Goal: Task Accomplishment & Management: Use online tool/utility

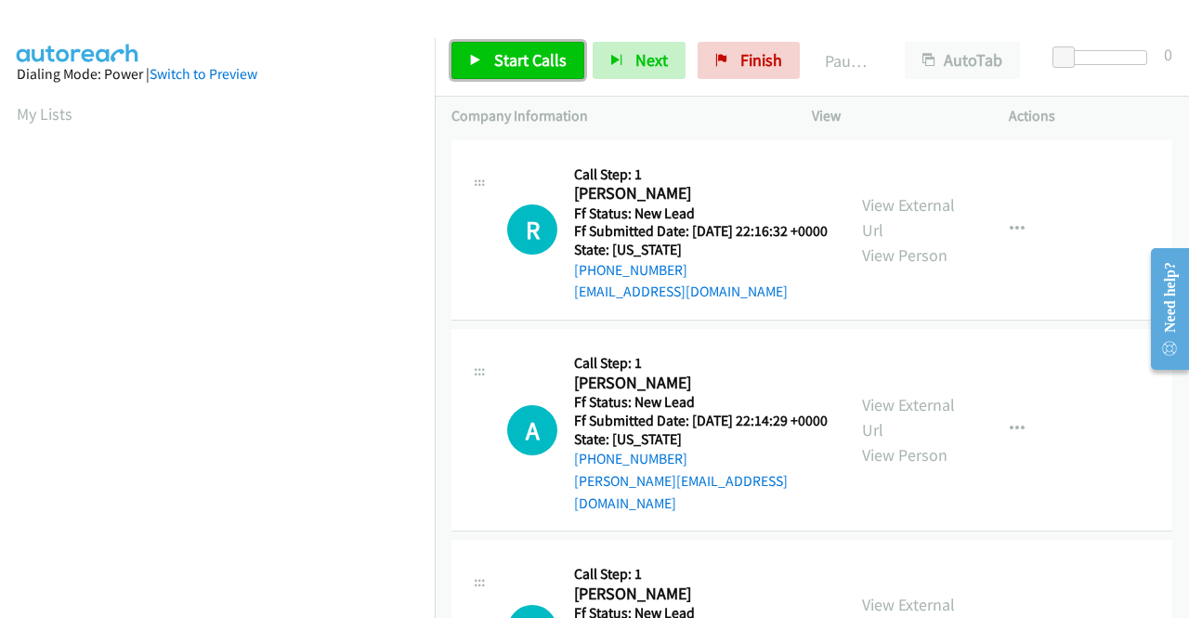
click at [540, 66] on span "Start Calls" at bounding box center [530, 59] width 72 height 21
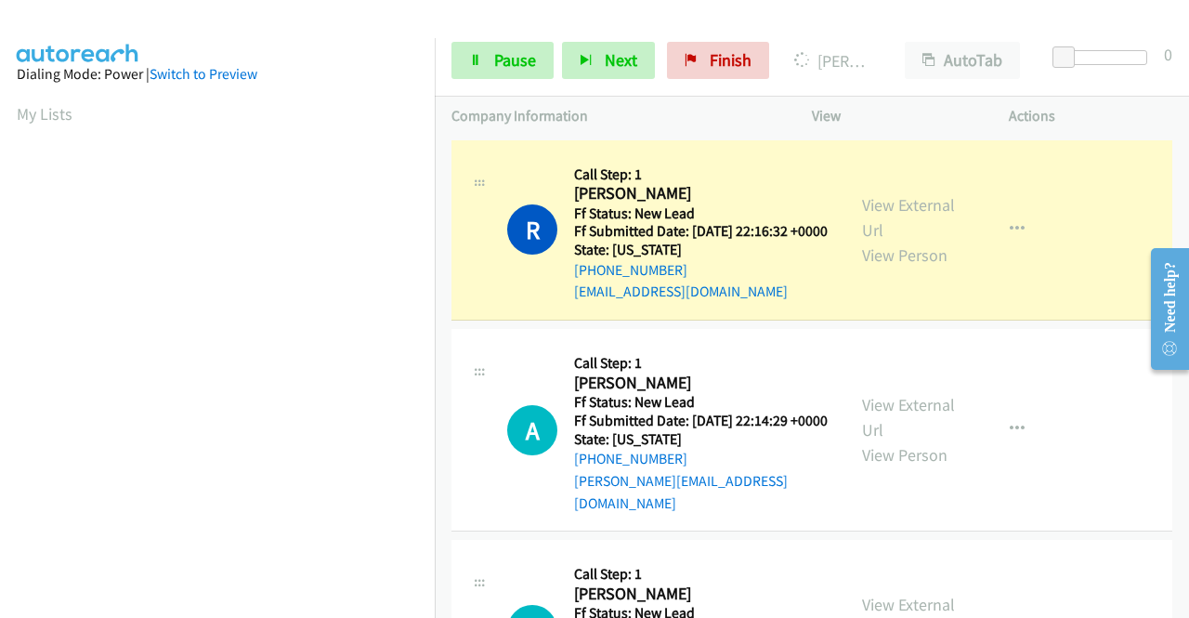
click at [888, 228] on div "View External Url View Person" at bounding box center [910, 229] width 97 height 75
click at [888, 217] on link "View External Url" at bounding box center [908, 217] width 93 height 46
click at [0, 280] on aside "Dialing Mode: Power | Switch to Preview My Lists" at bounding box center [217, 141] width 435 height 1029
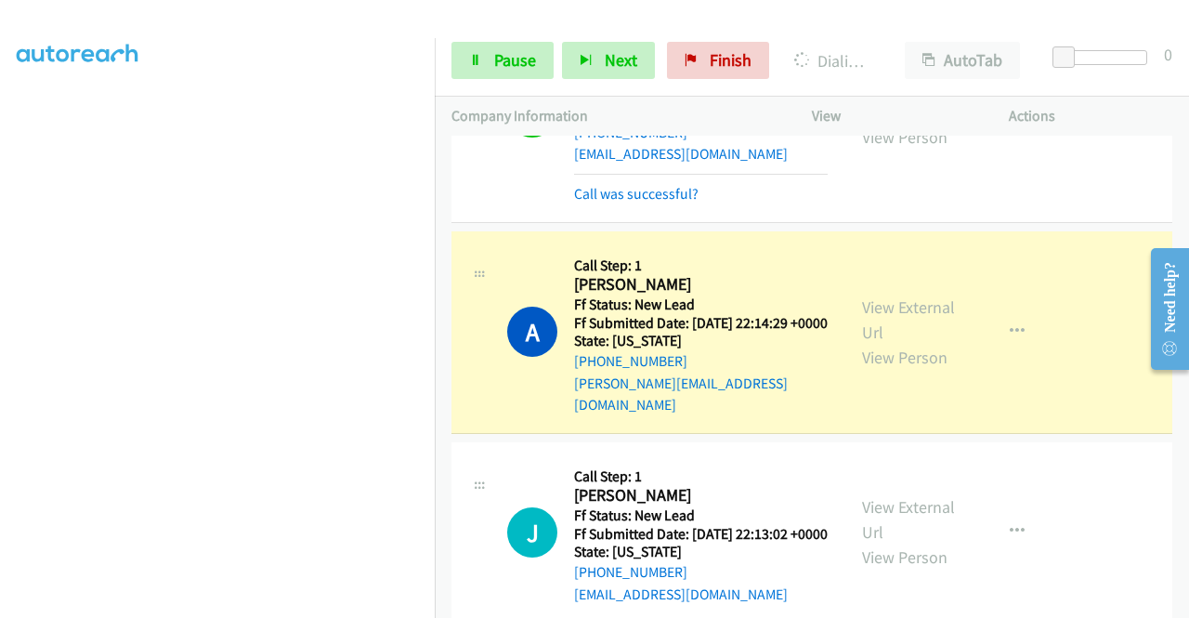
scroll to position [173, 0]
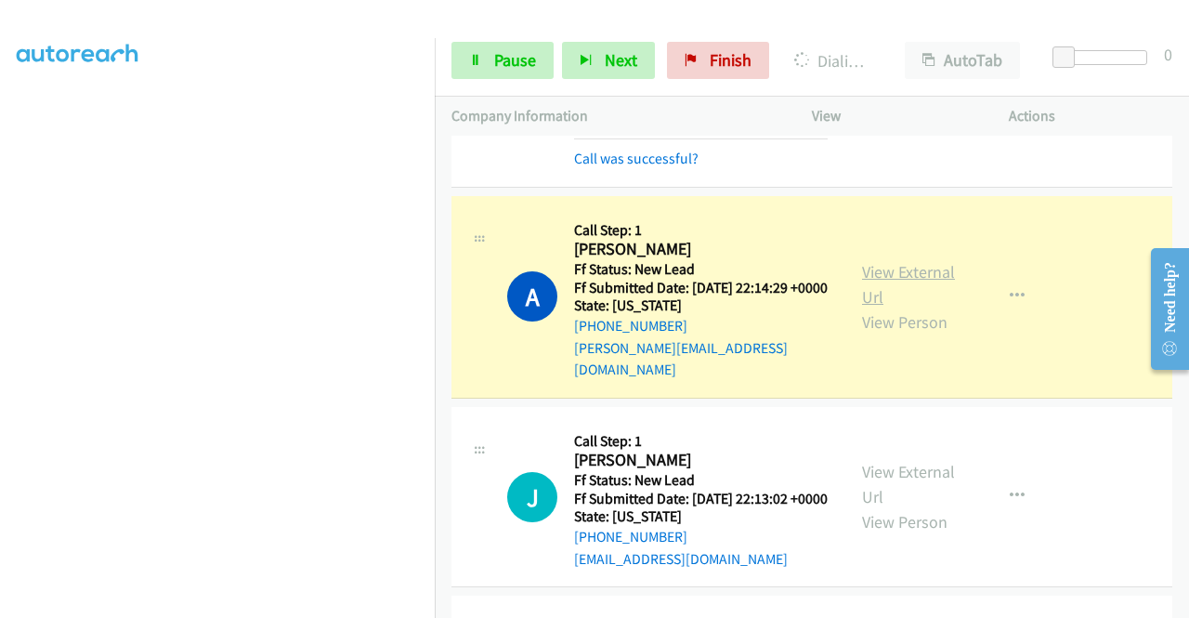
click at [893, 282] on link "View External Url" at bounding box center [908, 284] width 93 height 46
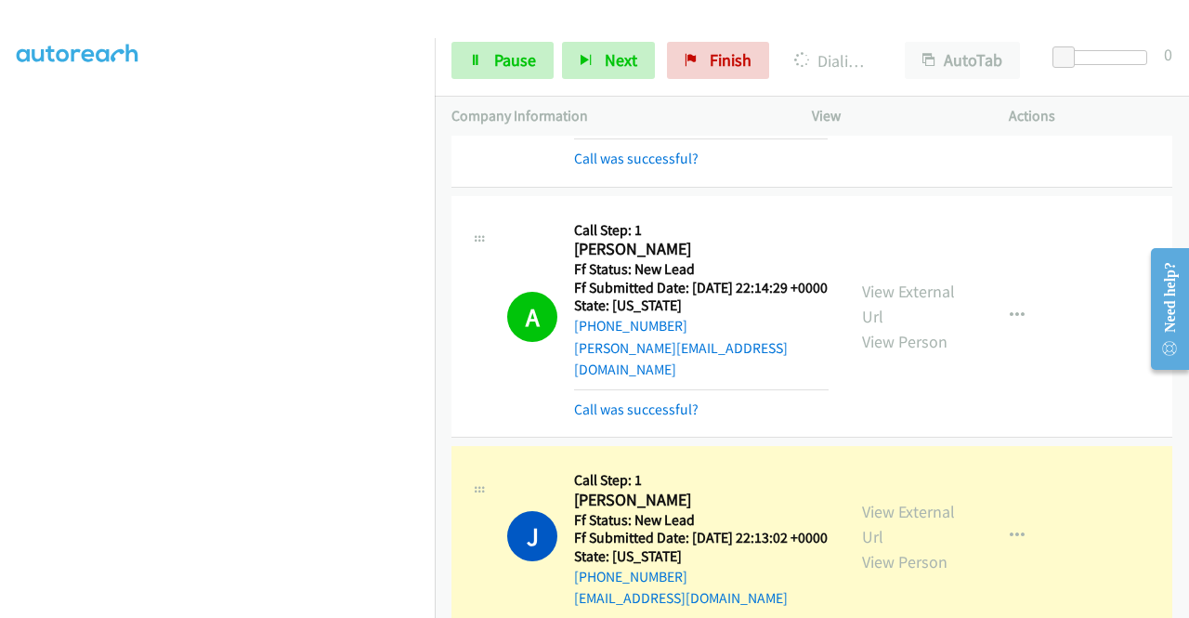
click at [0, 320] on aside "Dialing Mode: Power | Switch to Preview My Lists" at bounding box center [217, 141] width 435 height 1029
click at [885, 531] on link "View External Url" at bounding box center [908, 524] width 93 height 46
click at [495, 66] on span "Pause" at bounding box center [515, 59] width 42 height 21
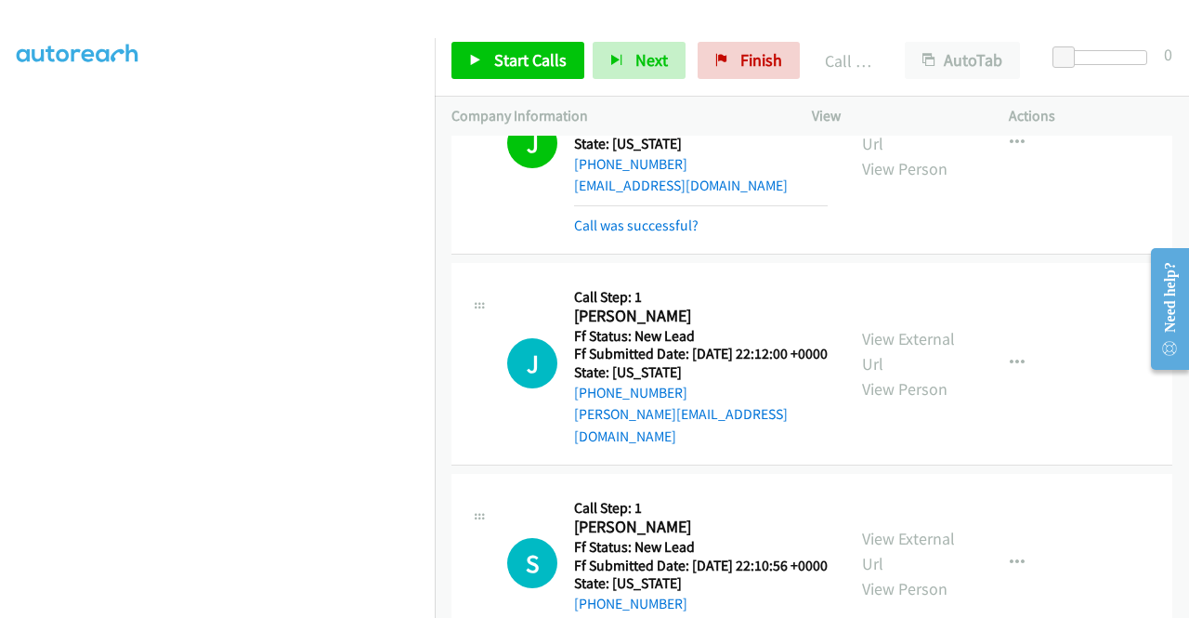
scroll to position [605, 0]
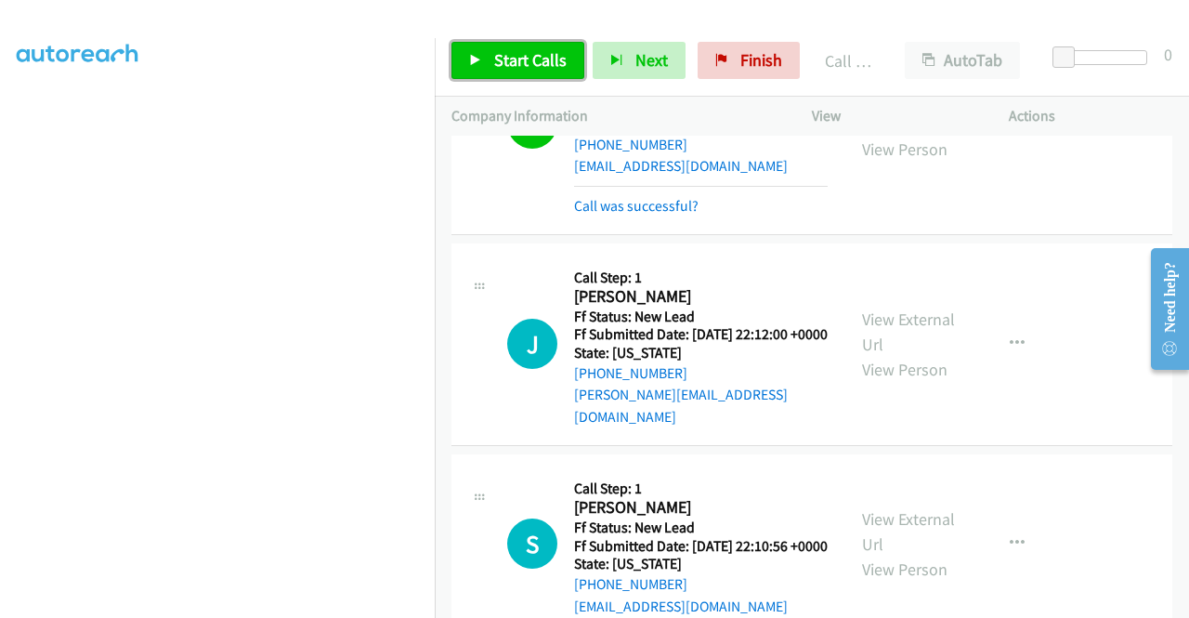
click at [513, 62] on span "Start Calls" at bounding box center [530, 59] width 72 height 21
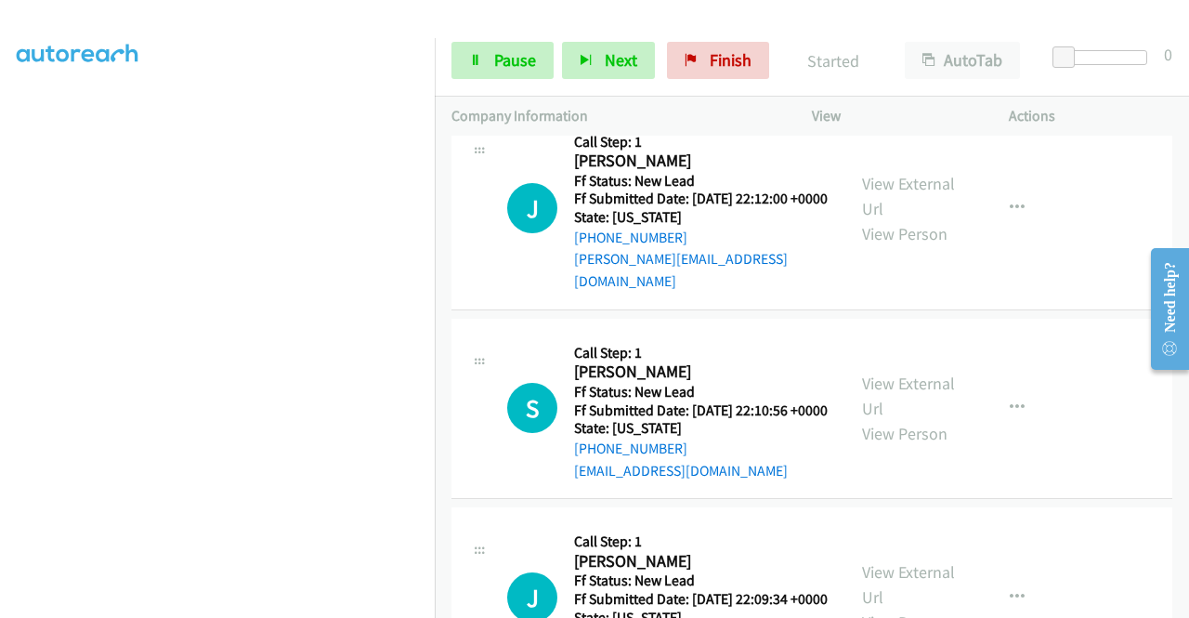
scroll to position [729, 0]
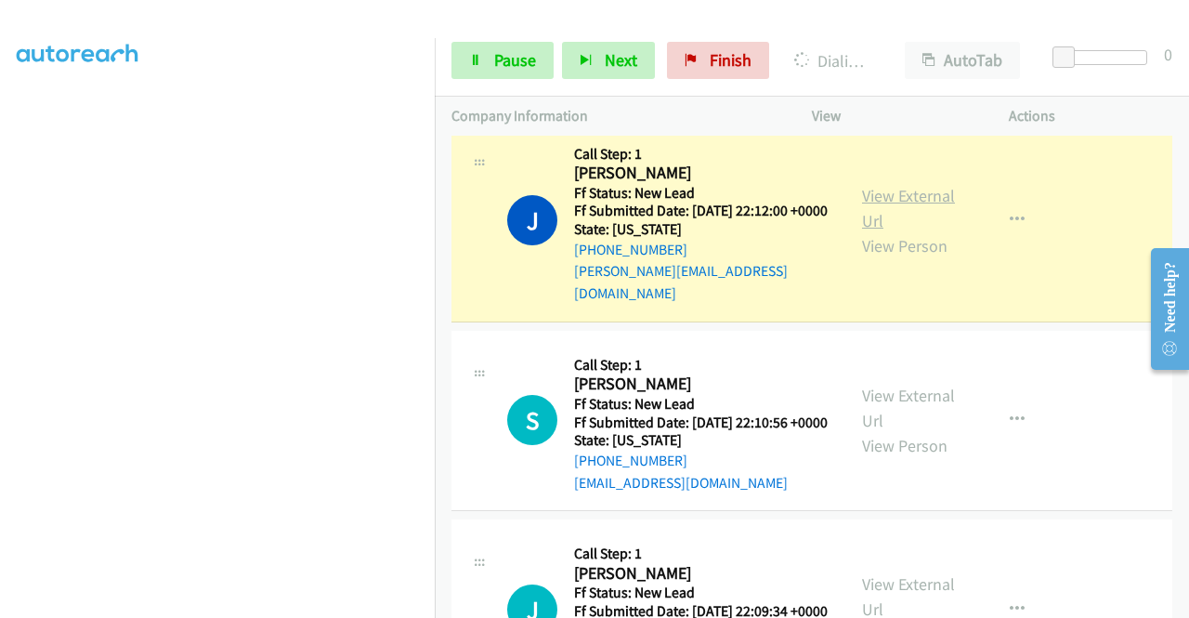
click at [890, 222] on link "View External Url" at bounding box center [908, 208] width 93 height 46
drag, startPoint x: 0, startPoint y: 259, endPoint x: 33, endPoint y: 285, distance: 41.7
click at [0, 259] on aside "Dialing Mode: Power | Switch to Preview My Lists" at bounding box center [217, 141] width 435 height 1029
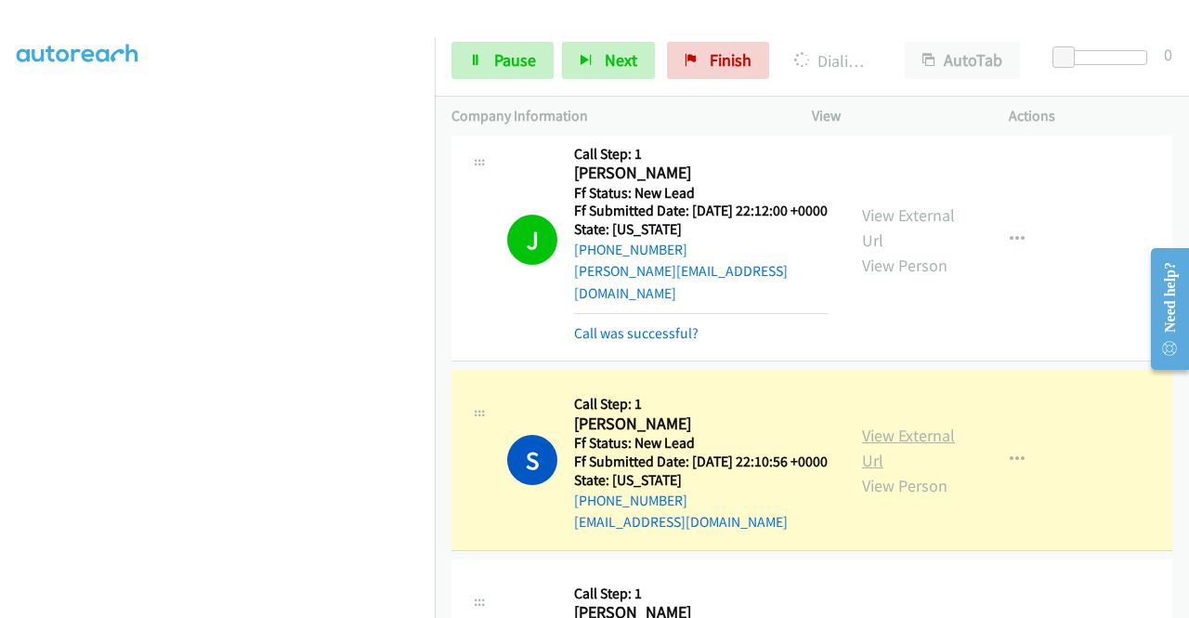
click at [882, 465] on link "View External Url" at bounding box center [908, 448] width 93 height 46
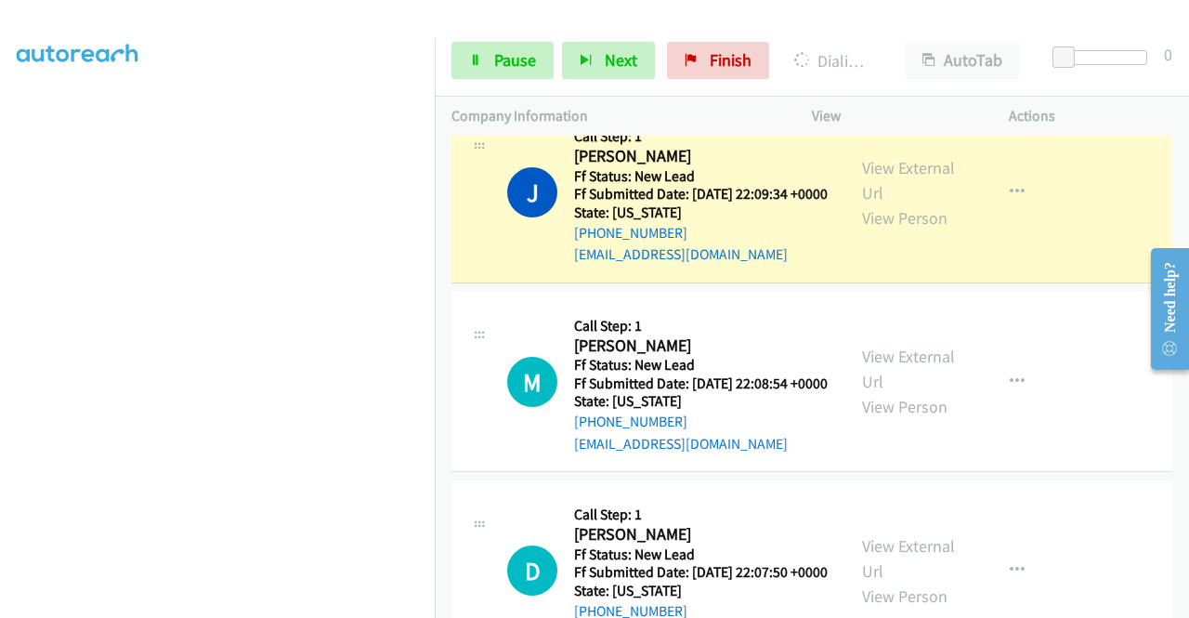
scroll to position [1230, 0]
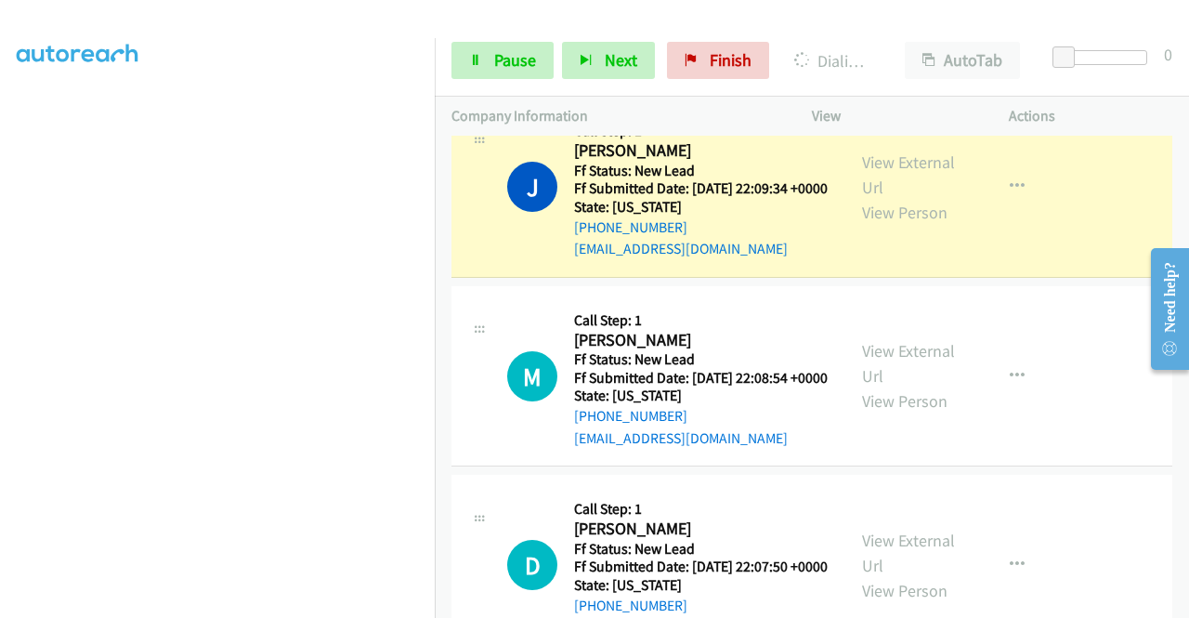
click at [851, 217] on div "View External Url View Person View External Url Email Schedule/Manage Callback …" at bounding box center [953, 186] width 214 height 147
click at [869, 198] on link "View External Url" at bounding box center [908, 174] width 93 height 46
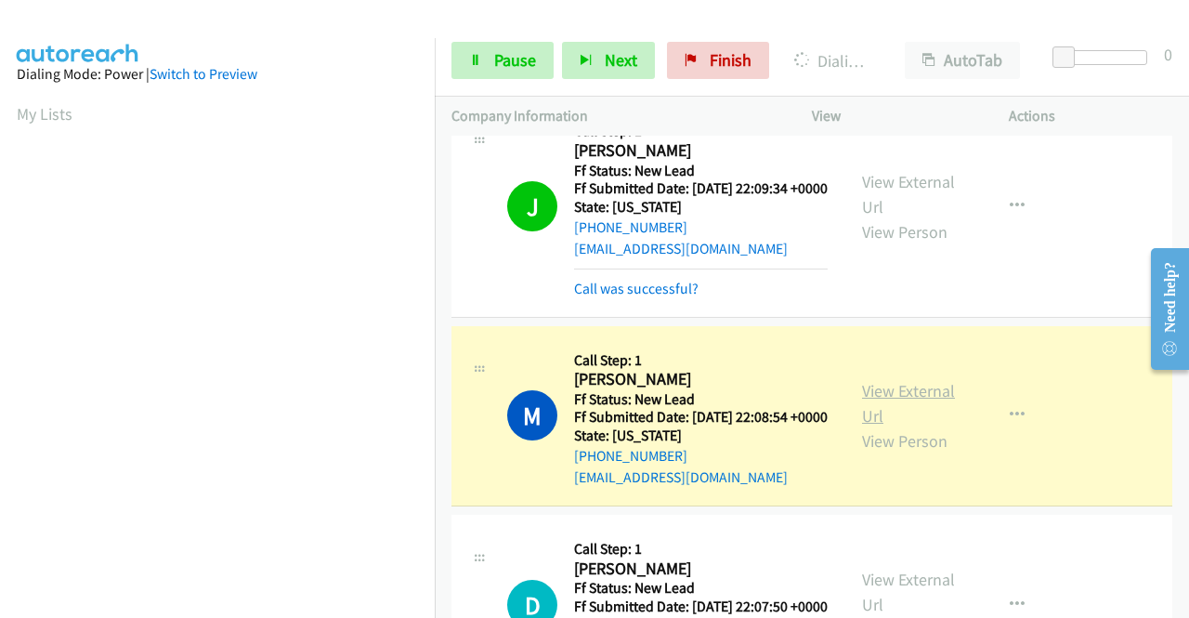
click at [888, 427] on link "View External Url" at bounding box center [908, 403] width 93 height 46
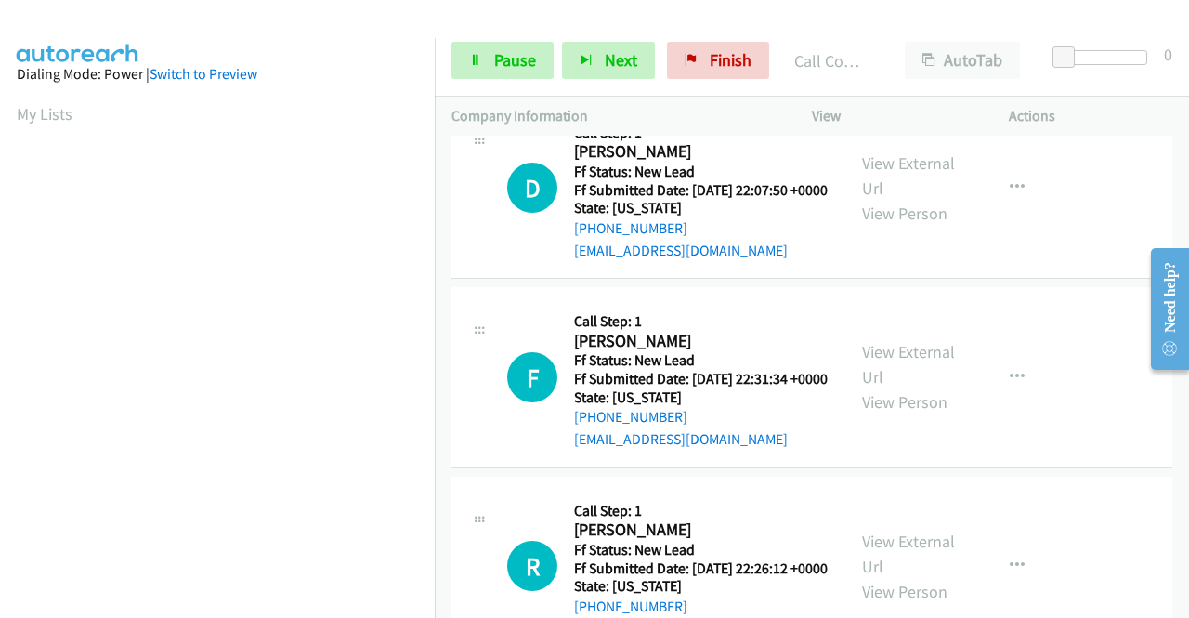
scroll to position [1701, 0]
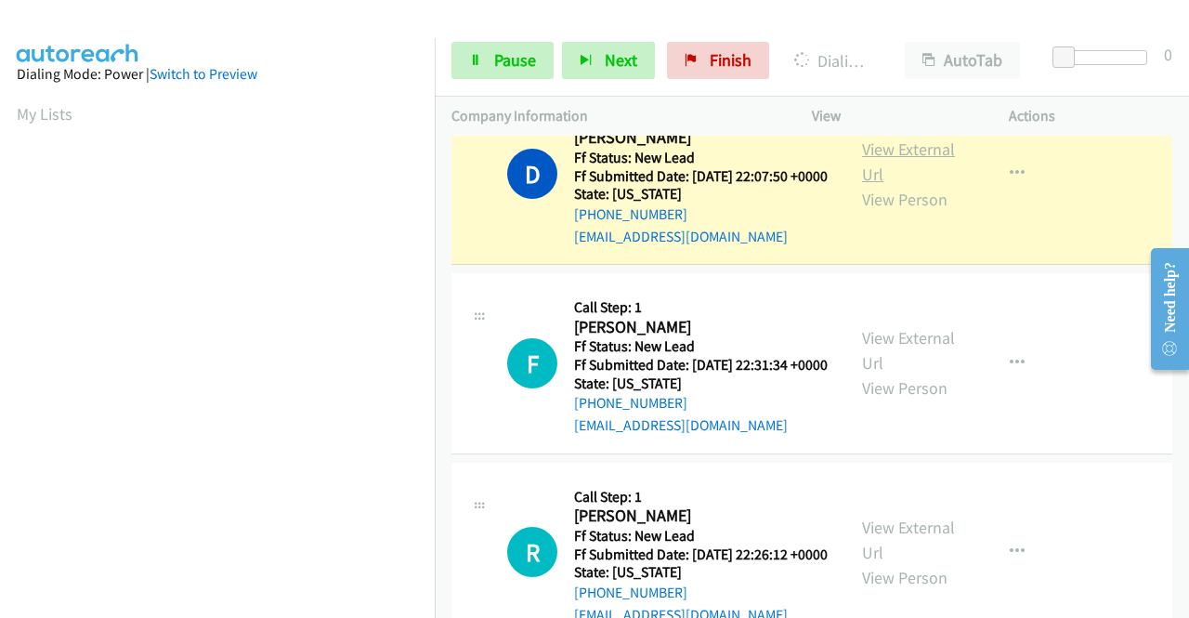
click at [937, 185] on link "View External Url" at bounding box center [908, 161] width 93 height 46
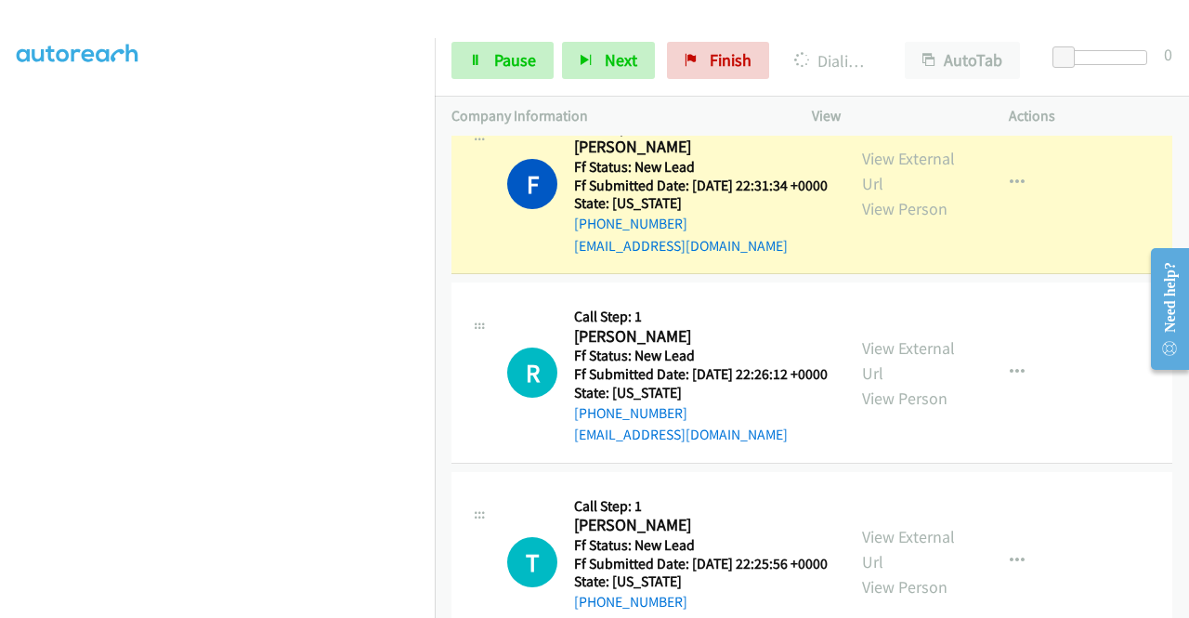
scroll to position [1976, 0]
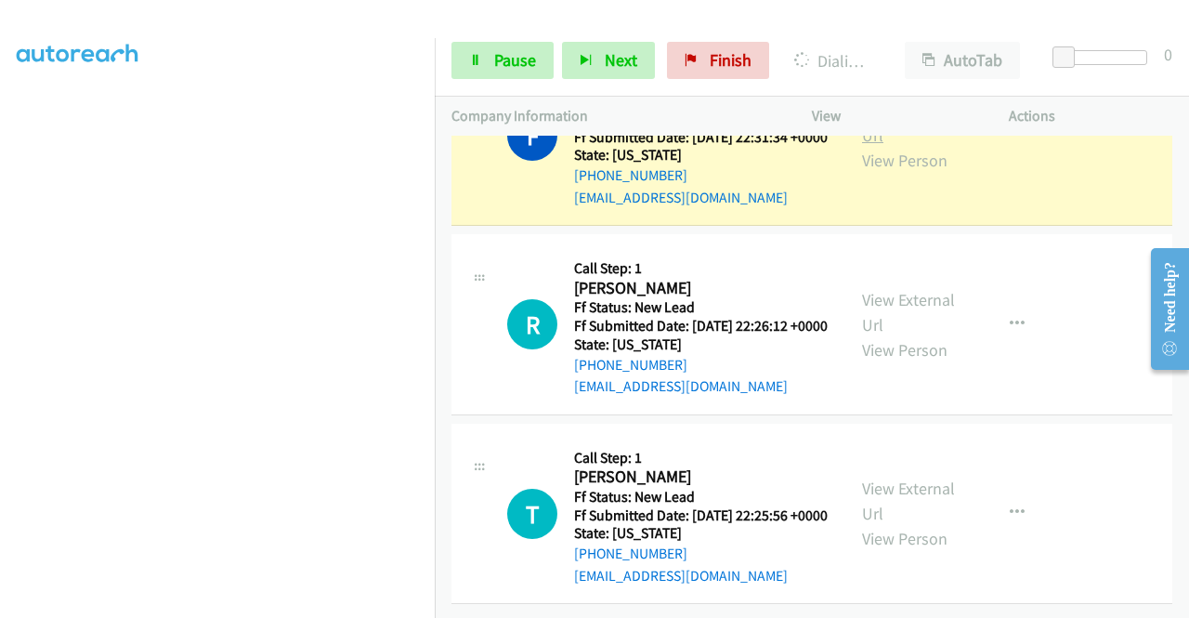
click at [870, 146] on link "View External Url" at bounding box center [908, 122] width 93 height 46
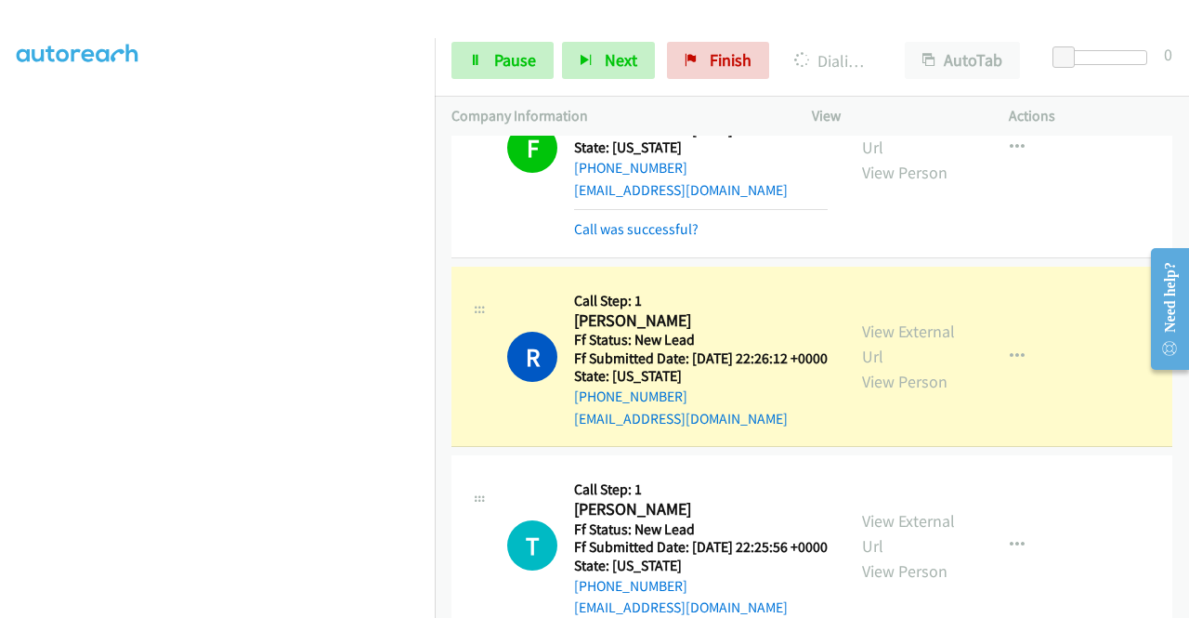
scroll to position [424, 0]
drag, startPoint x: 0, startPoint y: 398, endPoint x: 26, endPoint y: 413, distance: 30.0
click at [0, 398] on aside "Dialing Mode: Power | Switch to Preview My Lists" at bounding box center [217, 141] width 435 height 1029
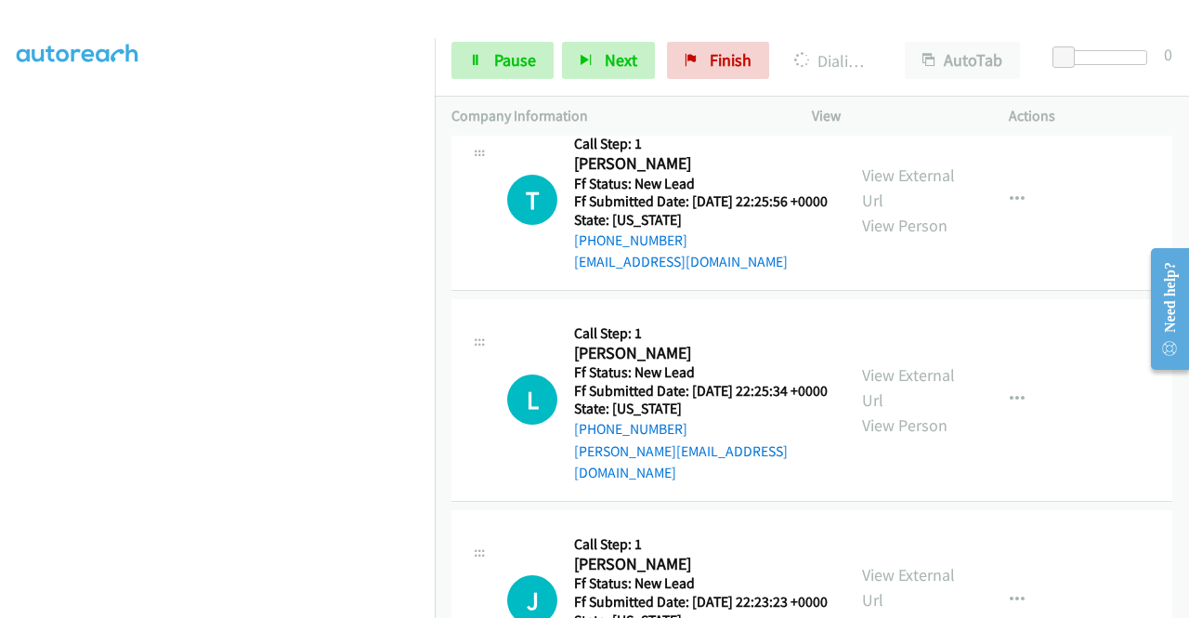
scroll to position [2196, 0]
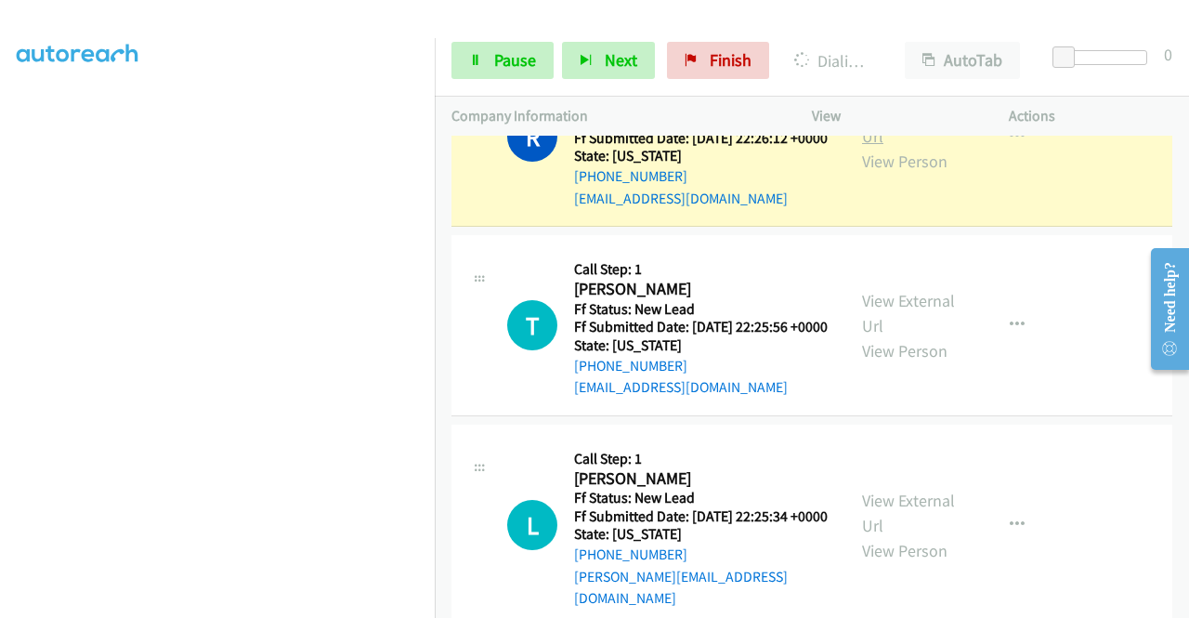
click at [931, 147] on link "View External Url" at bounding box center [908, 123] width 93 height 46
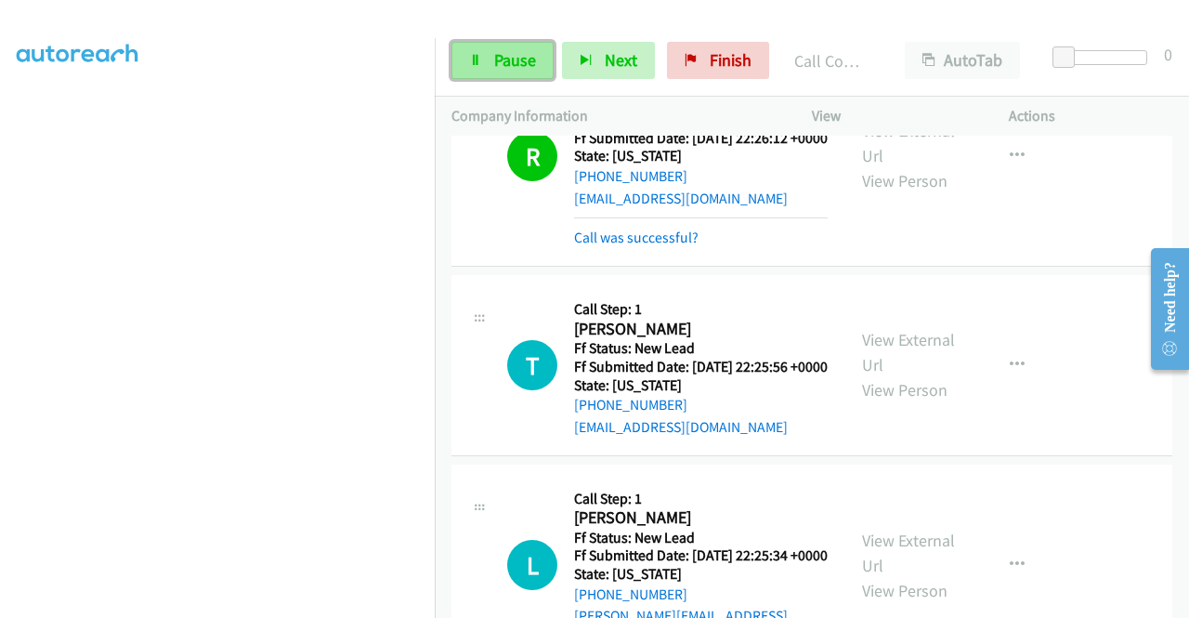
click at [491, 64] on link "Pause" at bounding box center [503, 60] width 102 height 37
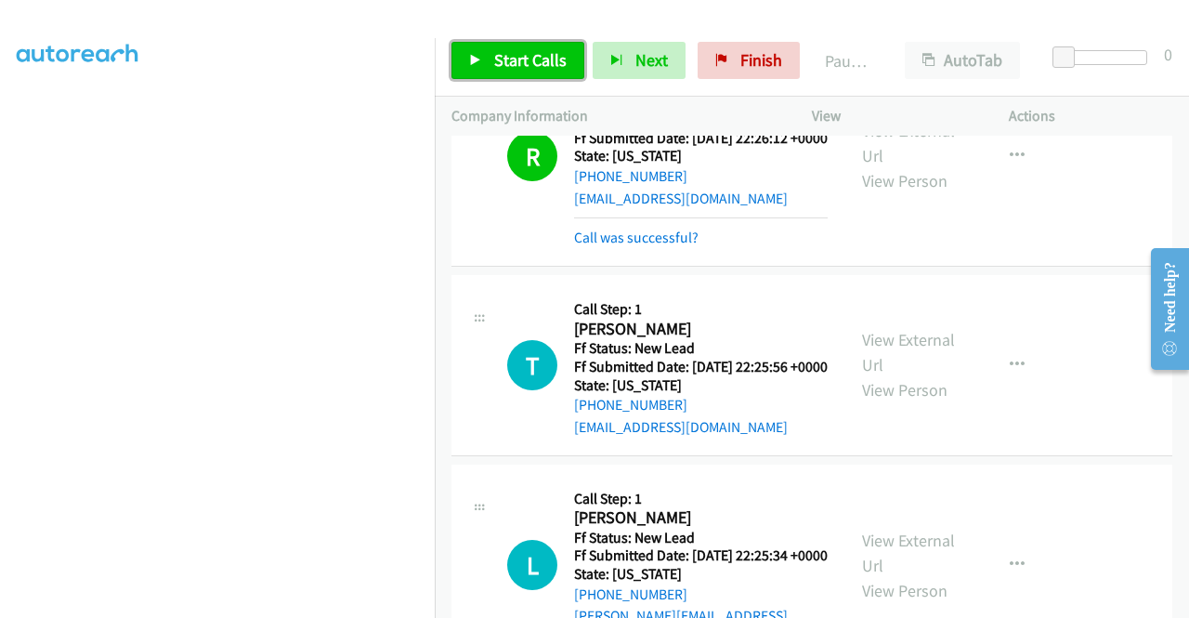
click at [491, 64] on link "Start Calls" at bounding box center [518, 60] width 133 height 37
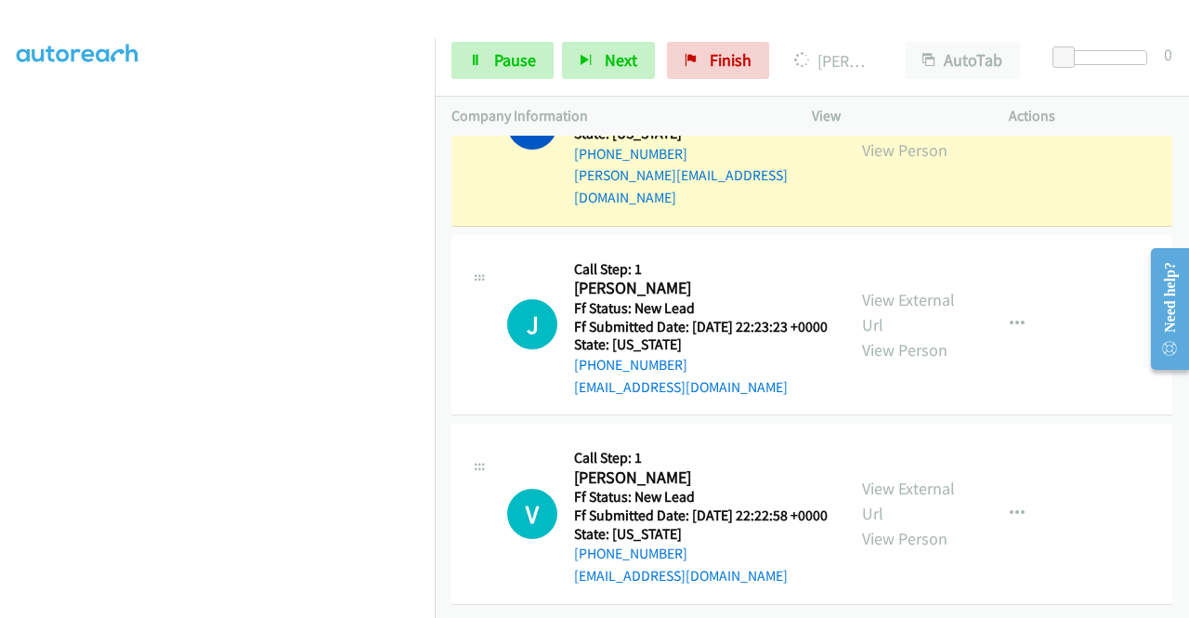
scroll to position [2660, 0]
click at [902, 163] on div "View External Url View Person" at bounding box center [910, 124] width 97 height 75
click at [902, 136] on link "View External Url" at bounding box center [908, 112] width 93 height 46
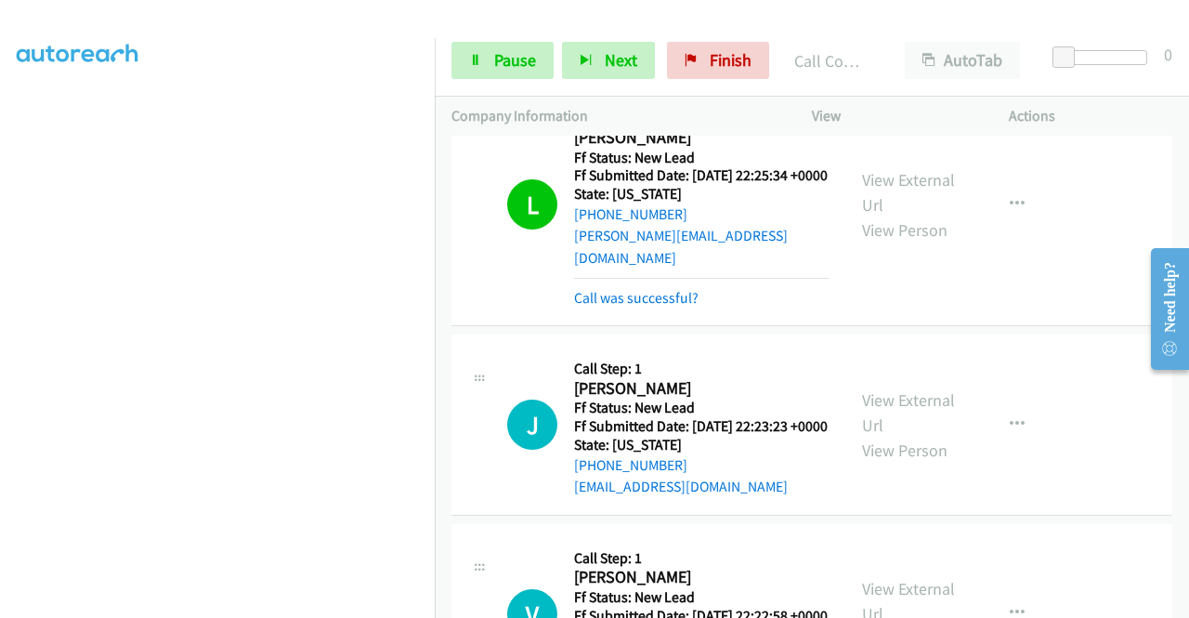
scroll to position [2872, 0]
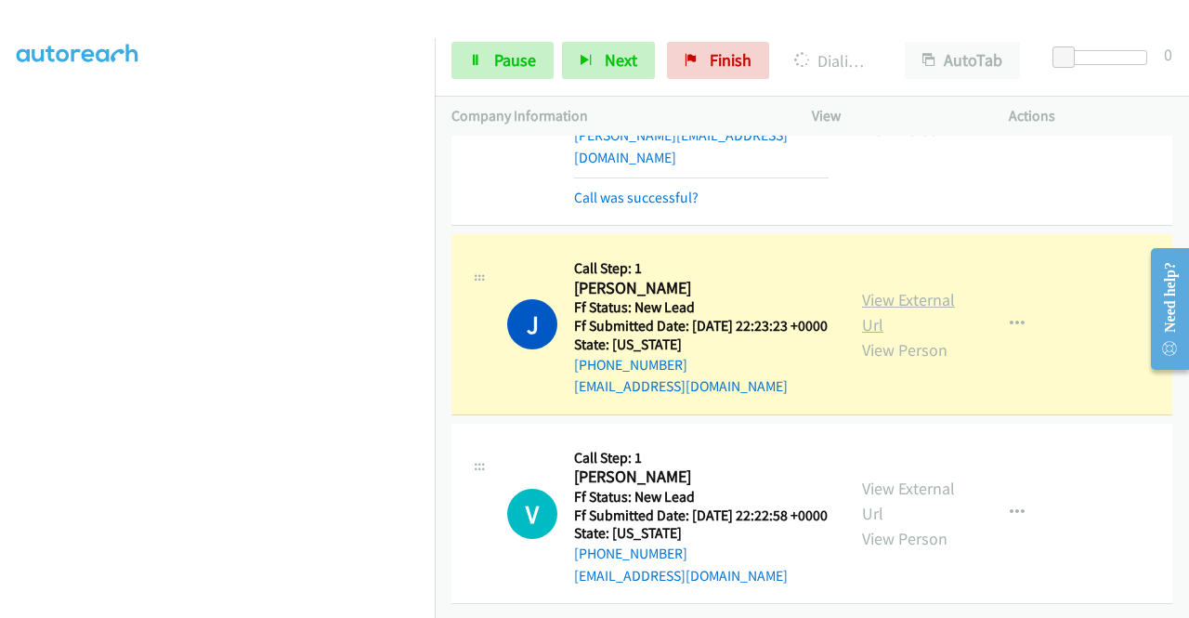
click at [895, 289] on link "View External Url" at bounding box center [908, 312] width 93 height 46
drag, startPoint x: 0, startPoint y: 387, endPoint x: 30, endPoint y: 406, distance: 35.6
click at [0, 387] on aside "Dialing Mode: Power | Switch to Preview My Lists" at bounding box center [217, 141] width 435 height 1029
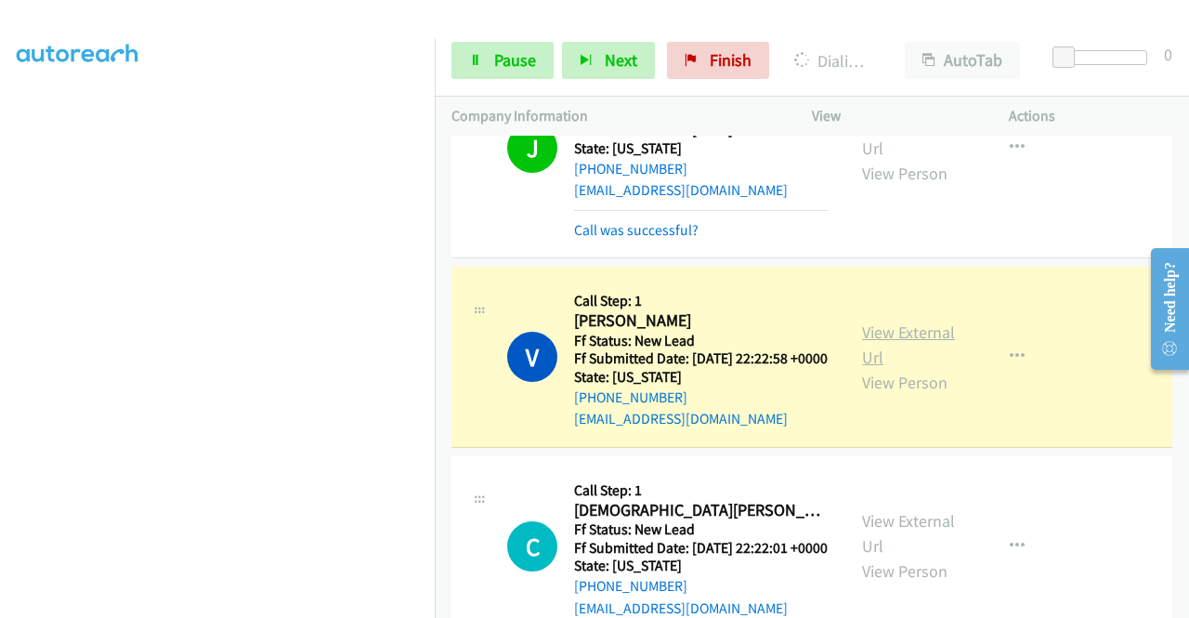
click at [868, 368] on link "View External Url" at bounding box center [908, 345] width 93 height 46
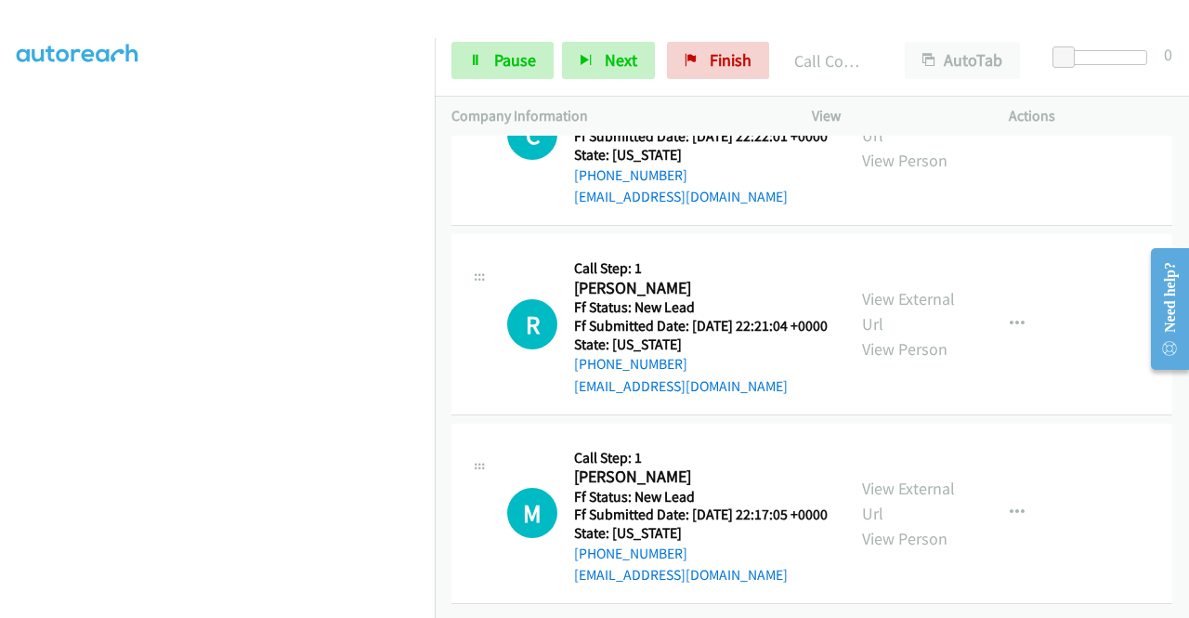
scroll to position [3353, 0]
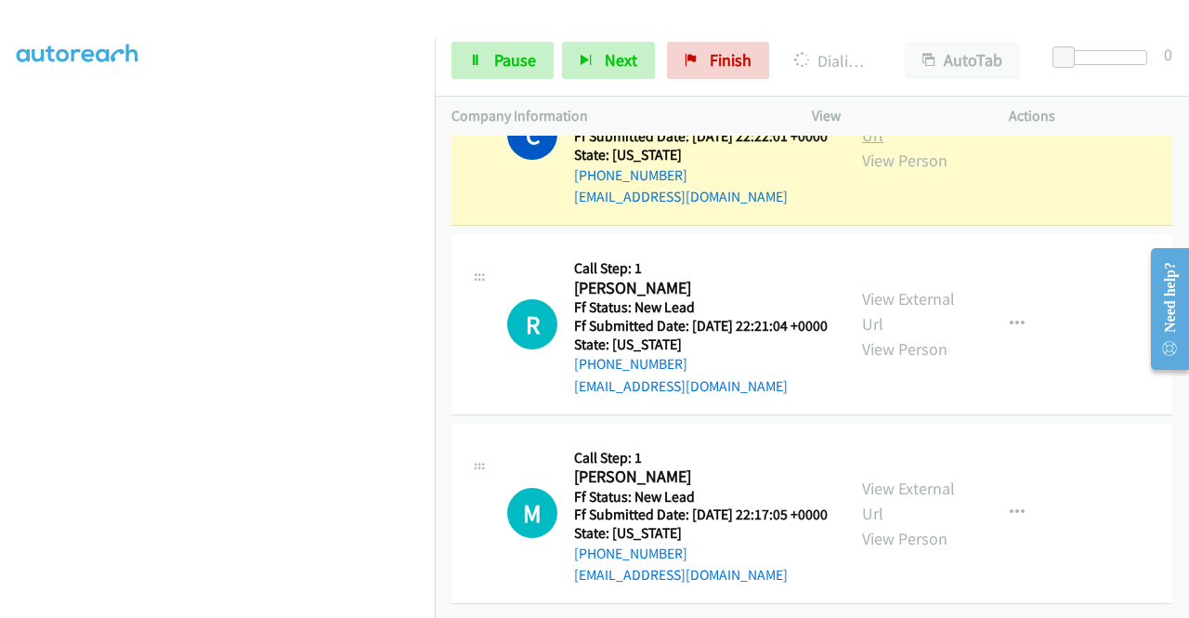
click at [896, 146] on link "View External Url" at bounding box center [908, 122] width 93 height 46
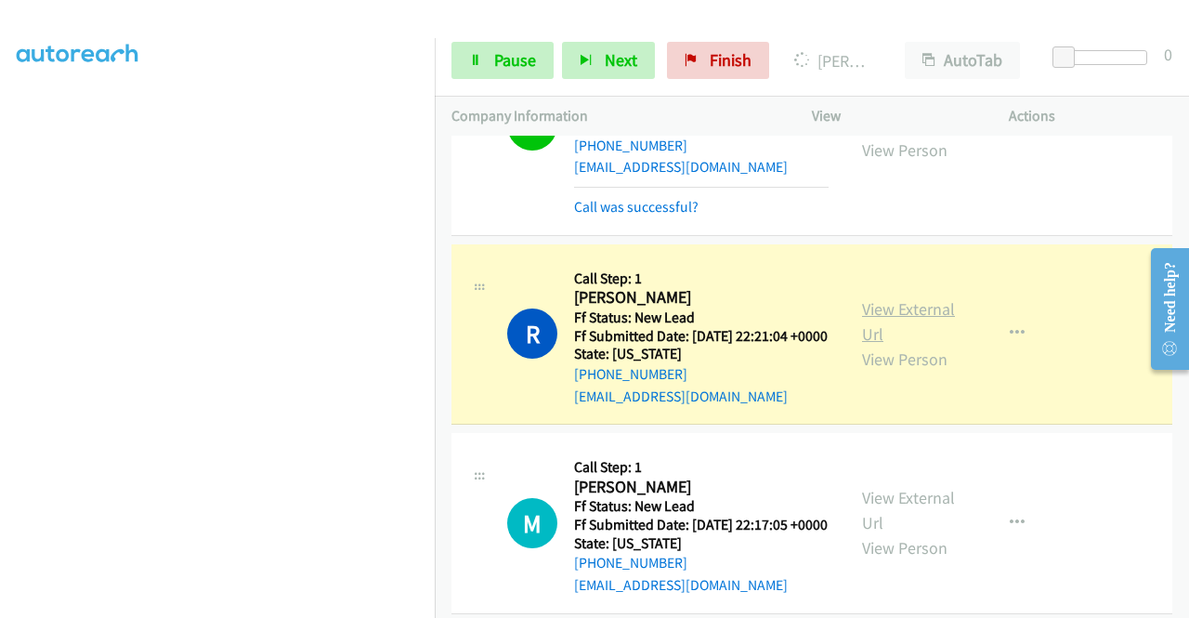
click at [883, 345] on link "View External Url" at bounding box center [908, 321] width 93 height 46
click at [509, 68] on span "Pause" at bounding box center [515, 59] width 42 height 21
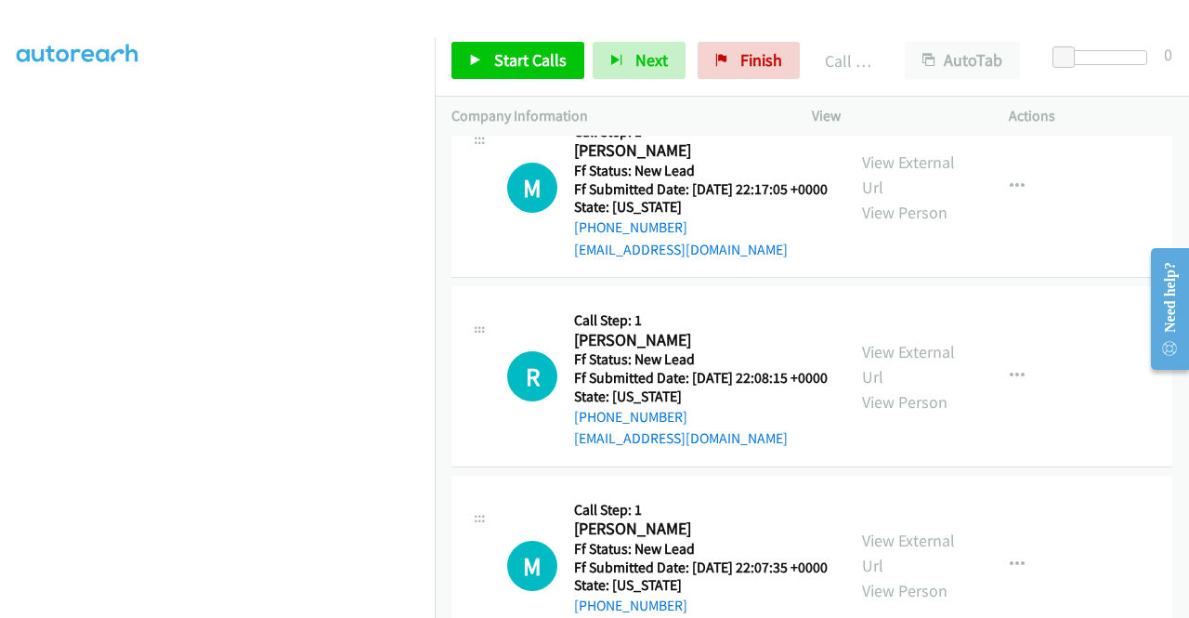
scroll to position [3749, 0]
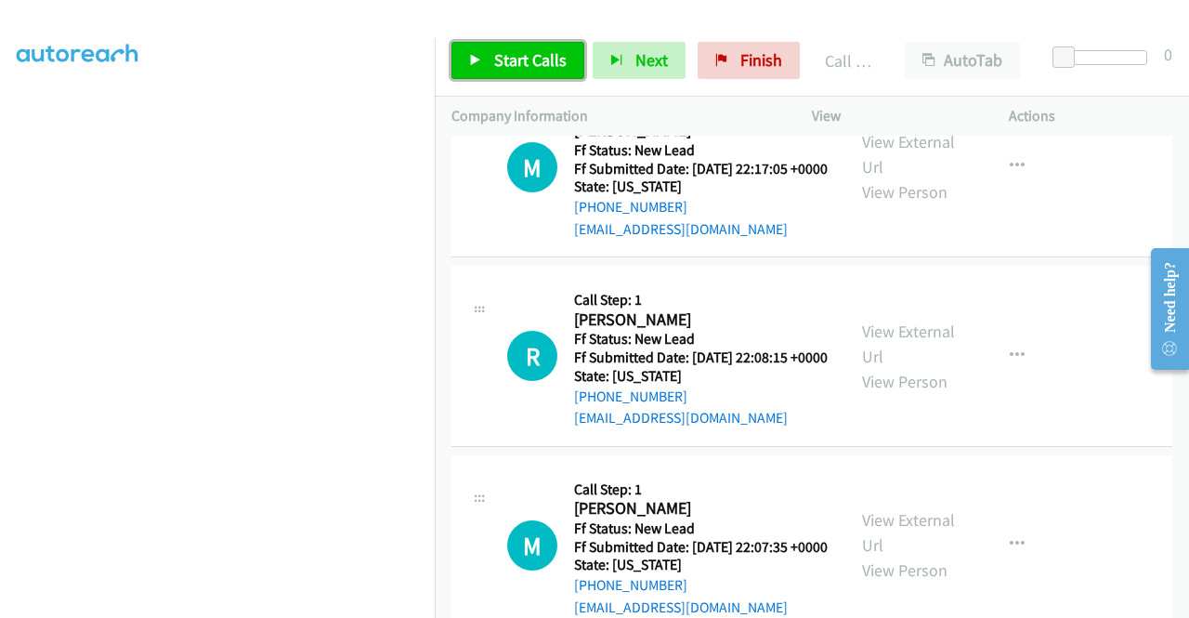
click at [488, 50] on link "Start Calls" at bounding box center [518, 60] width 133 height 37
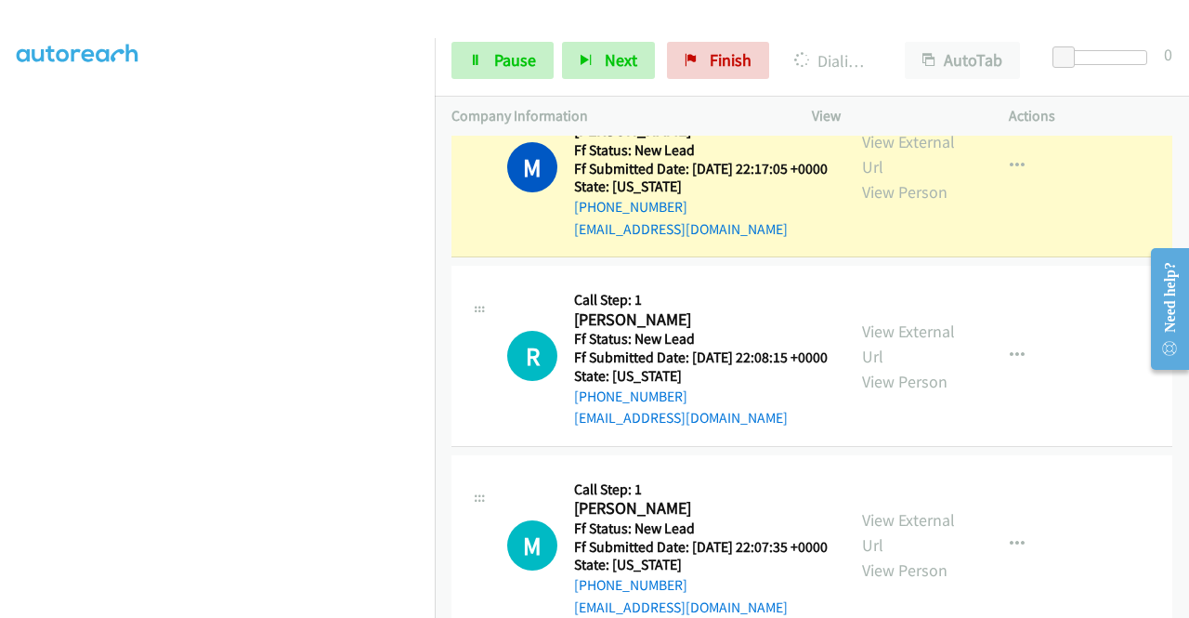
click at [907, 241] on div "View External Url View Person View External Url Email Schedule/Manage Callback …" at bounding box center [953, 167] width 214 height 147
click at [846, 241] on div "View External Url View Person View External Url Email Schedule/Manage Callback …" at bounding box center [953, 167] width 214 height 147
click at [873, 177] on link "View External Url" at bounding box center [908, 154] width 93 height 46
click at [0, 305] on aside "Dialing Mode: Power | Switch to Preview My Lists" at bounding box center [217, 141] width 435 height 1029
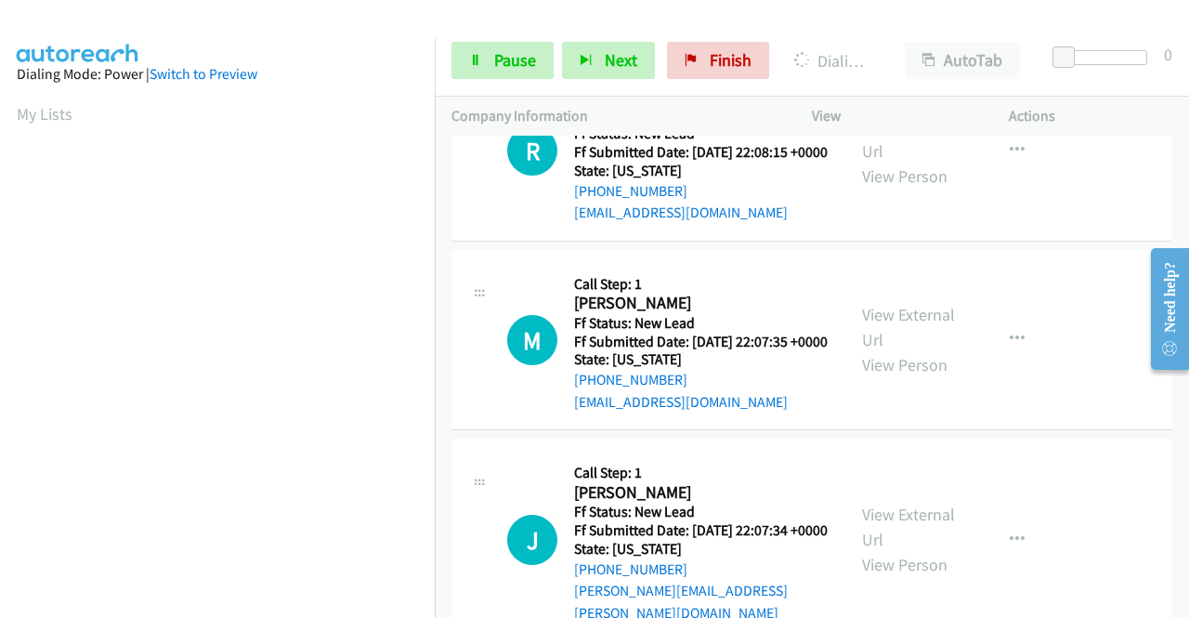
scroll to position [396, 0]
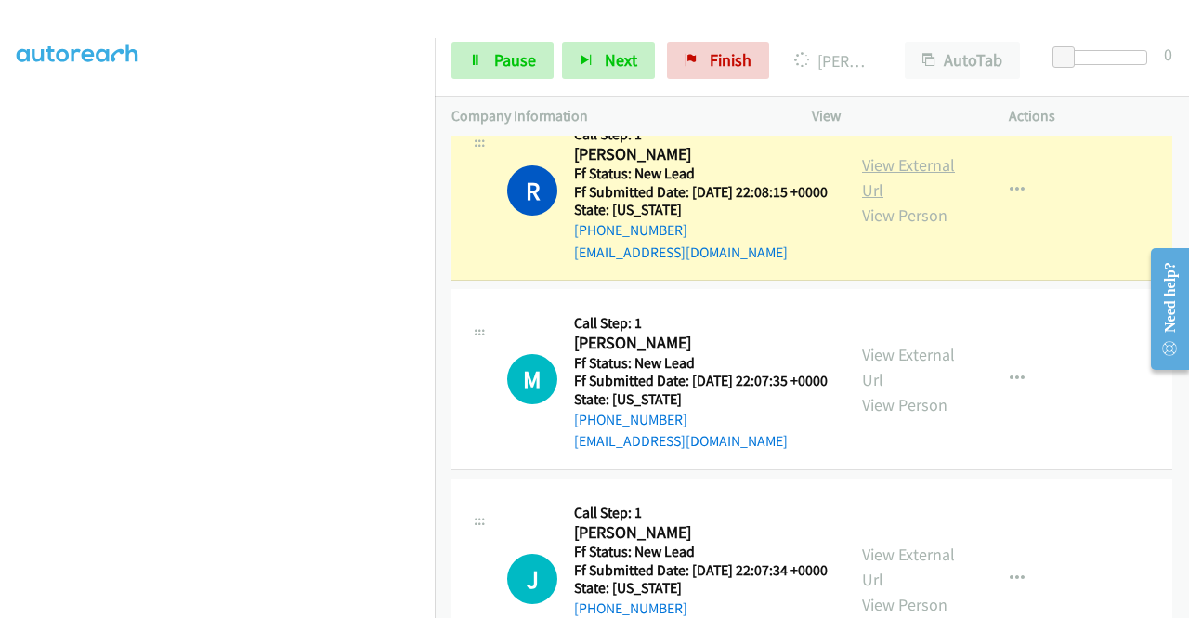
click at [883, 201] on link "View External Url" at bounding box center [908, 177] width 93 height 46
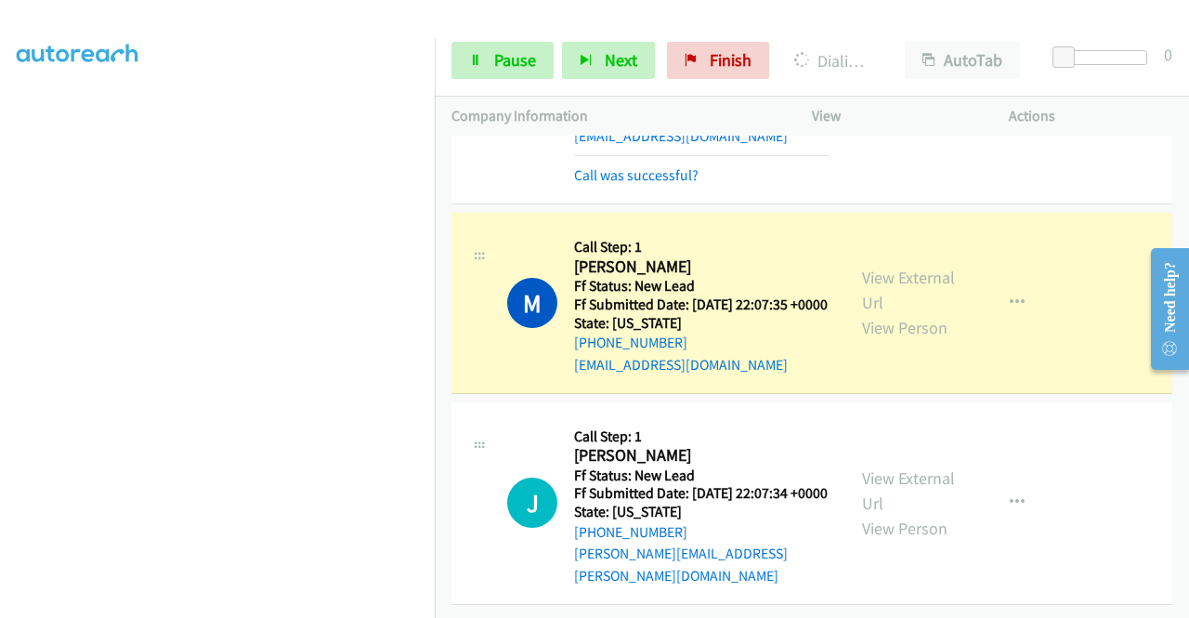
scroll to position [4314, 0]
click at [903, 290] on link "View External Url" at bounding box center [908, 290] width 93 height 46
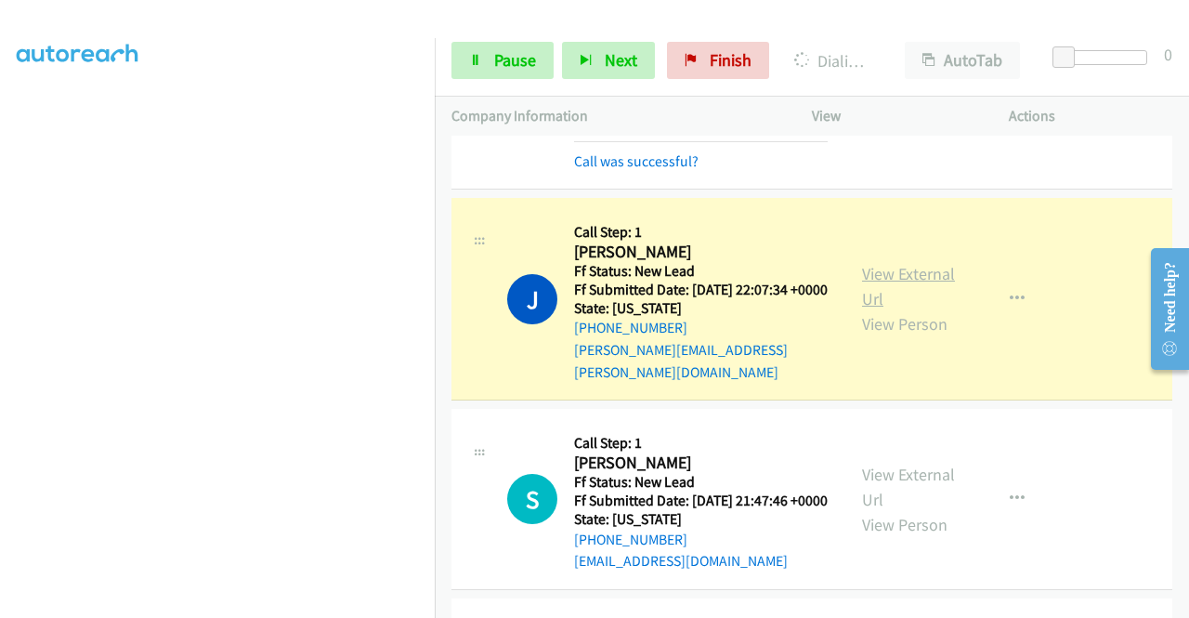
click at [883, 309] on link "View External Url" at bounding box center [908, 286] width 93 height 46
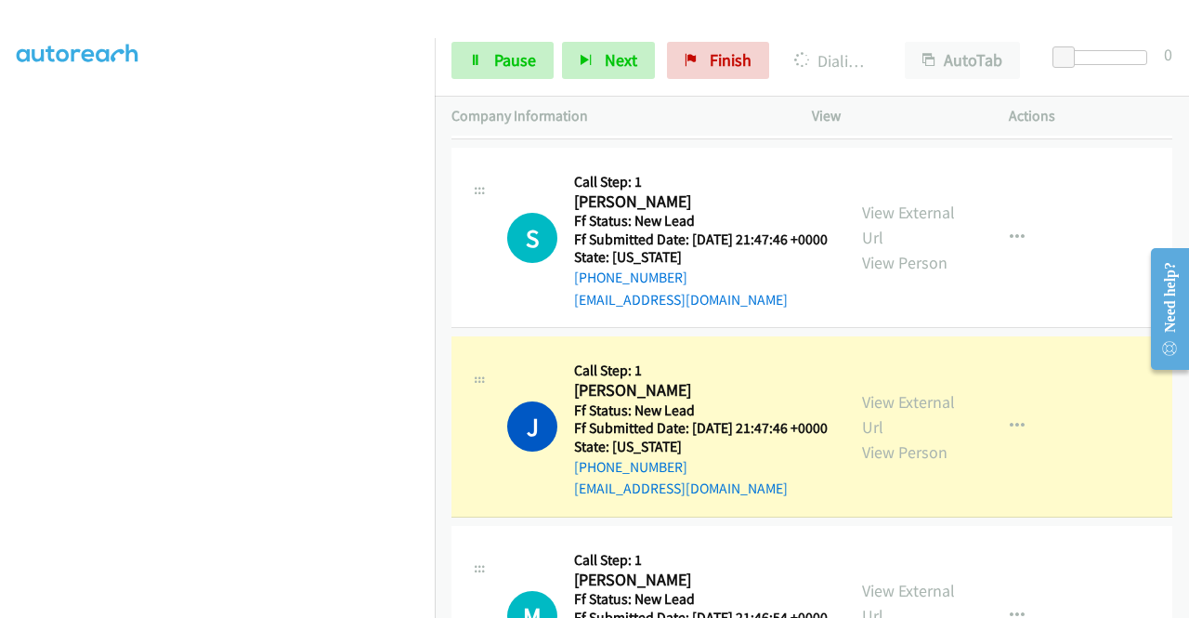
scroll to position [5050, 0]
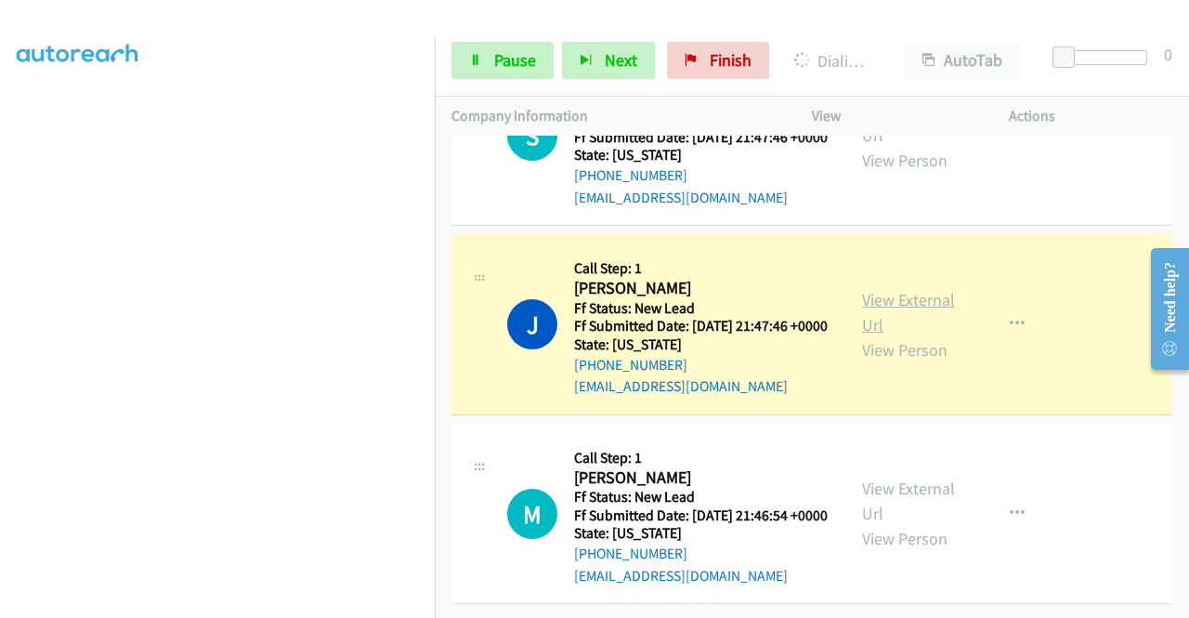
click at [913, 289] on link "View External Url" at bounding box center [908, 312] width 93 height 46
click at [465, 90] on div "Start Calls Pause Next Finish Dialing Jennifer Hudson AutoTab AutoTab 0" at bounding box center [812, 61] width 755 height 72
click at [480, 48] on link "Pause" at bounding box center [503, 60] width 102 height 37
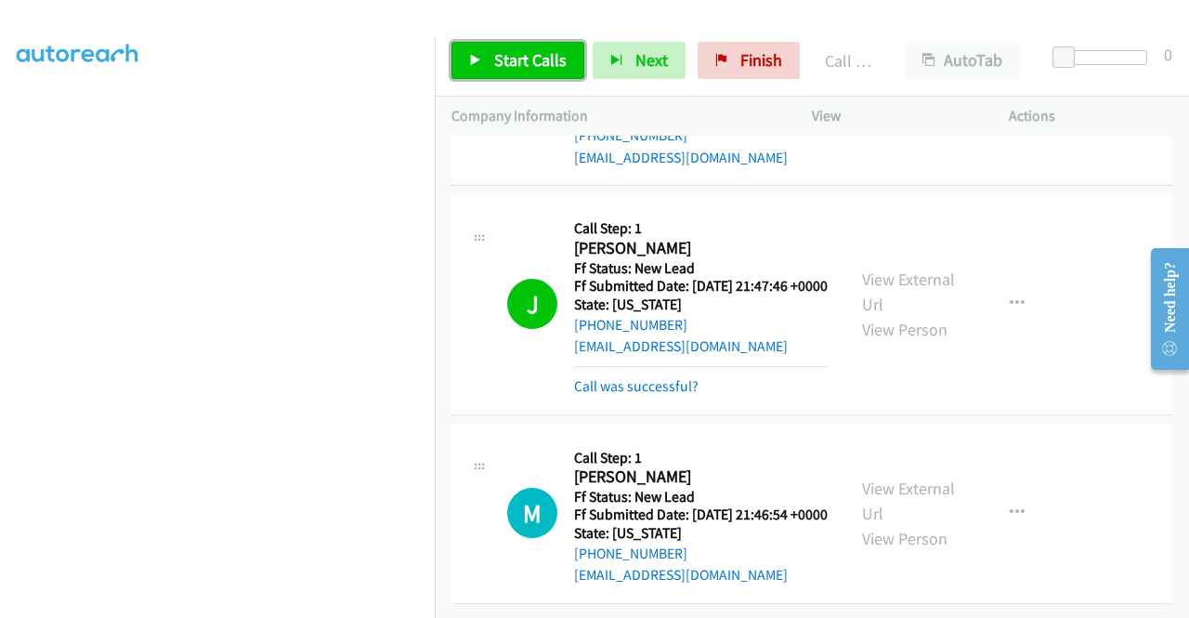
click at [514, 66] on span "Start Calls" at bounding box center [530, 59] width 72 height 21
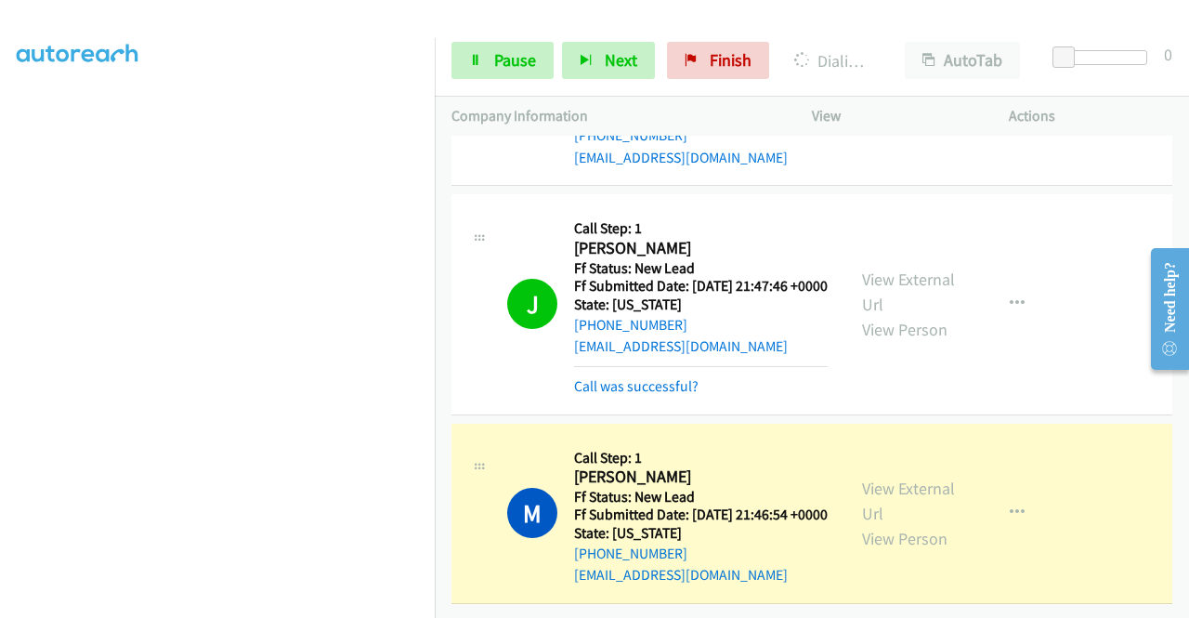
scroll to position [5089, 0]
click at [875, 478] on link "View External Url" at bounding box center [908, 501] width 93 height 46
click at [0, 410] on aside "Dialing Mode: Power | Switch to Preview My Lists" at bounding box center [217, 141] width 435 height 1029
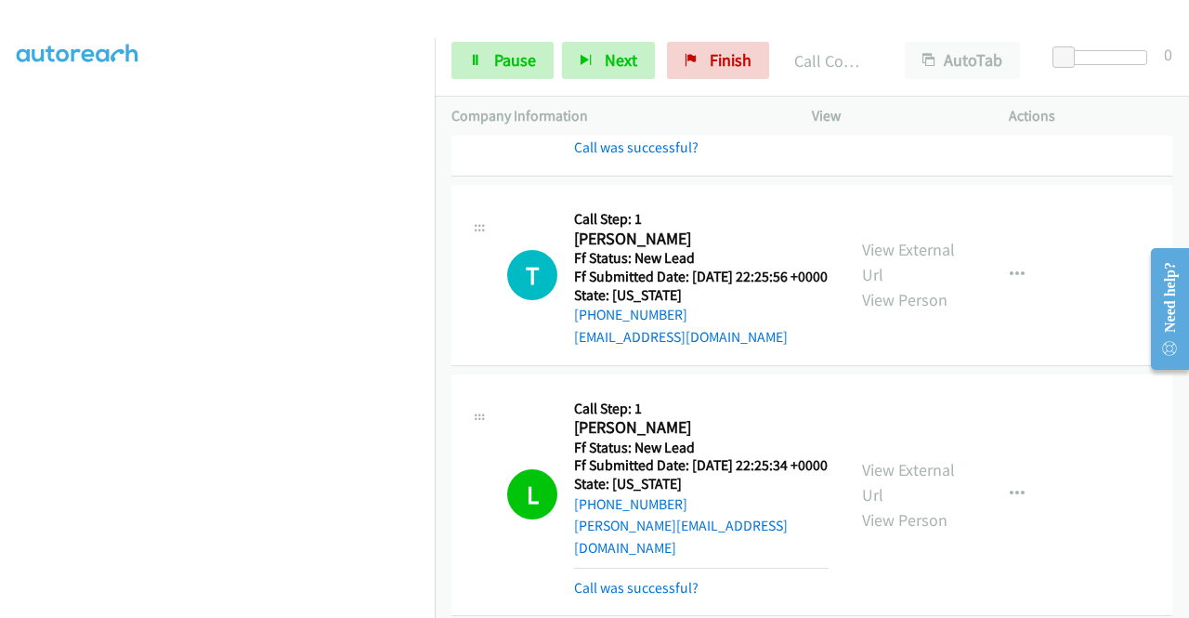
scroll to position [2339, 0]
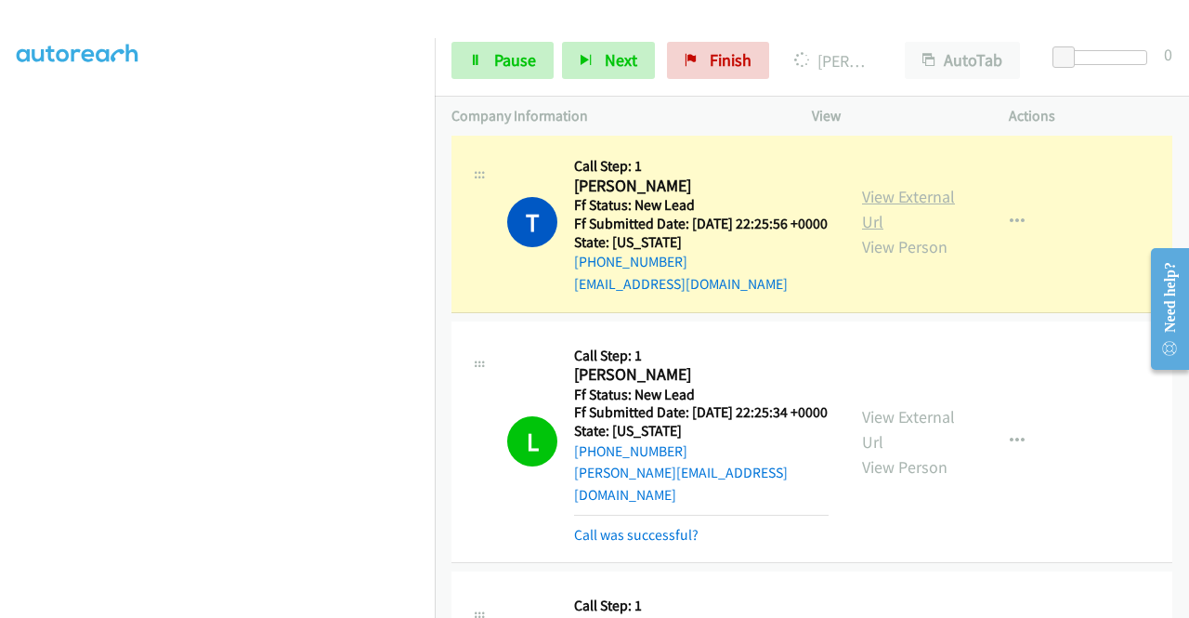
click at [885, 232] on link "View External Url" at bounding box center [908, 209] width 93 height 46
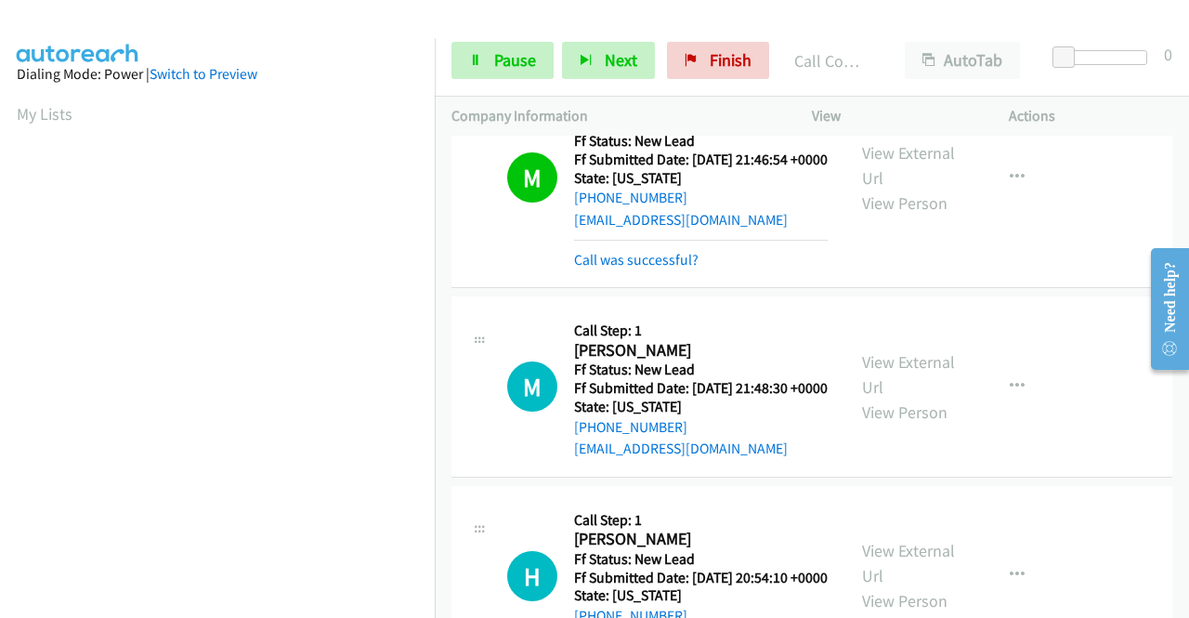
scroll to position [5789, 0]
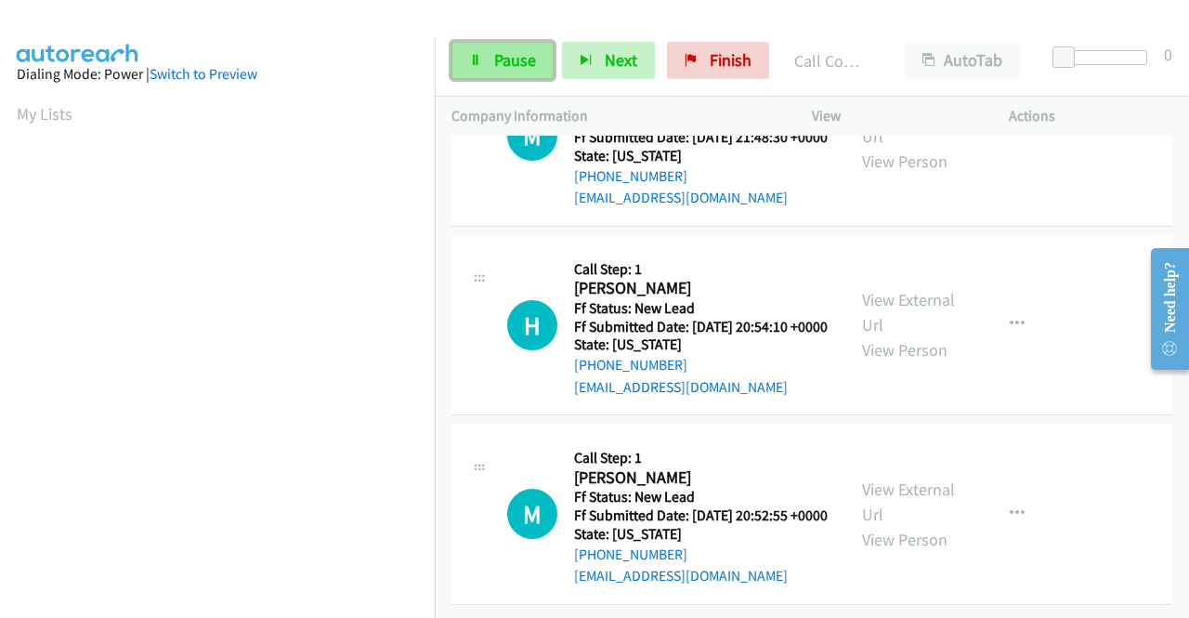
click at [489, 47] on link "Pause" at bounding box center [503, 60] width 102 height 37
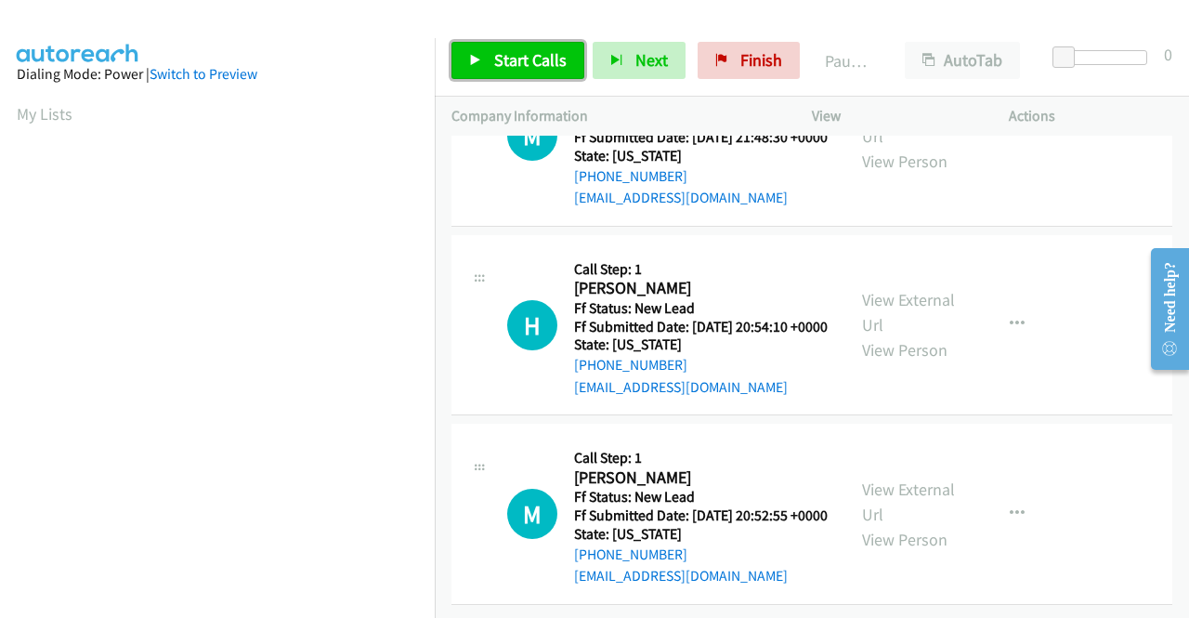
click at [489, 47] on link "Start Calls" at bounding box center [518, 60] width 133 height 37
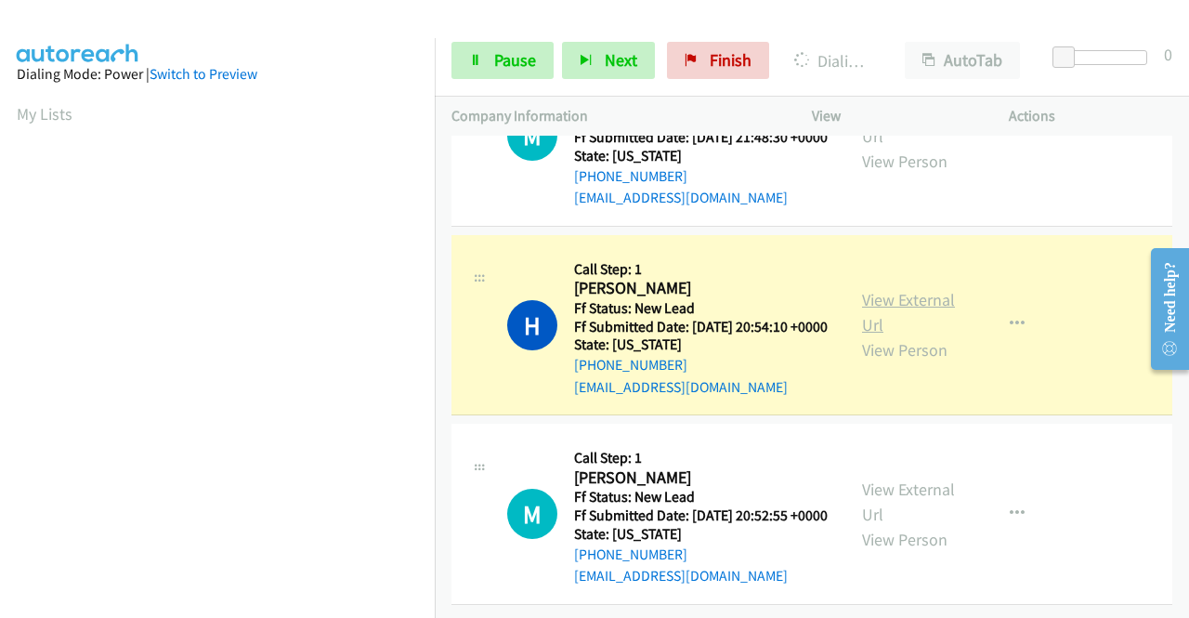
click at [877, 289] on link "View External Url" at bounding box center [908, 312] width 93 height 46
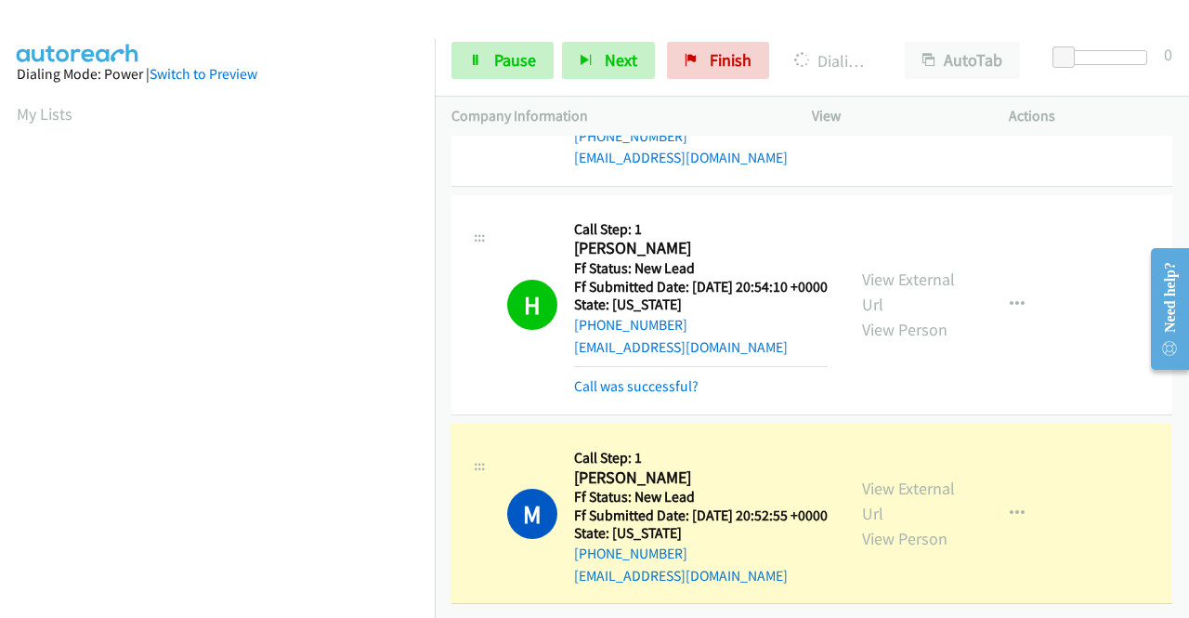
scroll to position [5828, 0]
click at [930, 478] on link "View External Url" at bounding box center [908, 501] width 93 height 46
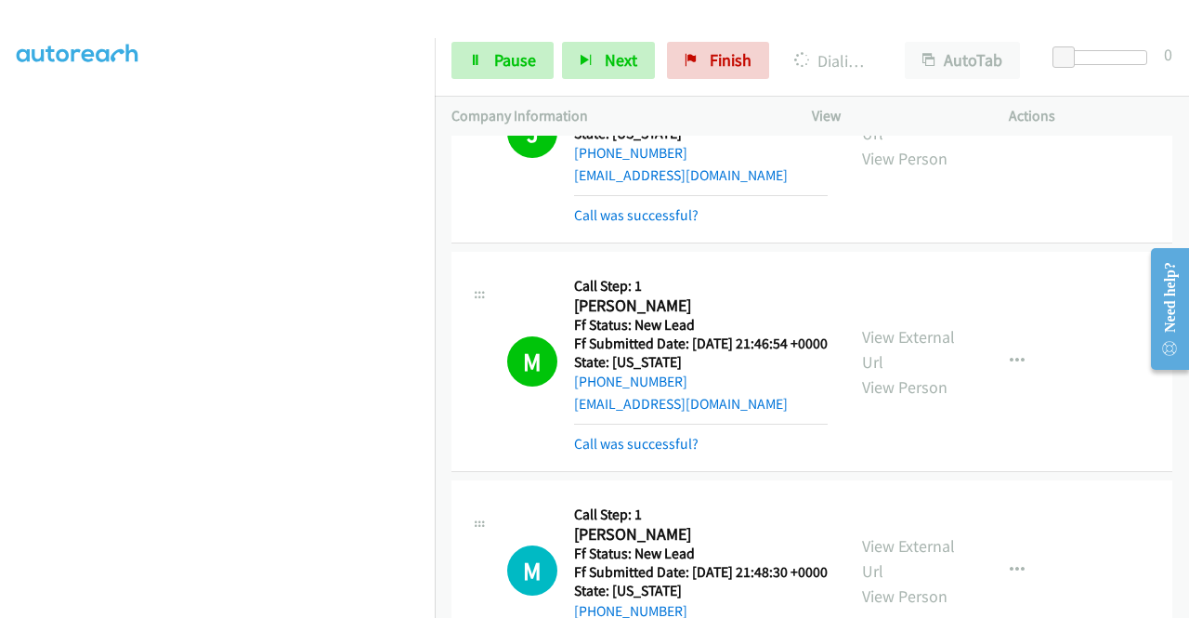
scroll to position [4888, 0]
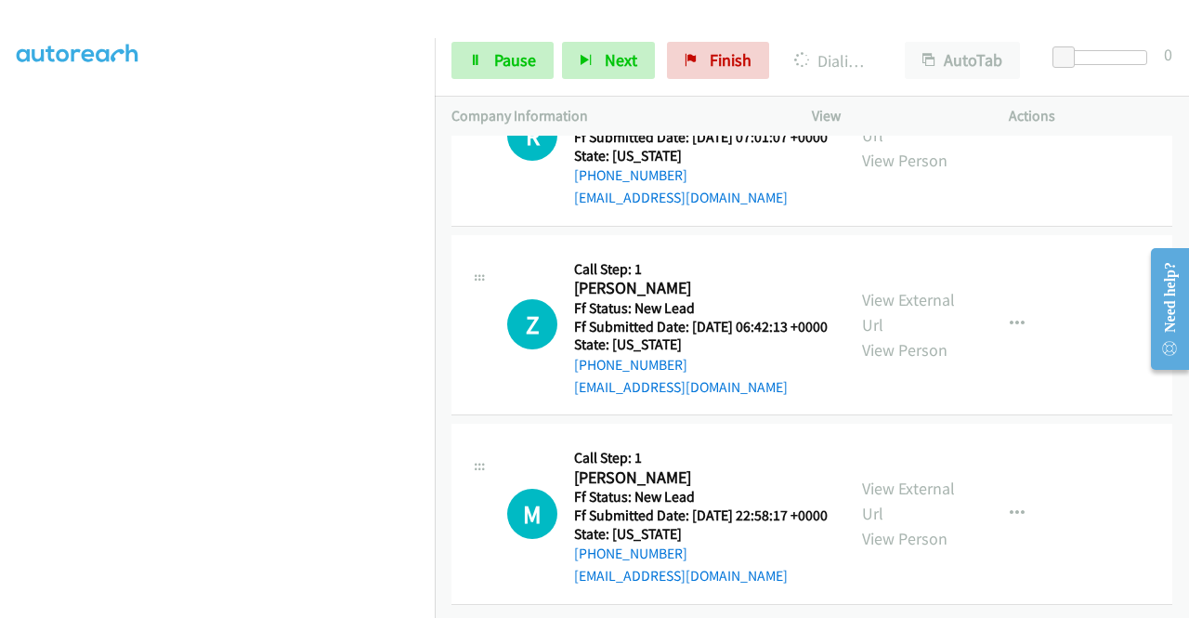
scroll to position [6413, 0]
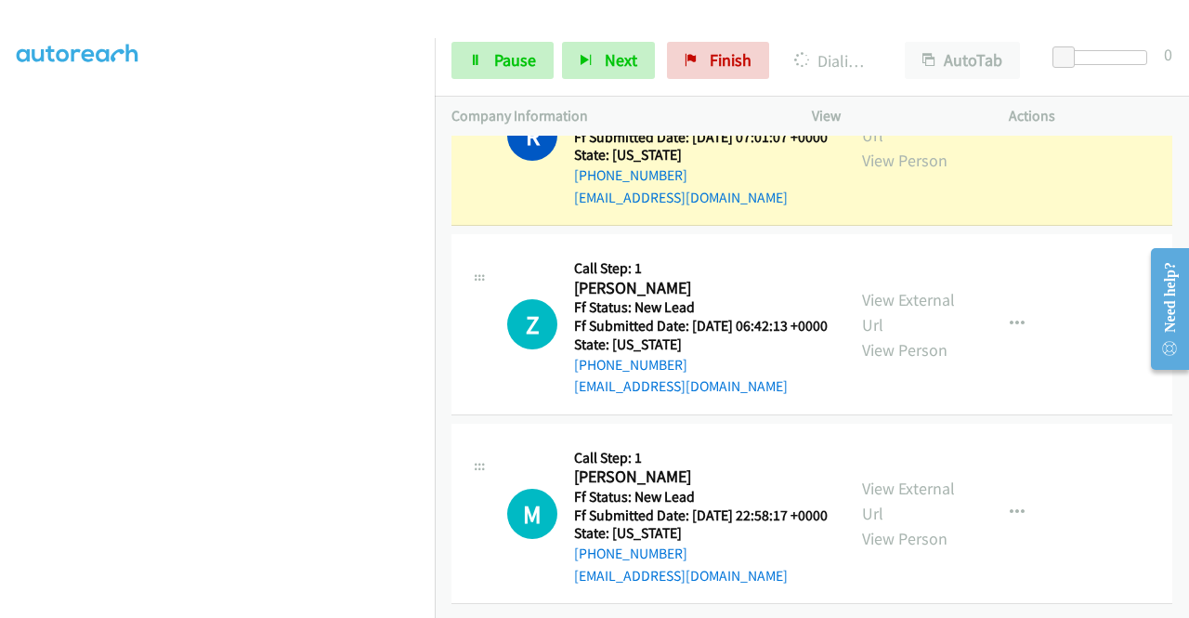
click at [897, 173] on div "View External Url View Person" at bounding box center [910, 135] width 97 height 75
click at [892, 146] on link "View External Url" at bounding box center [908, 122] width 93 height 46
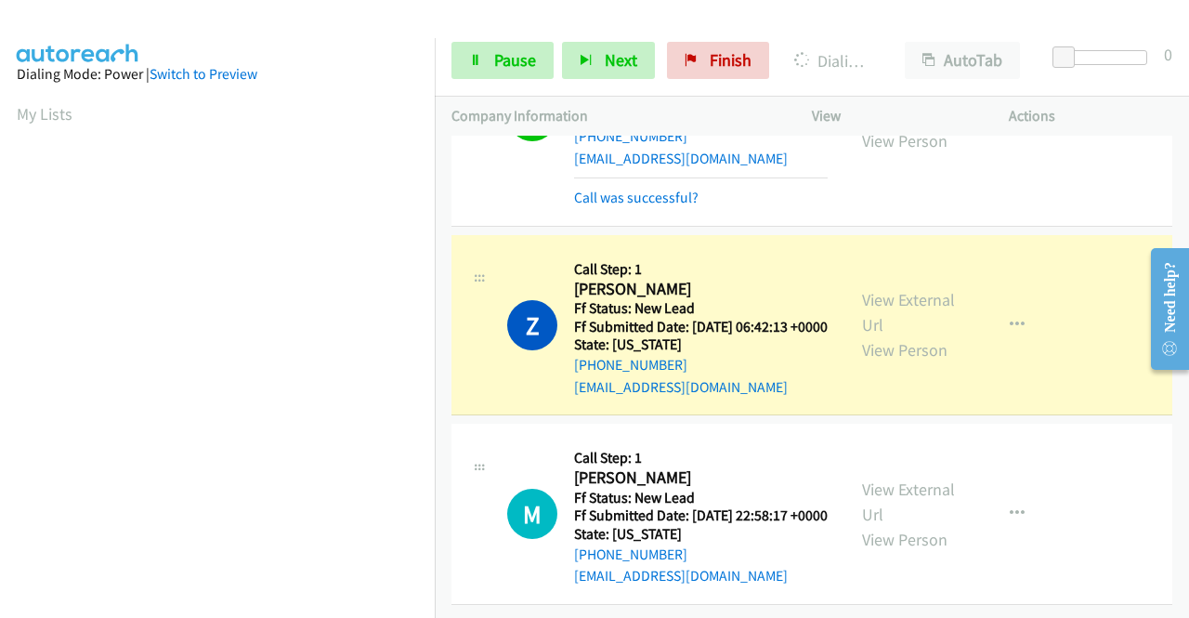
scroll to position [424, 2]
click at [909, 252] on div "View External Url View Person View External Url Email Schedule/Manage Callback …" at bounding box center [953, 325] width 214 height 147
click at [892, 289] on link "View External Url" at bounding box center [908, 312] width 93 height 46
click at [860, 256] on div "View External Url View Person View External Url Email Schedule/Manage Callback …" at bounding box center [953, 325] width 214 height 147
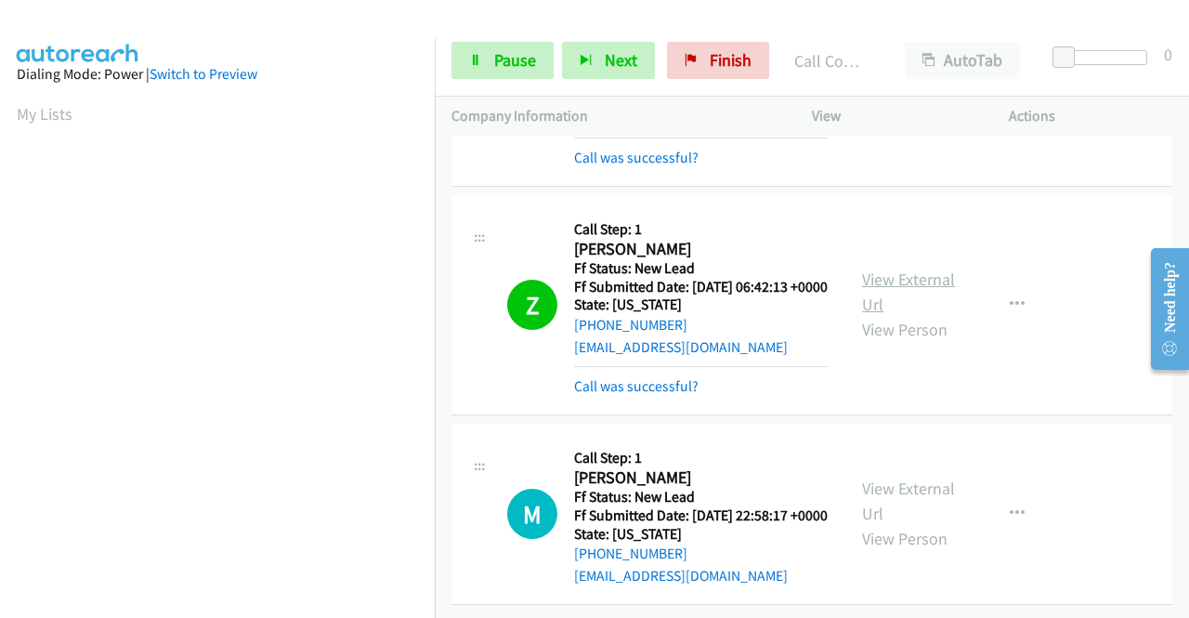
click at [880, 270] on link "View External Url" at bounding box center [908, 292] width 93 height 46
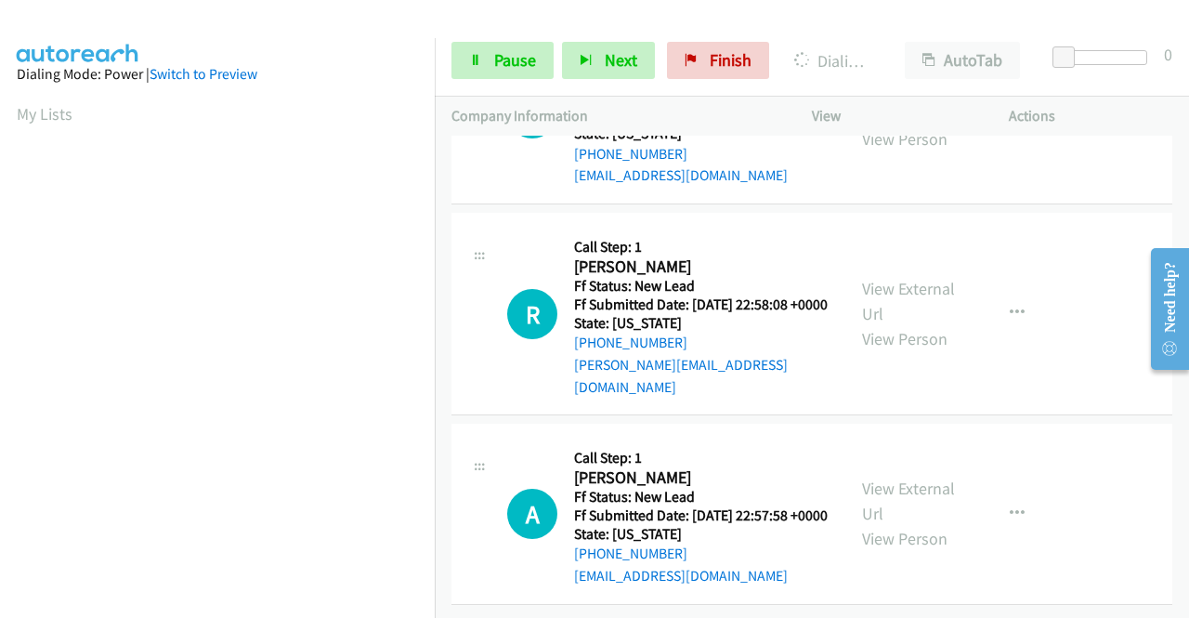
scroll to position [7148, 0]
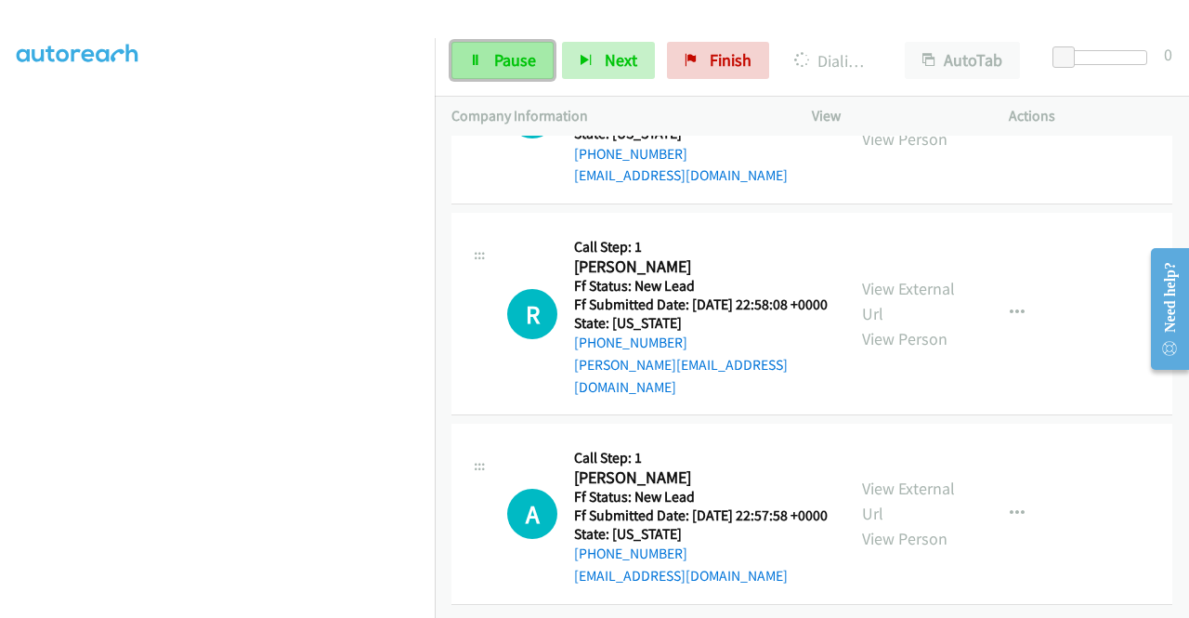
click at [509, 69] on span "Pause" at bounding box center [515, 59] width 42 height 21
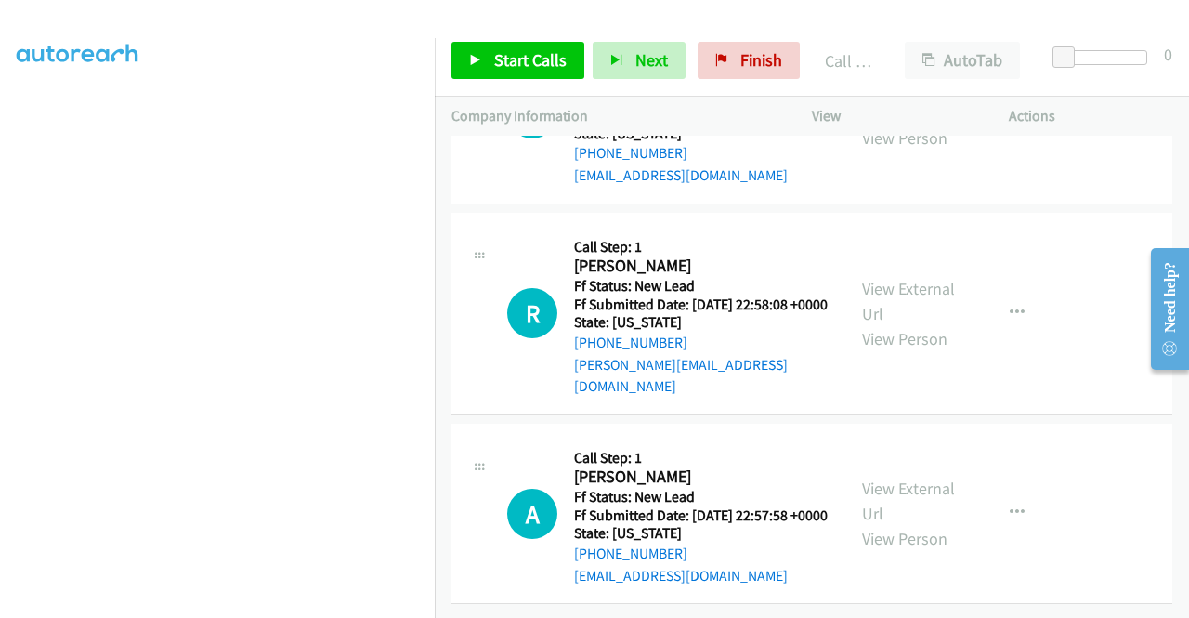
scroll to position [7120, 0]
click at [528, 59] on span "Start Calls" at bounding box center [530, 59] width 72 height 21
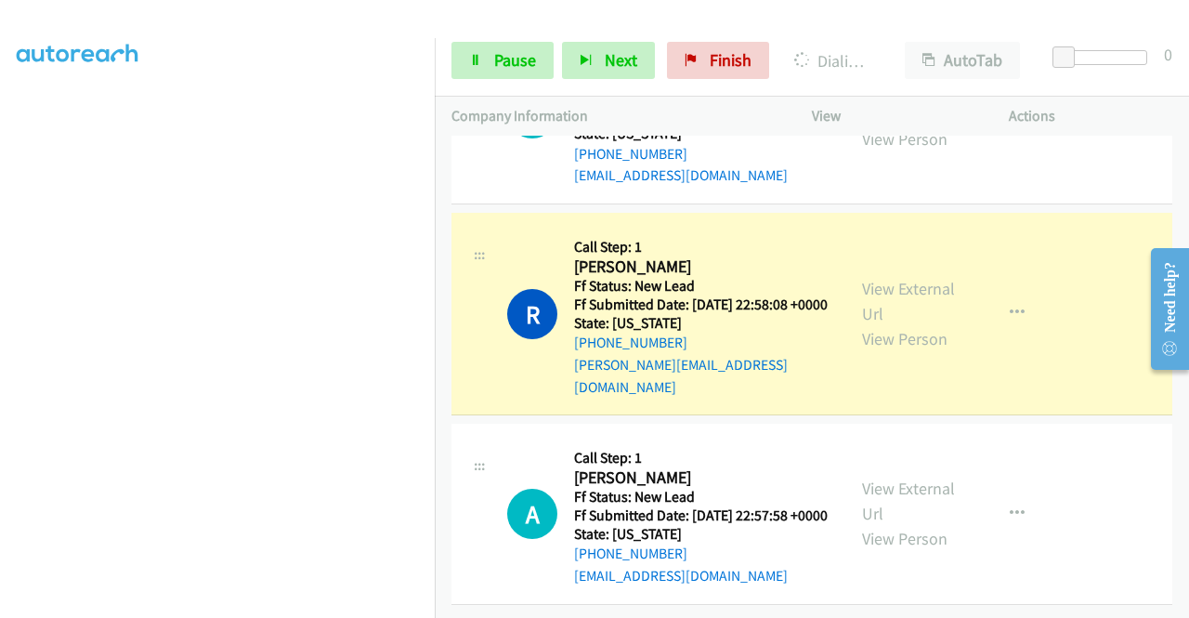
scroll to position [7466, 0]
click at [911, 278] on link "View External Url" at bounding box center [908, 301] width 93 height 46
click at [0, 394] on aside "Dialing Mode: Power | Switch to Preview My Lists" at bounding box center [217, 141] width 435 height 1029
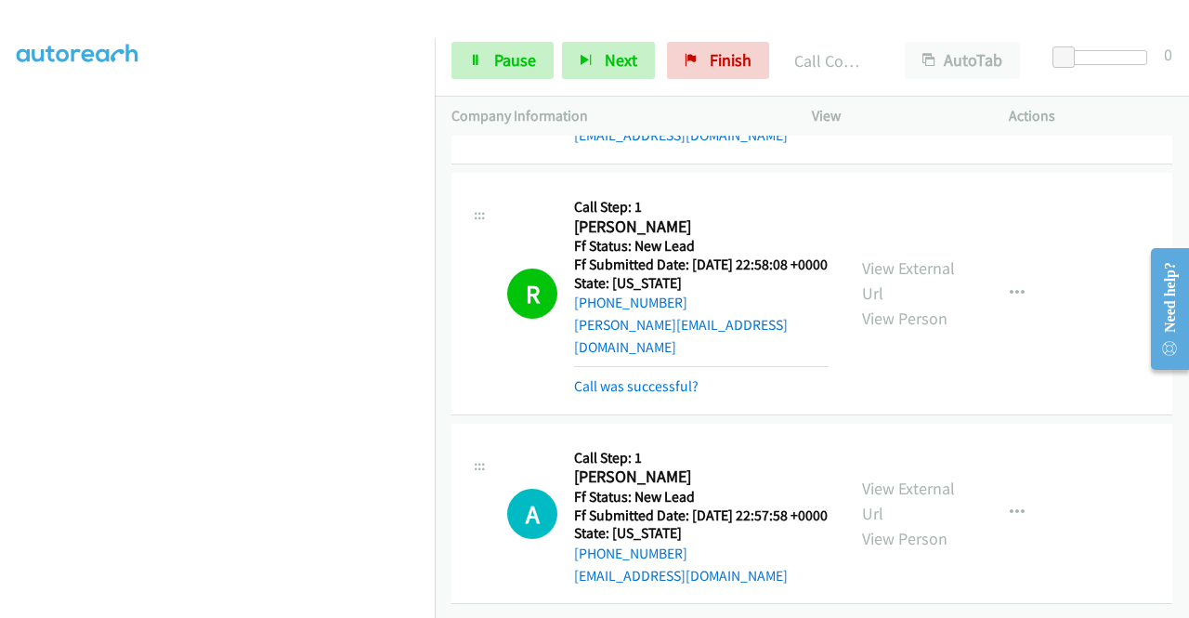
scroll to position [7514, 0]
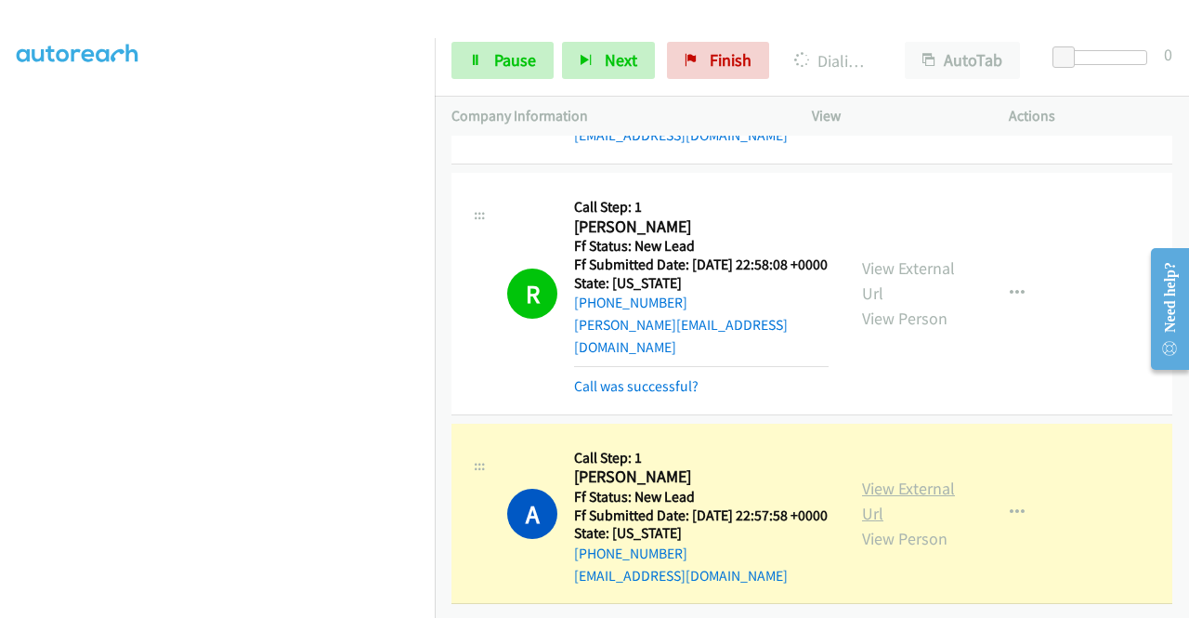
click at [890, 478] on link "View External Url" at bounding box center [908, 501] width 93 height 46
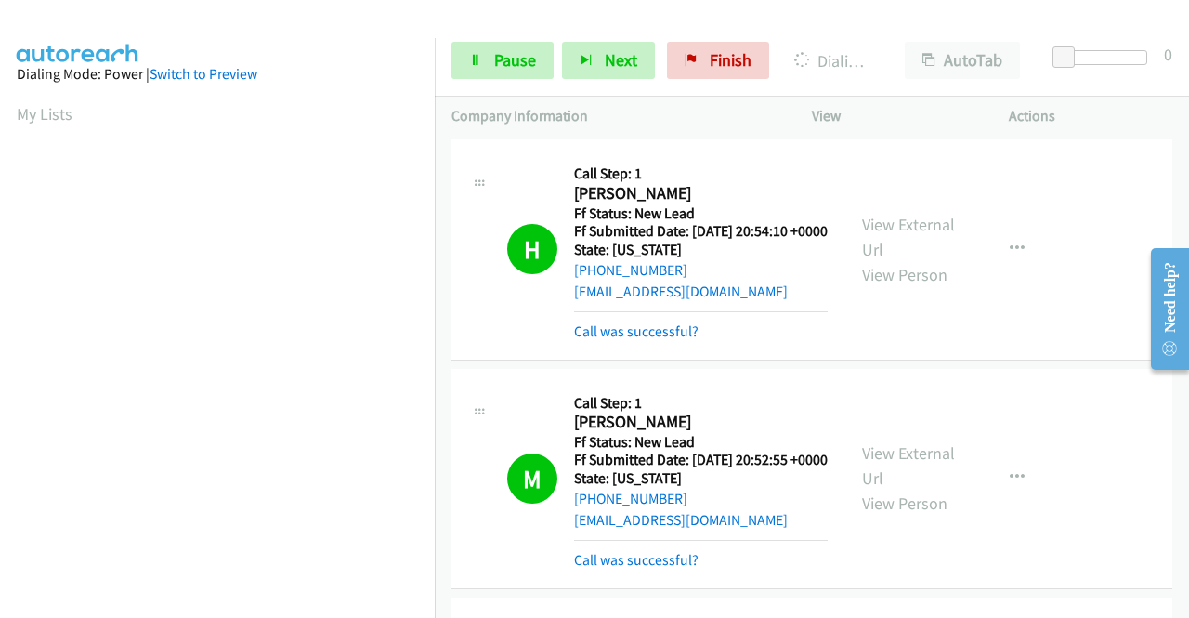
scroll to position [5641, 0]
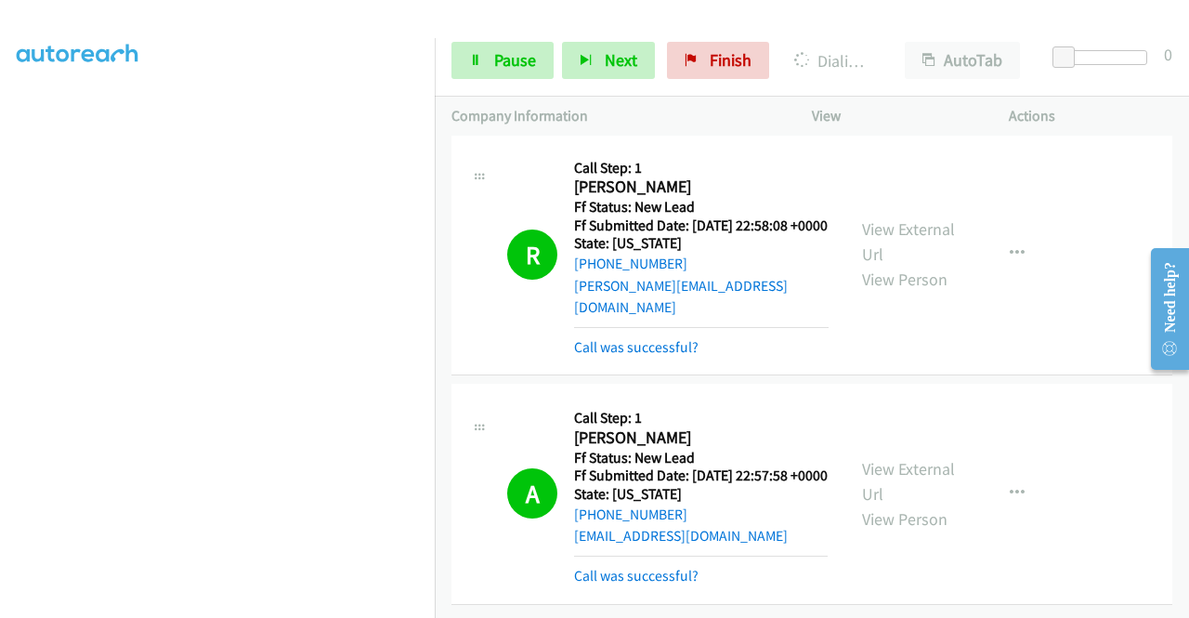
scroll to position [7151, 0]
click at [901, 45] on link "View External Url" at bounding box center [908, 21] width 93 height 46
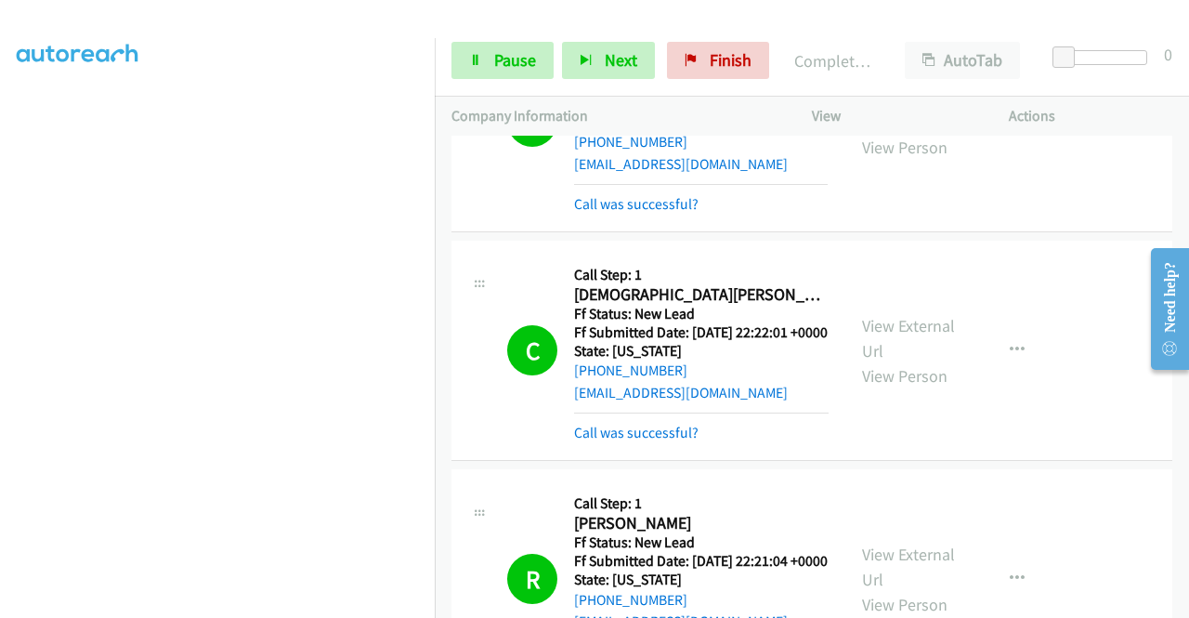
scroll to position [0, 0]
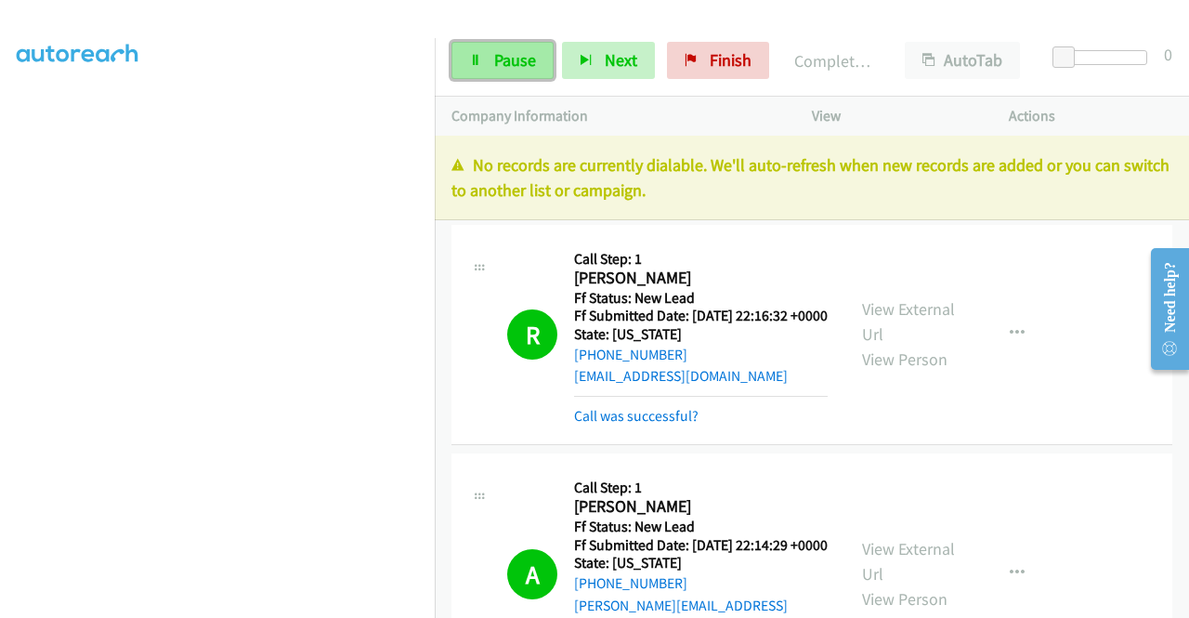
click at [498, 66] on span "Pause" at bounding box center [515, 59] width 42 height 21
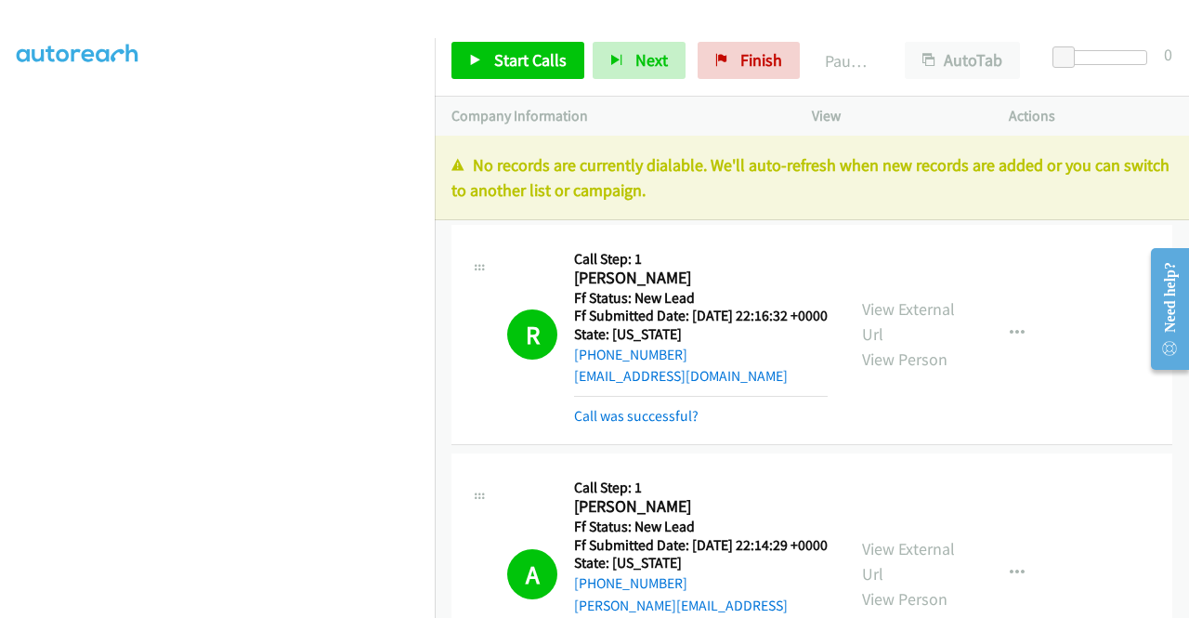
click at [751, 40] on div "Start Calls Pause Next Finish Paused AutoTab AutoTab 0" at bounding box center [812, 61] width 755 height 72
click at [742, 52] on span "Finish" at bounding box center [762, 59] width 42 height 21
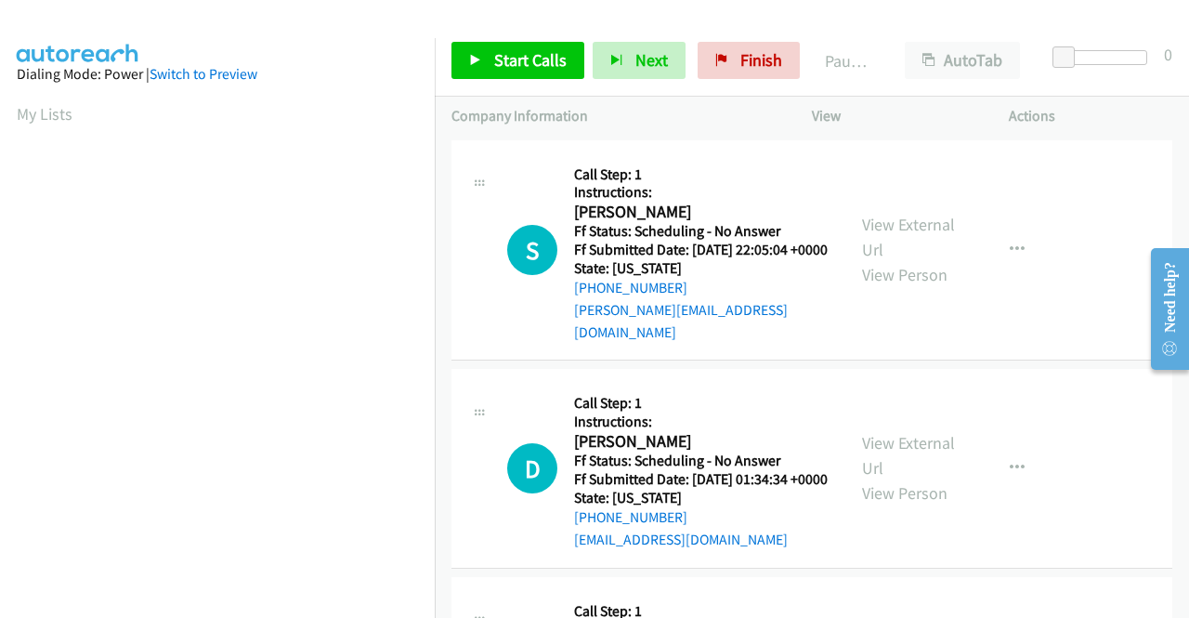
click at [990, 349] on div "S Callback Scheduled Call Step: 1 Instructions: Sean Kehoe America/Phoenix Ff S…" at bounding box center [812, 250] width 721 height 221
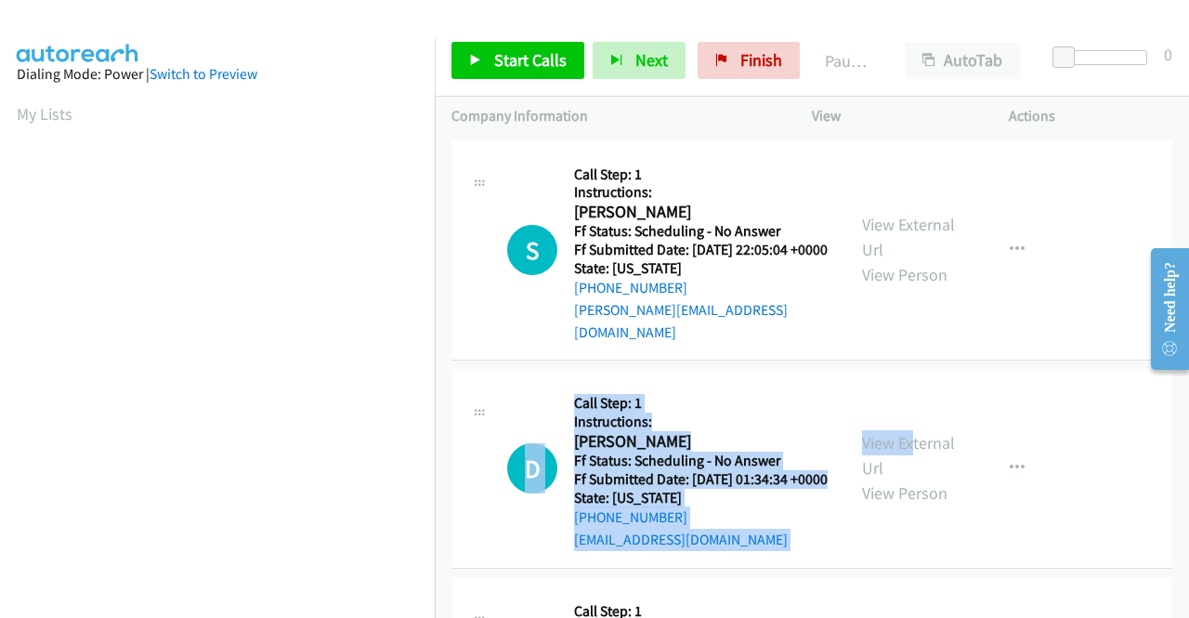
drag, startPoint x: 990, startPoint y: 349, endPoint x: 903, endPoint y: 434, distance: 120.9
click at [957, 299] on div "View External Url View Person View External Url Email Schedule/Manage Callback …" at bounding box center [953, 250] width 214 height 187
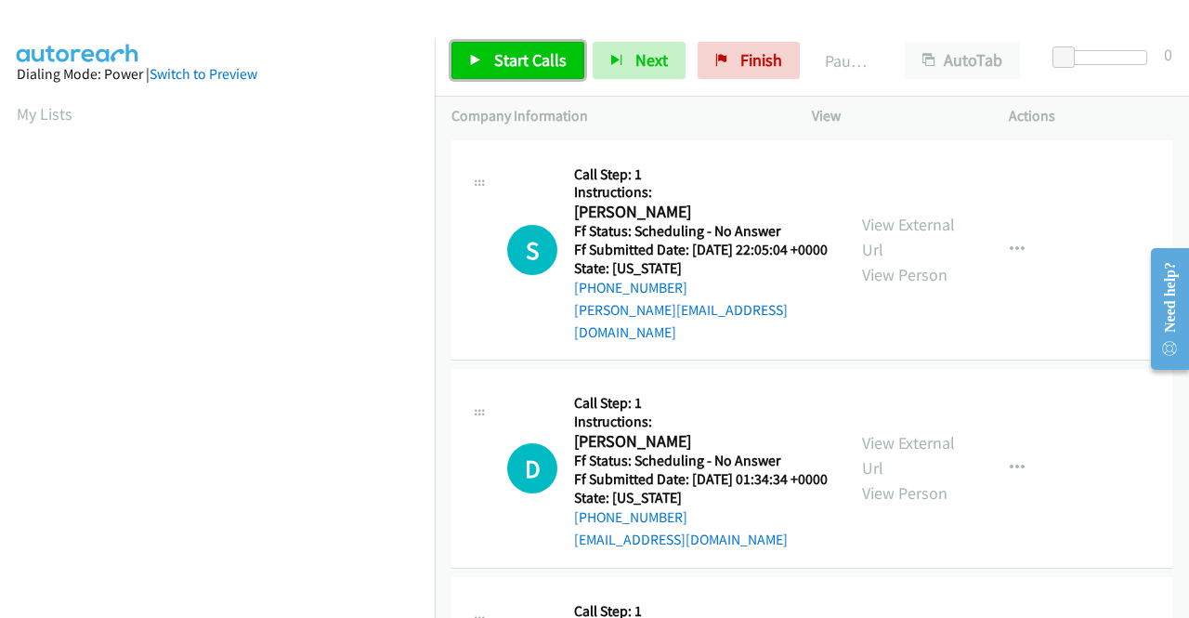
click at [494, 72] on link "Start Calls" at bounding box center [518, 60] width 133 height 37
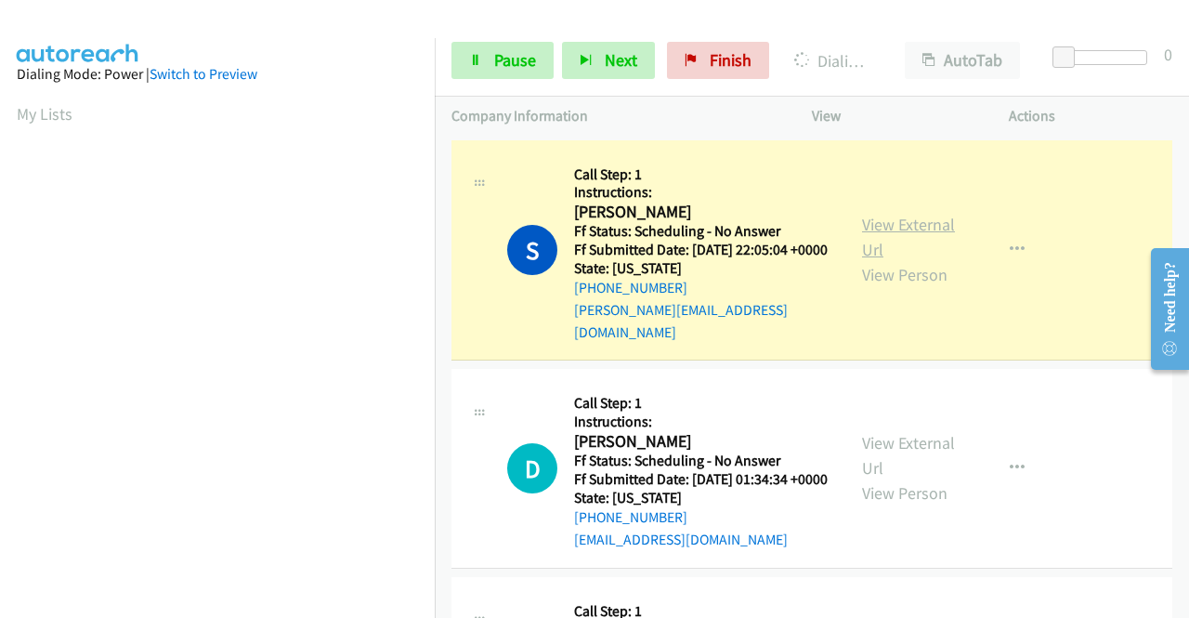
click at [872, 215] on link "View External Url" at bounding box center [908, 237] width 93 height 46
drag, startPoint x: 0, startPoint y: 358, endPoint x: 25, endPoint y: 376, distance: 31.2
click at [0, 358] on aside "Dialing Mode: Power | Switch to Preview My Lists" at bounding box center [217, 141] width 435 height 1029
click at [0, 318] on aside "Dialing Mode: Power | Switch to Preview My Lists" at bounding box center [217, 141] width 435 height 1029
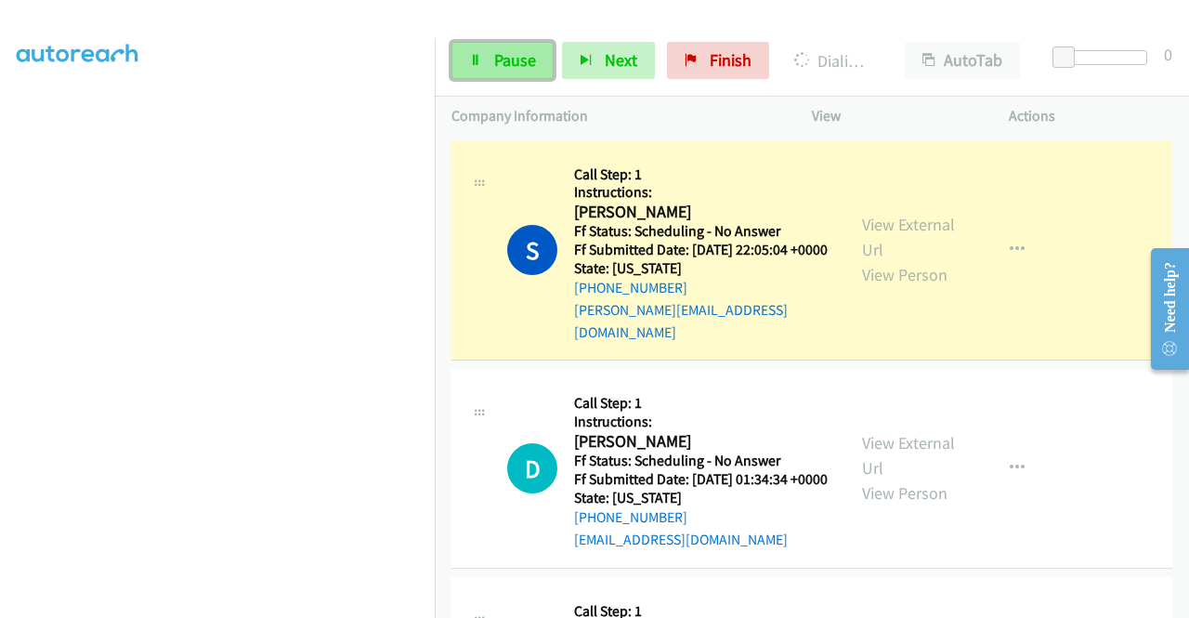
click at [479, 71] on link "Pause" at bounding box center [503, 60] width 102 height 37
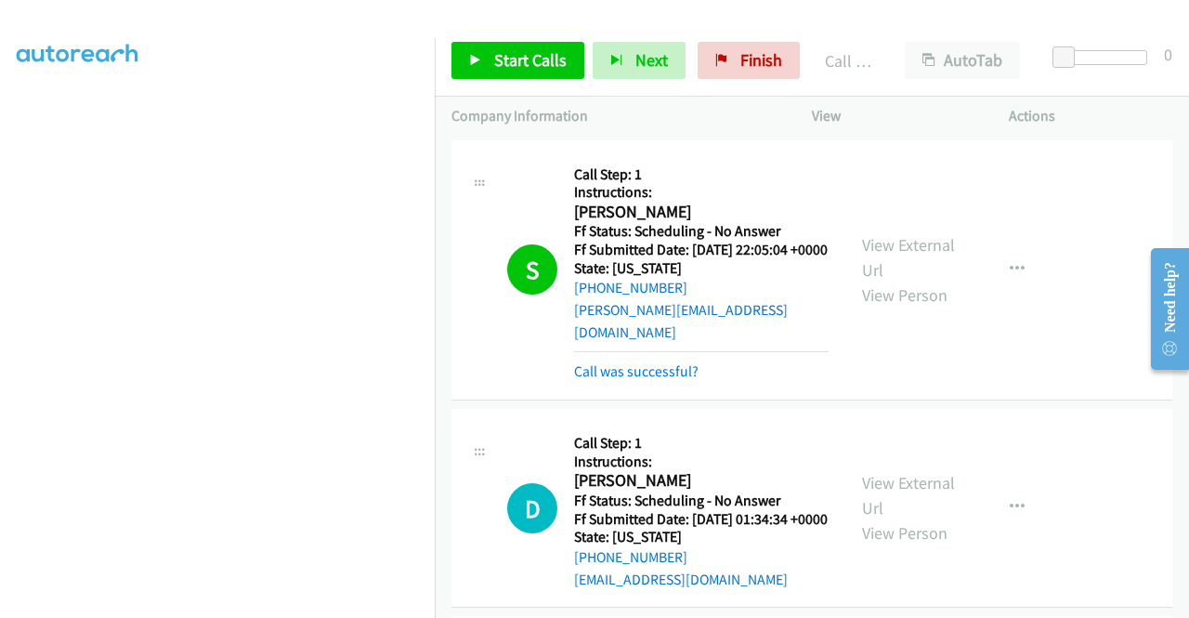
click at [758, 41] on div "Start Calls Pause Next Finish Call Completed AutoTab AutoTab 0" at bounding box center [812, 61] width 755 height 72
click at [749, 58] on span "Finish" at bounding box center [762, 59] width 42 height 21
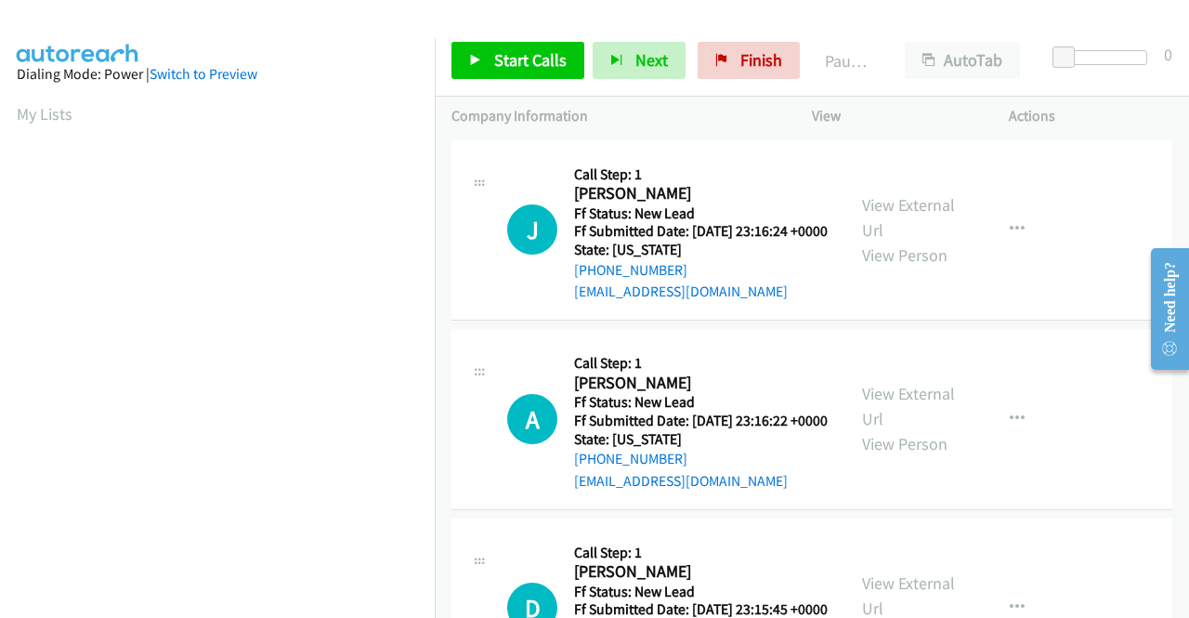
click at [530, 81] on div "Start Calls Pause Next Finish Paused AutoTab AutoTab 0" at bounding box center [812, 61] width 755 height 72
click at [528, 78] on link "Start Calls" at bounding box center [518, 60] width 133 height 37
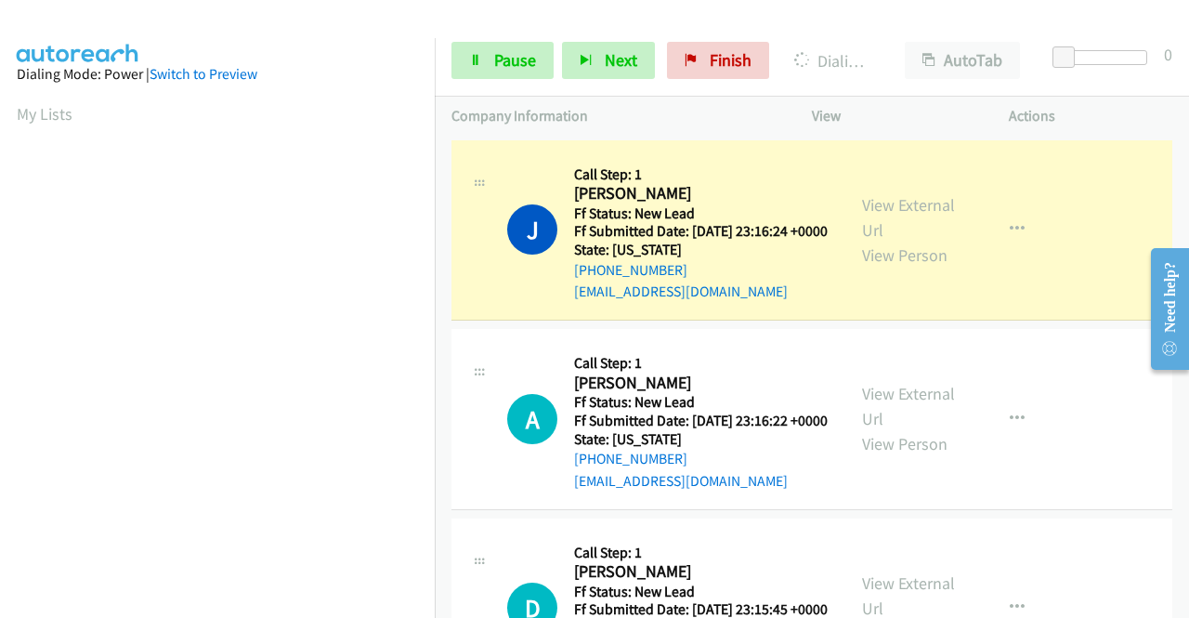
click at [866, 200] on div "View External Url View Person View External Url Email Schedule/Manage Callback …" at bounding box center [953, 230] width 214 height 147
click at [870, 211] on link "View External Url" at bounding box center [908, 217] width 93 height 46
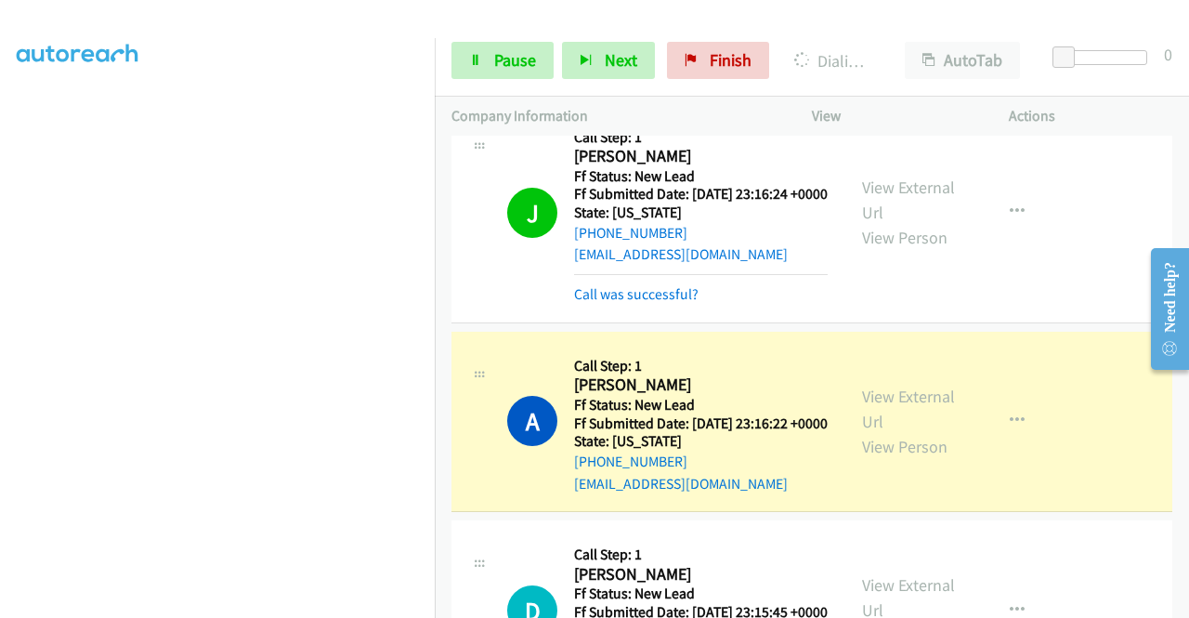
scroll to position [186, 0]
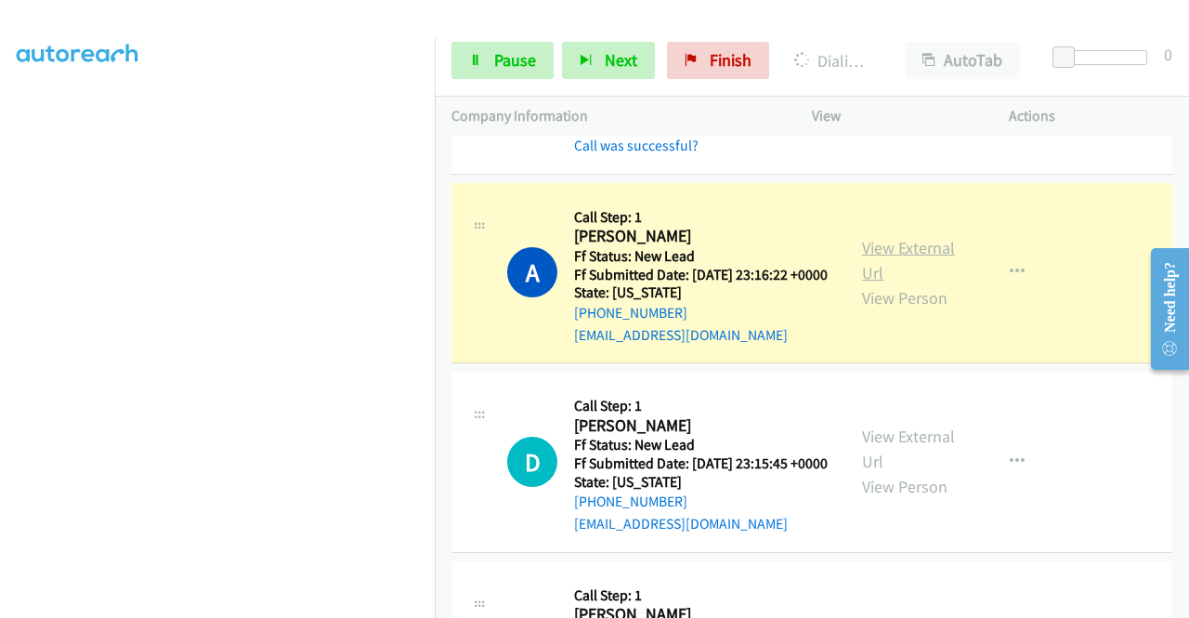
click at [900, 274] on link "View External Url" at bounding box center [908, 260] width 93 height 46
click at [0, 270] on aside "Dialing Mode: Power | Switch to Preview My Lists" at bounding box center [217, 141] width 435 height 1029
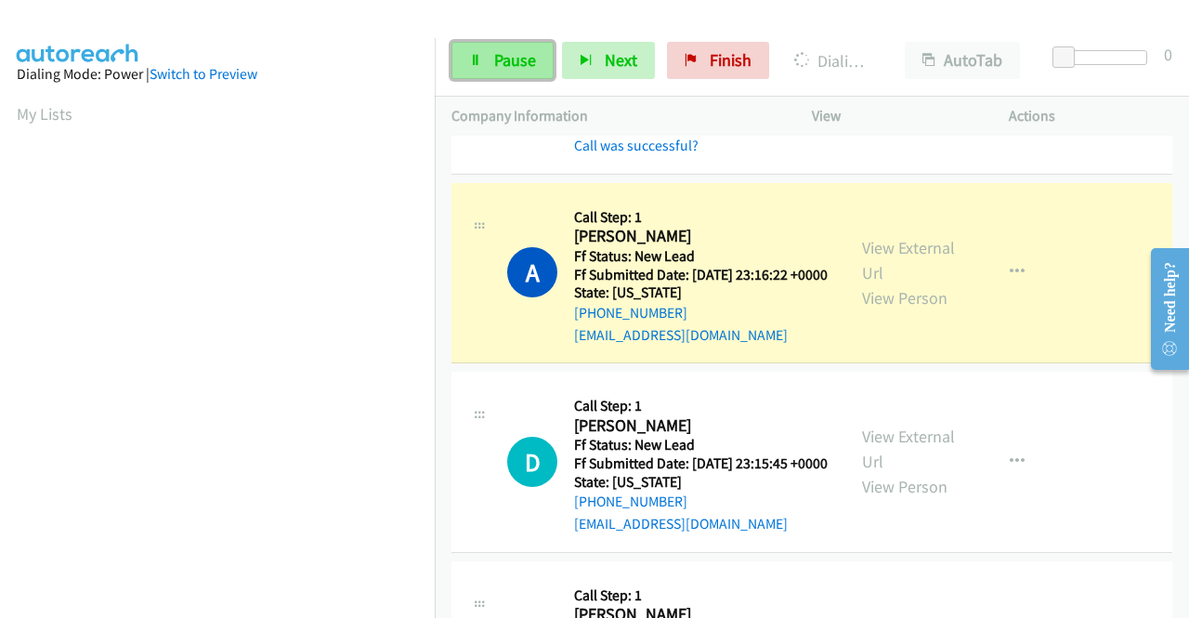
click at [508, 57] on span "Pause" at bounding box center [515, 59] width 42 height 21
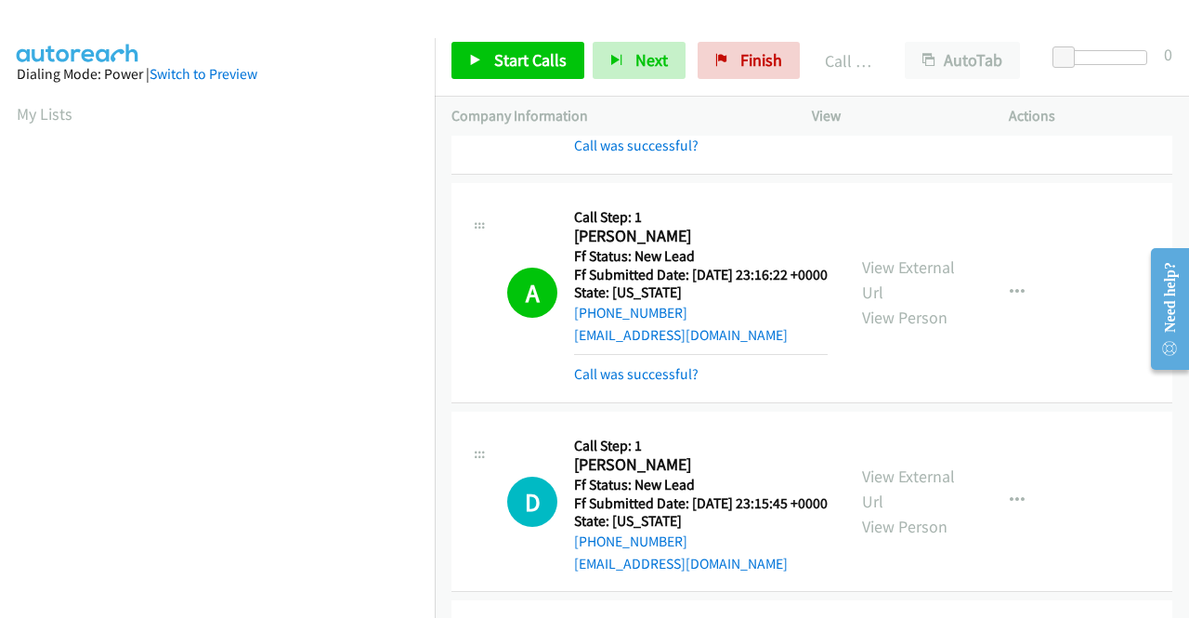
scroll to position [424, 0]
click at [629, 383] on link "Call was successful?" at bounding box center [636, 374] width 125 height 18
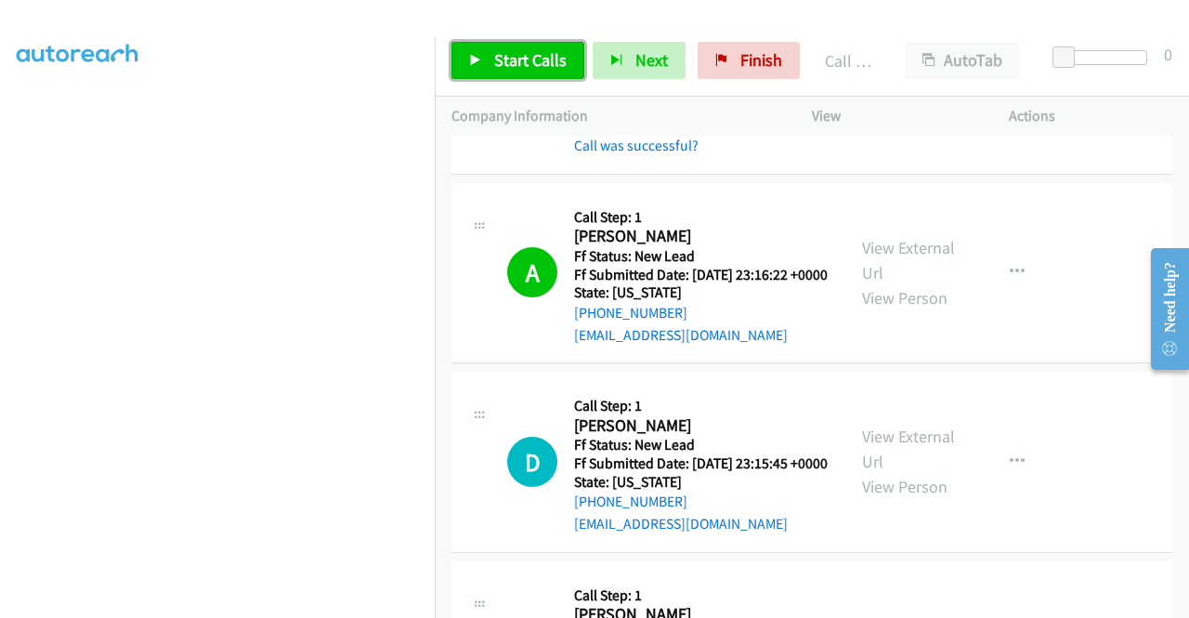
click at [519, 46] on link "Start Calls" at bounding box center [518, 60] width 133 height 37
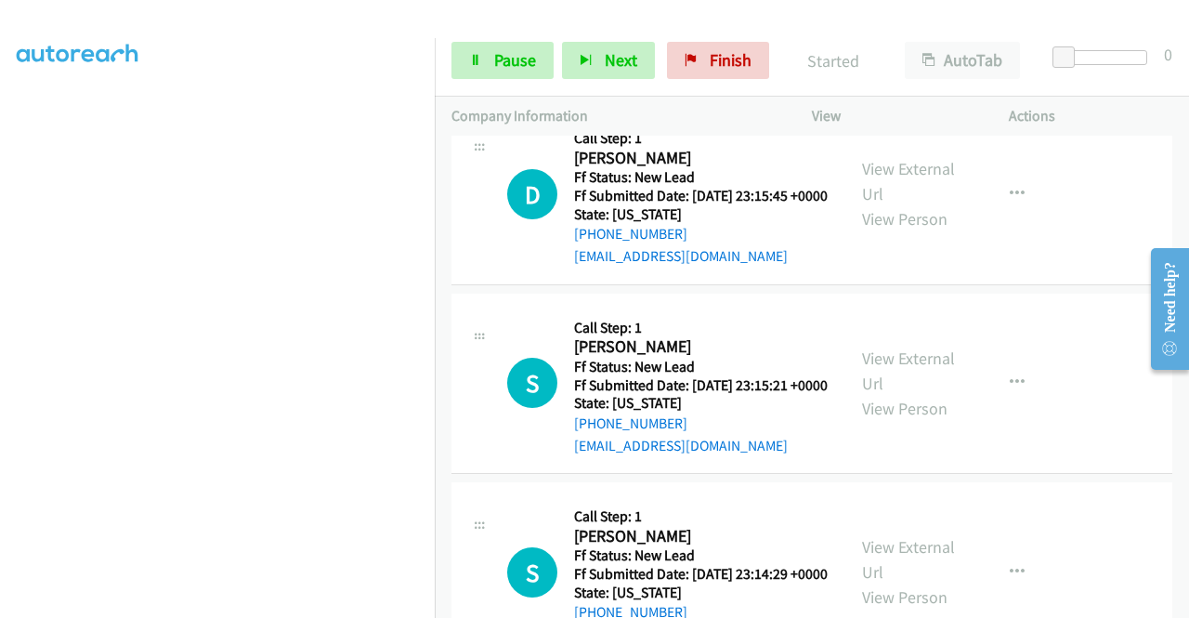
scroll to position [456, 0]
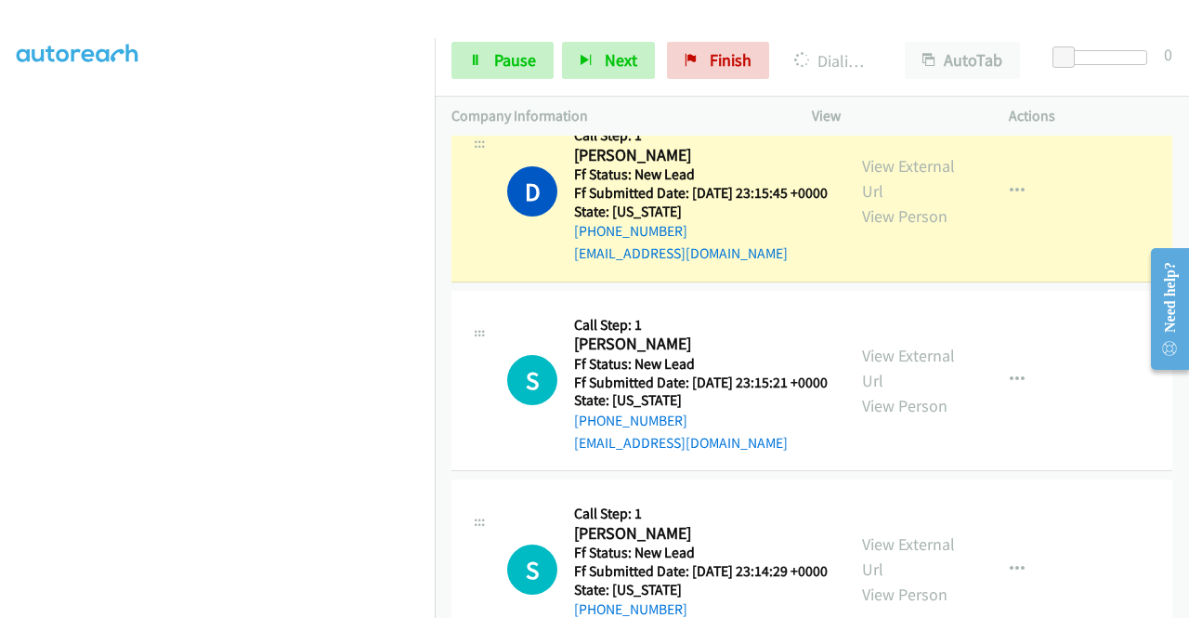
click at [0, 365] on aside "Dialing Mode: Power | Switch to Preview My Lists" at bounding box center [217, 141] width 435 height 1029
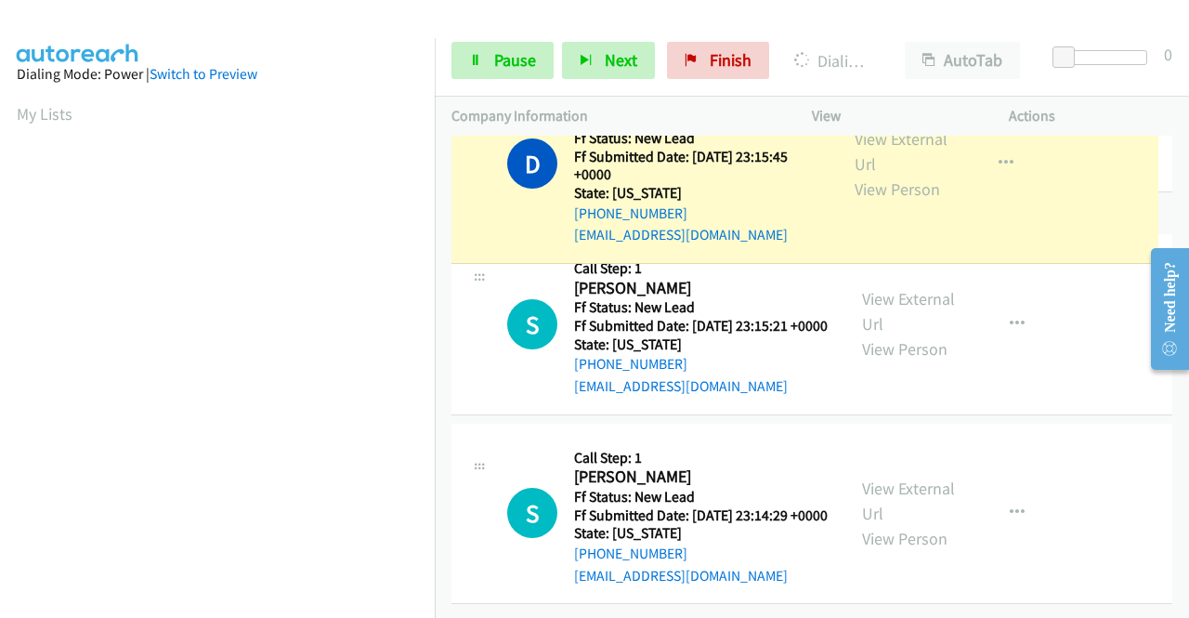
drag, startPoint x: 892, startPoint y: 218, endPoint x: 816, endPoint y: 166, distance: 92.3
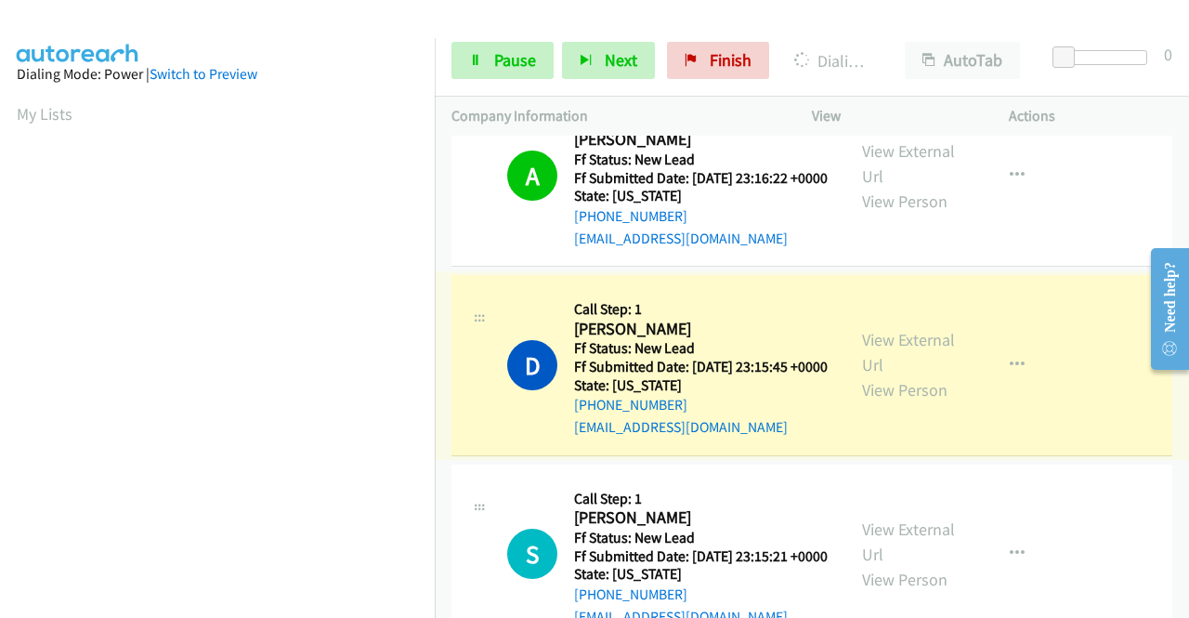
click at [874, 395] on div "View External Url View Person" at bounding box center [910, 364] width 97 height 75
click at [877, 375] on link "View External Url" at bounding box center [908, 352] width 93 height 46
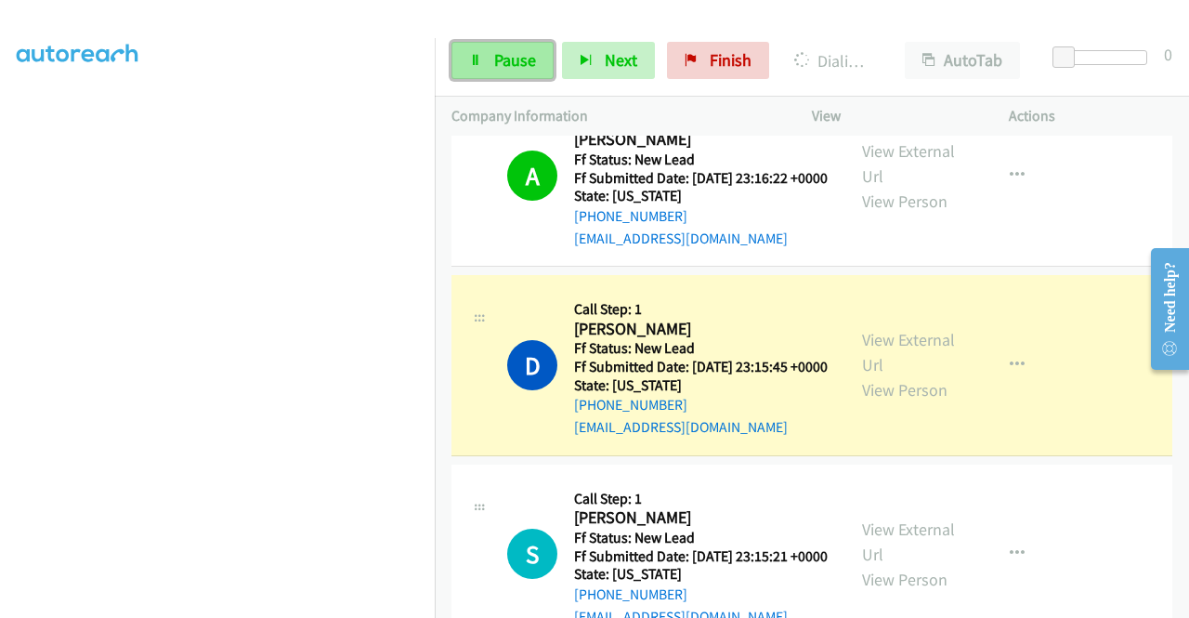
click at [468, 60] on link "Pause" at bounding box center [503, 60] width 102 height 37
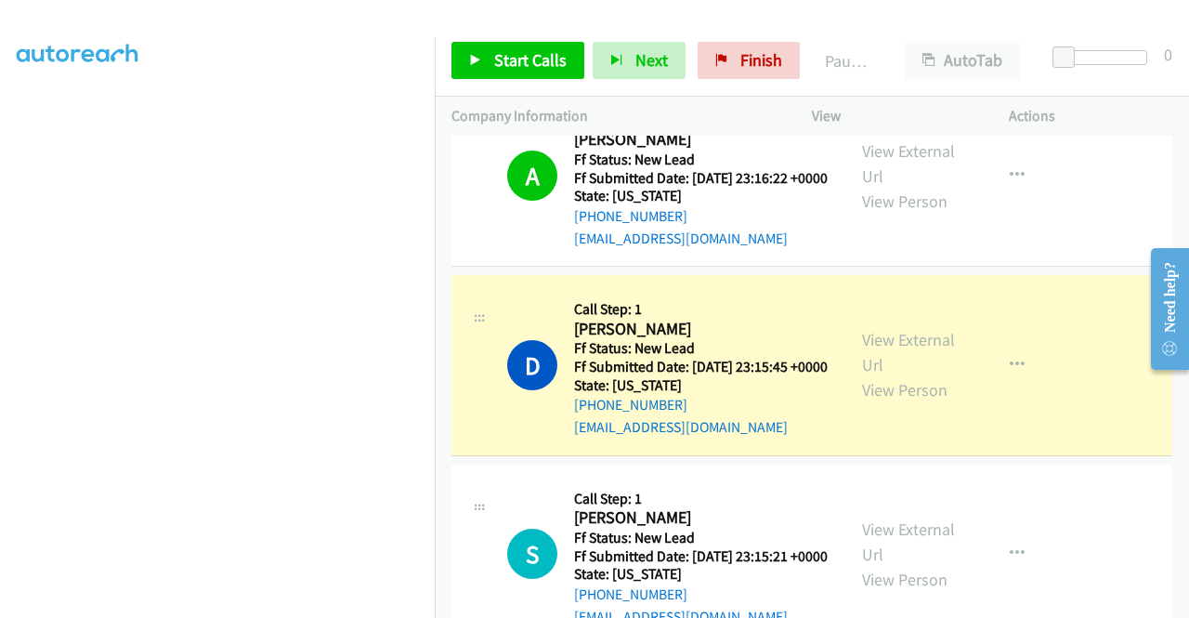
click at [4, 354] on aside "Dialing Mode: Power | Switch to Preview My Lists" at bounding box center [217, 141] width 435 height 1029
click at [0, 266] on aside "Dialing Mode: Power | Switch to Preview My Lists" at bounding box center [217, 141] width 435 height 1029
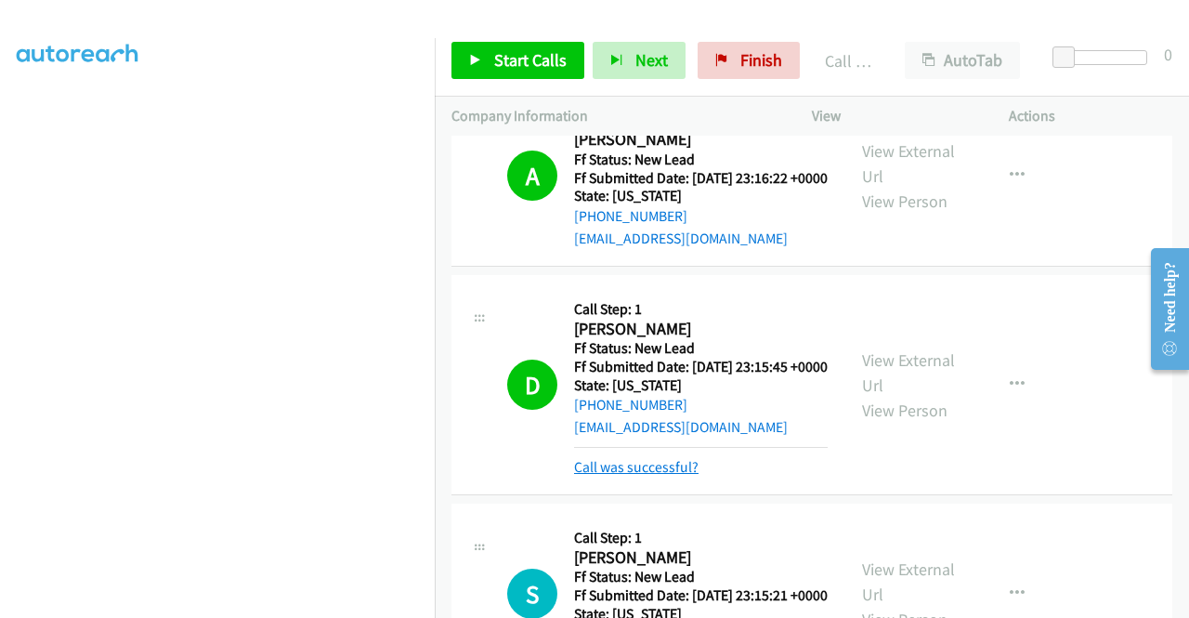
click at [651, 476] on link "Call was successful?" at bounding box center [636, 467] width 125 height 18
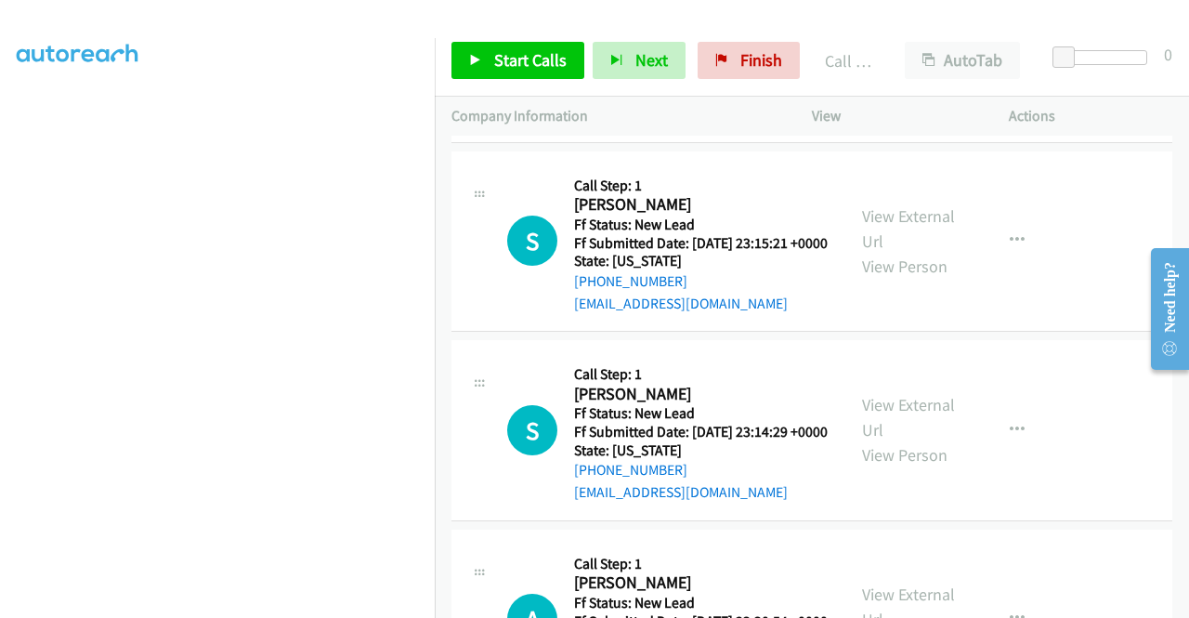
scroll to position [603, 0]
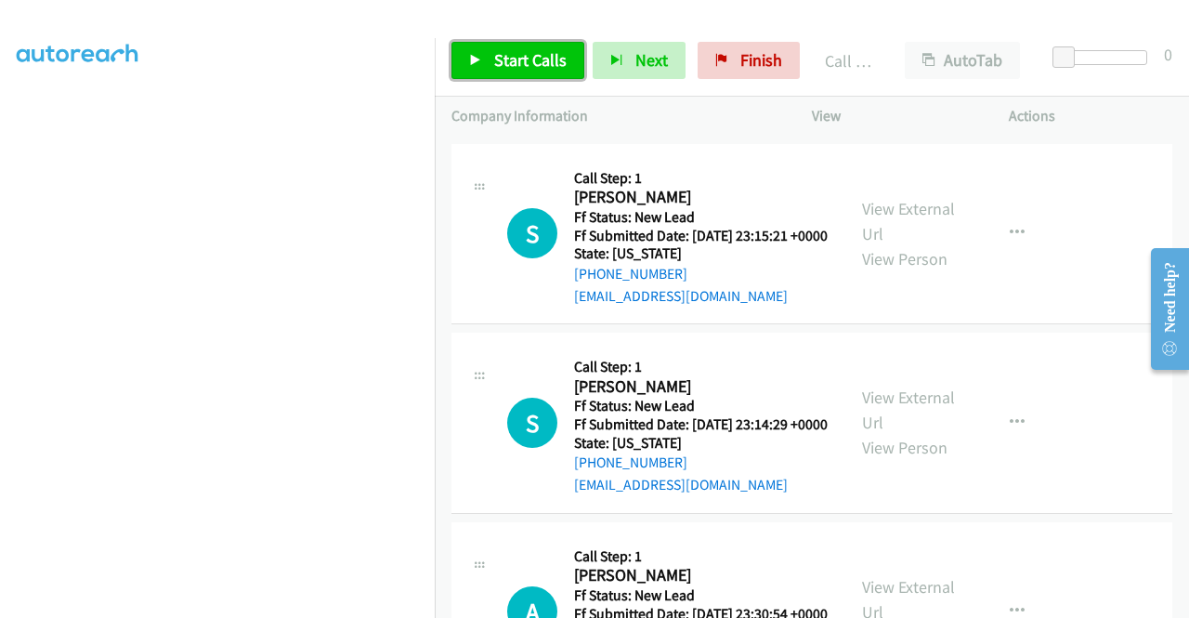
click at [539, 62] on span "Start Calls" at bounding box center [530, 59] width 72 height 21
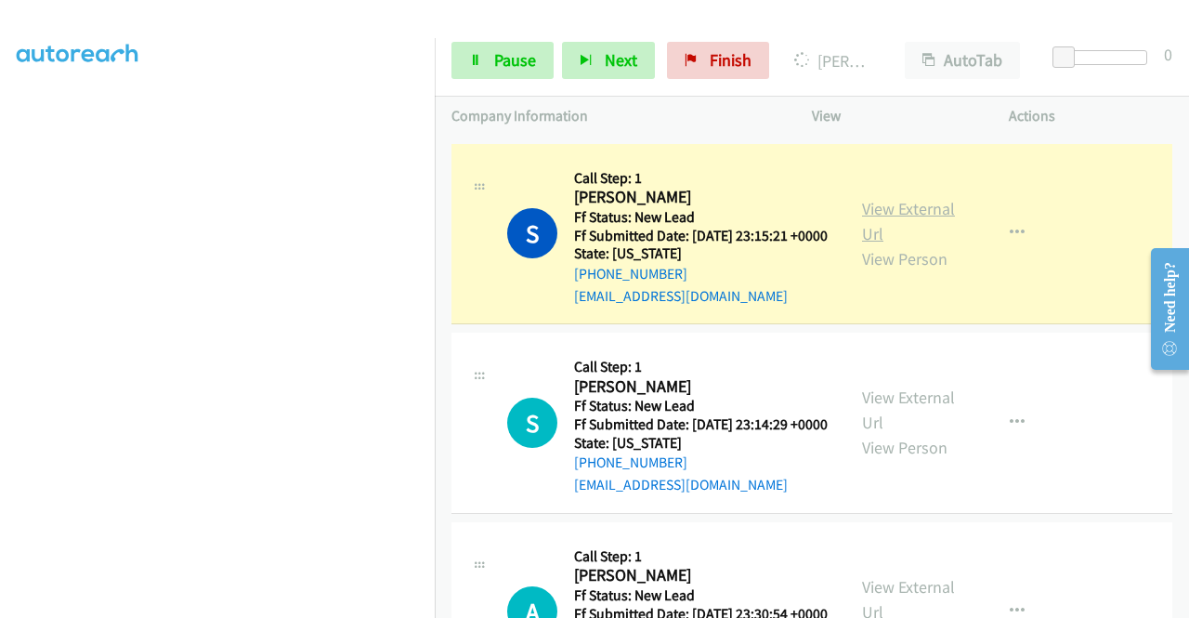
click at [909, 244] on link "View External Url" at bounding box center [908, 221] width 93 height 46
click at [0, 358] on aside "Dialing Mode: Power | Switch to Preview My Lists" at bounding box center [217, 141] width 435 height 1029
click at [4, 315] on aside "Dialing Mode: Power | Switch to Preview My Lists" at bounding box center [217, 141] width 435 height 1029
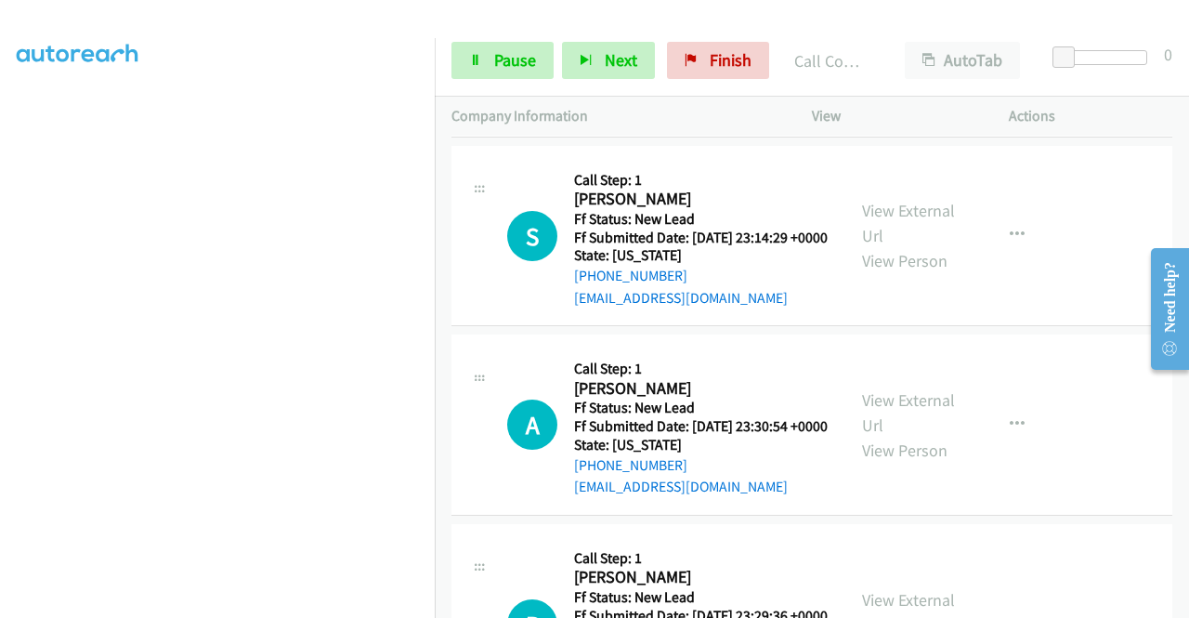
scroll to position [837, 0]
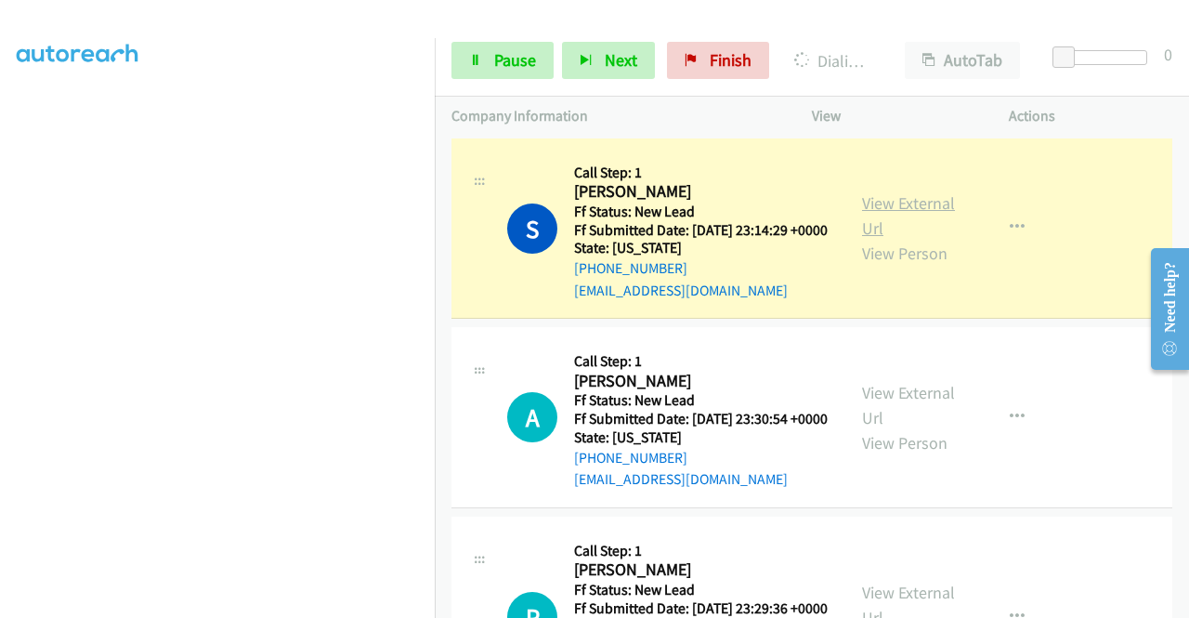
click at [877, 239] on link "View External Url" at bounding box center [908, 215] width 93 height 46
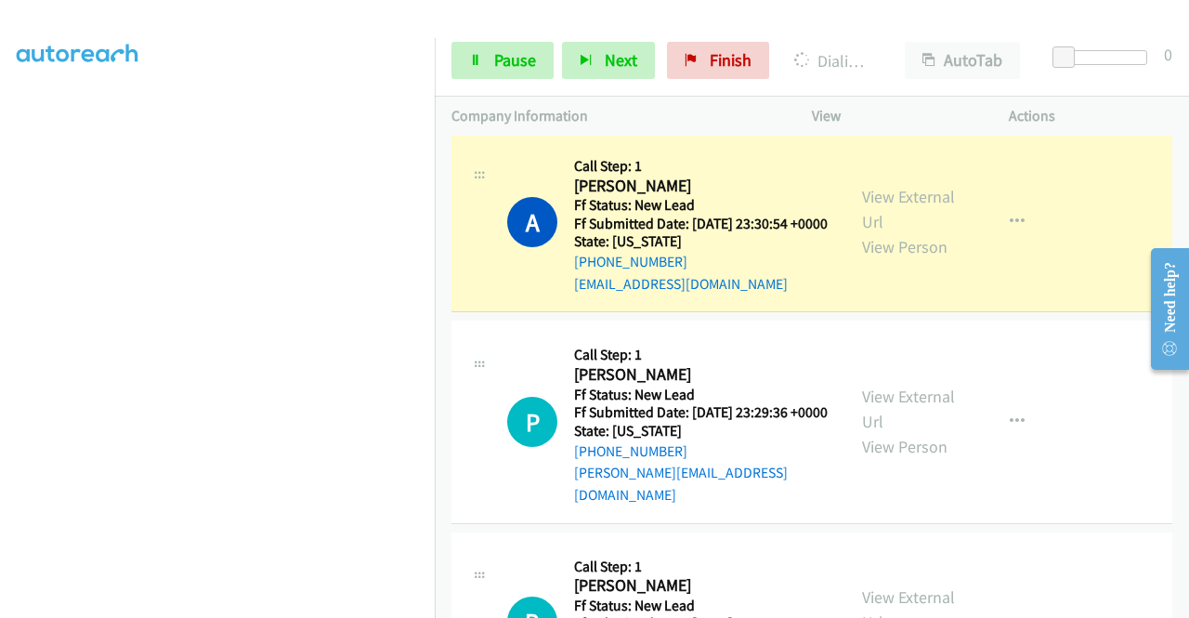
scroll to position [1075, 0]
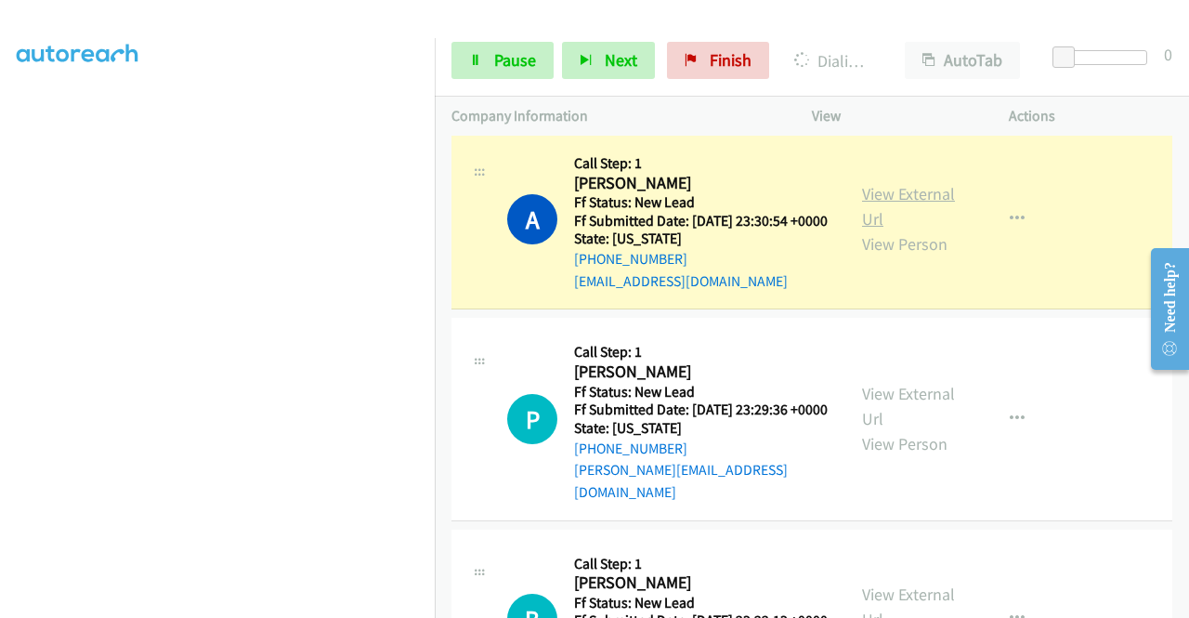
click at [896, 230] on link "View External Url" at bounding box center [908, 206] width 93 height 46
click at [534, 52] on span "Pause" at bounding box center [515, 59] width 42 height 21
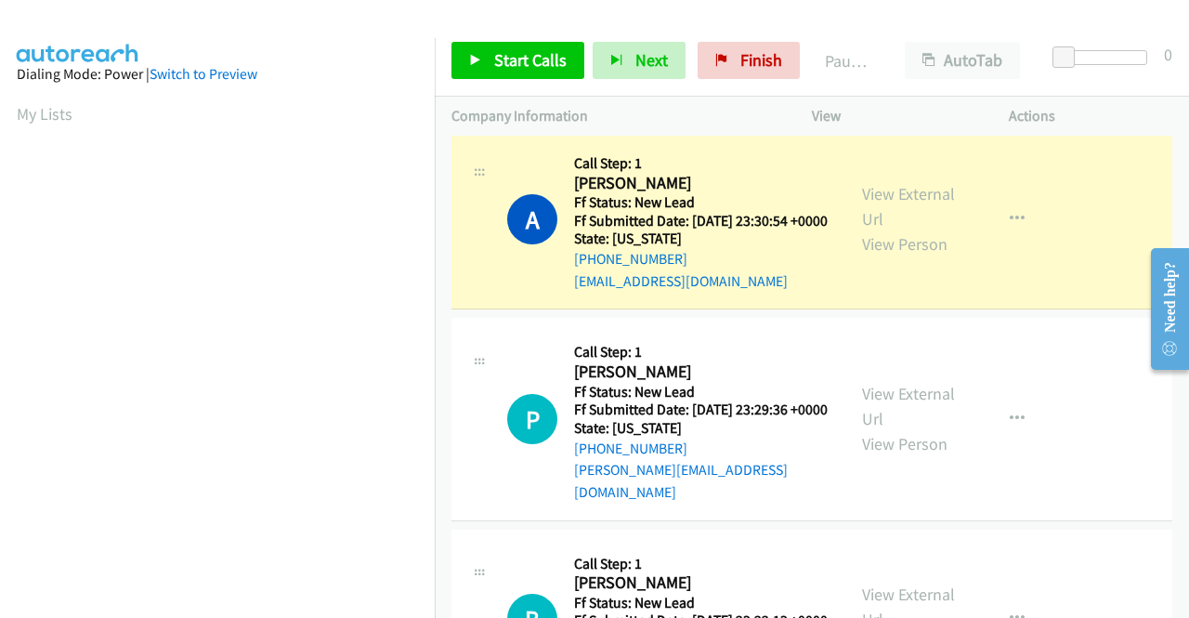
scroll to position [424, 0]
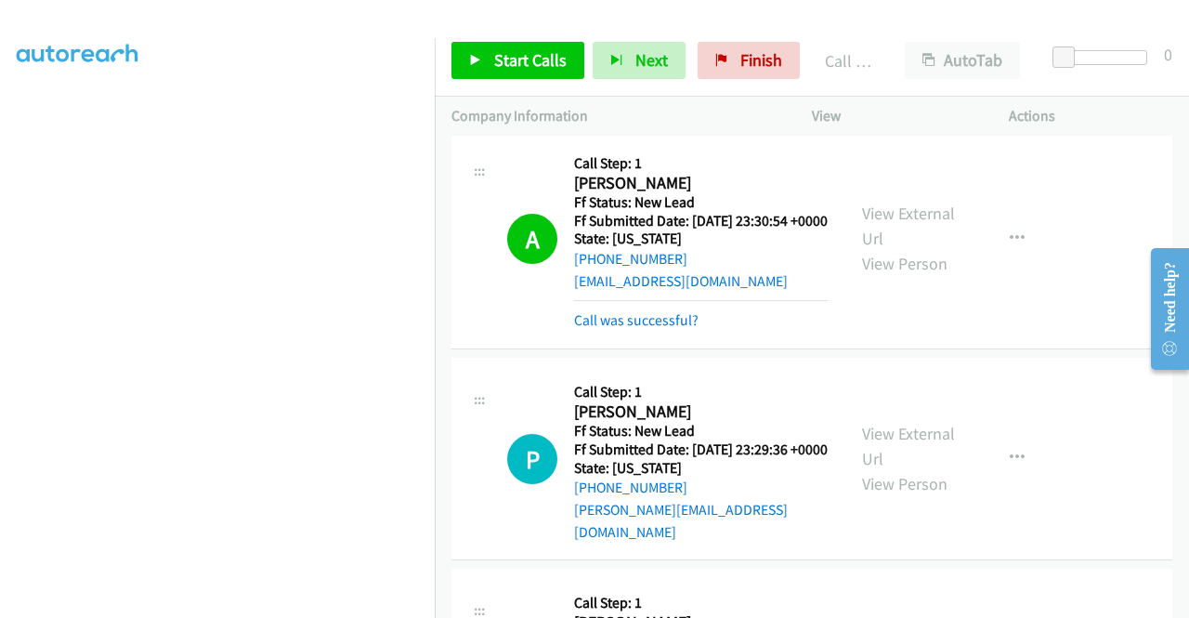
click at [1124, 349] on div "A Callback Scheduled Call Step: 1 [PERSON_NAME] America/[GEOGRAPHIC_DATA] Ff St…" at bounding box center [812, 239] width 721 height 220
click at [546, 64] on span "Start Calls" at bounding box center [530, 59] width 72 height 21
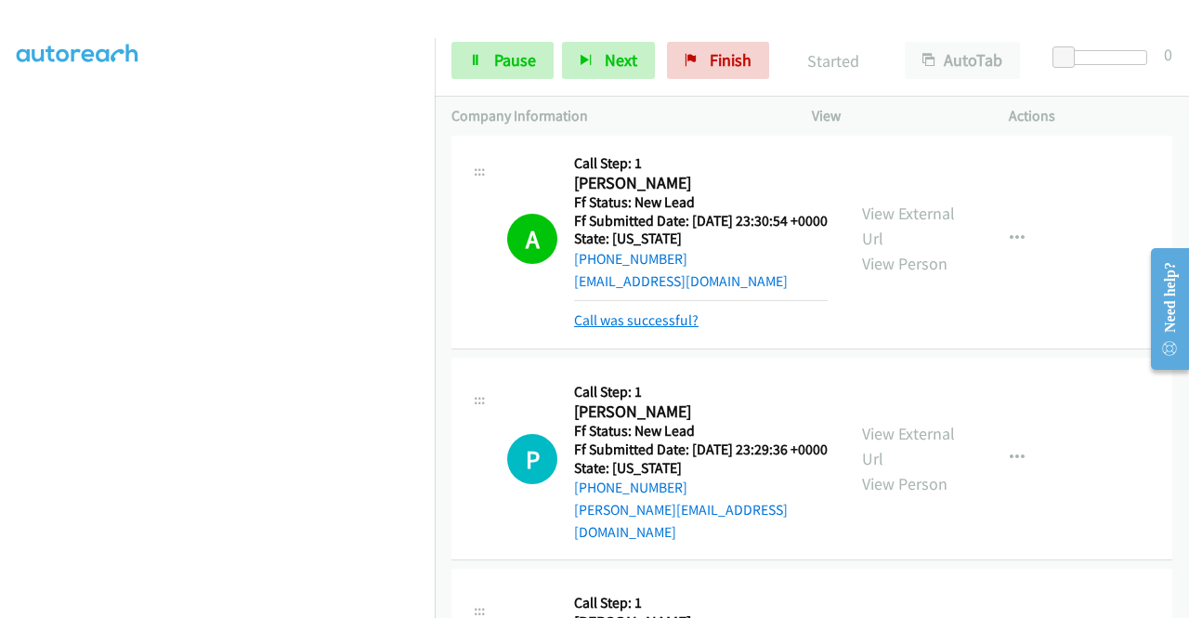
click at [652, 329] on link "Call was successful?" at bounding box center [636, 320] width 125 height 18
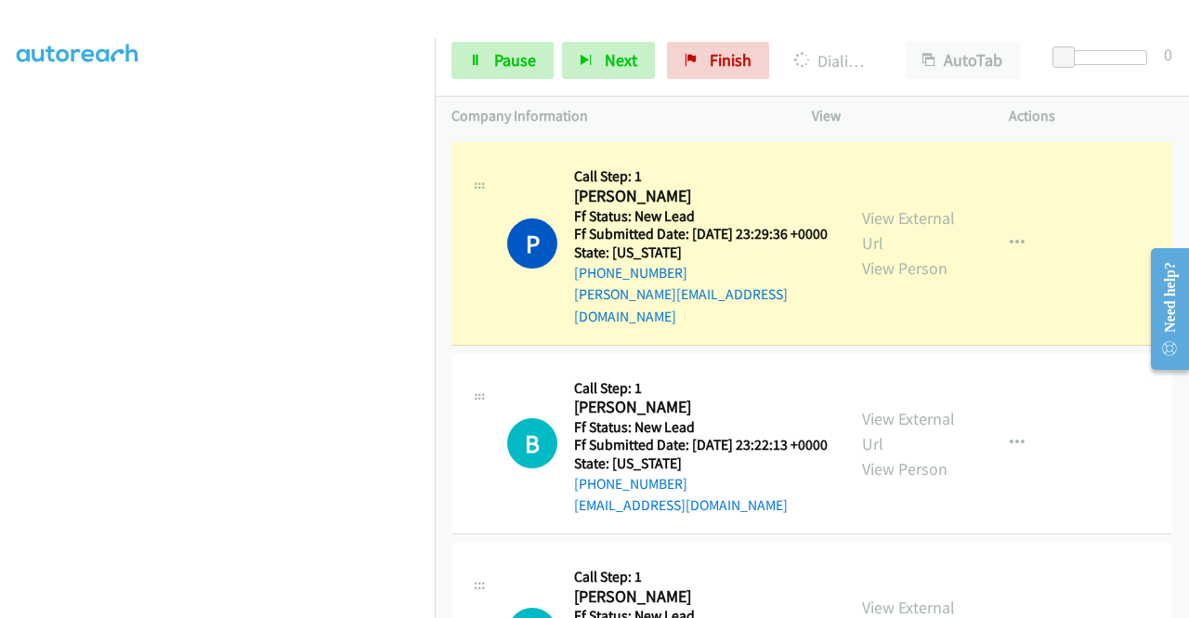
scroll to position [1254, 0]
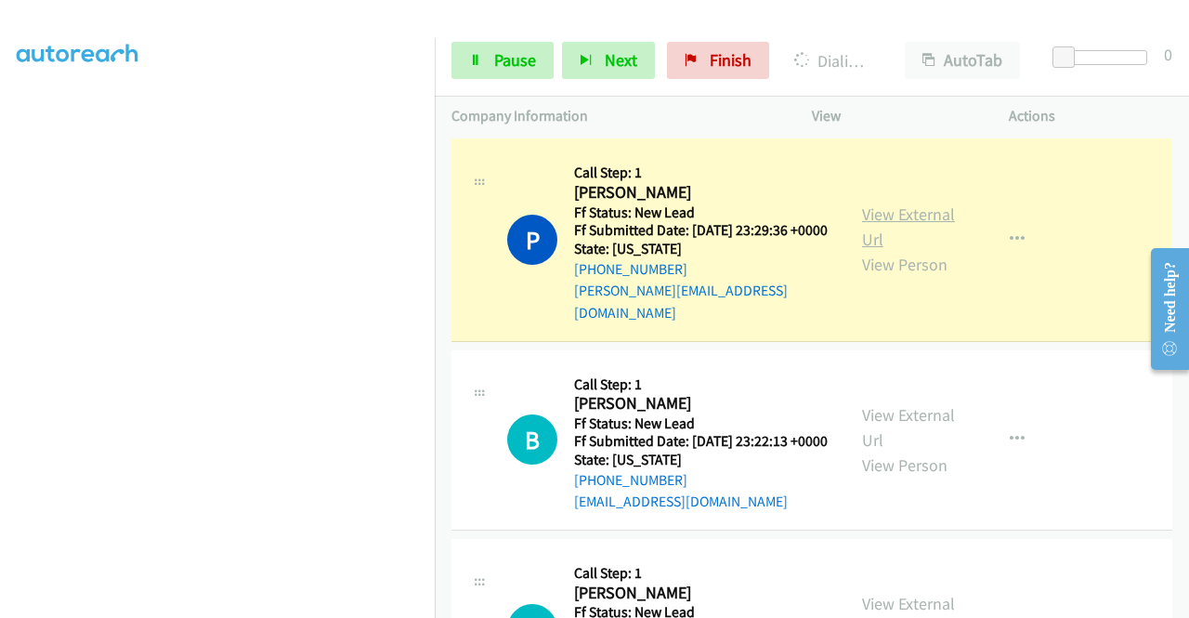
click at [932, 250] on link "View External Url" at bounding box center [908, 227] width 93 height 46
drag, startPoint x: 0, startPoint y: 288, endPoint x: 21, endPoint y: 311, distance: 31.6
click at [0, 288] on aside "Dialing Mode: Power | Switch to Preview My Lists" at bounding box center [217, 141] width 435 height 1029
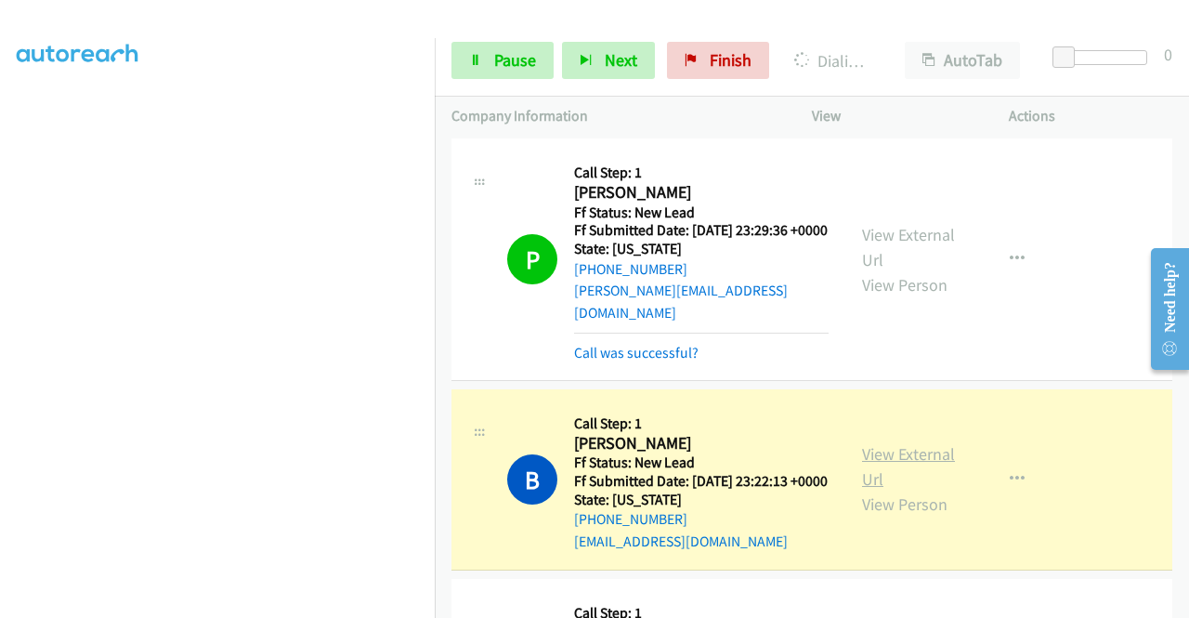
click at [928, 490] on link "View External Url" at bounding box center [908, 466] width 93 height 46
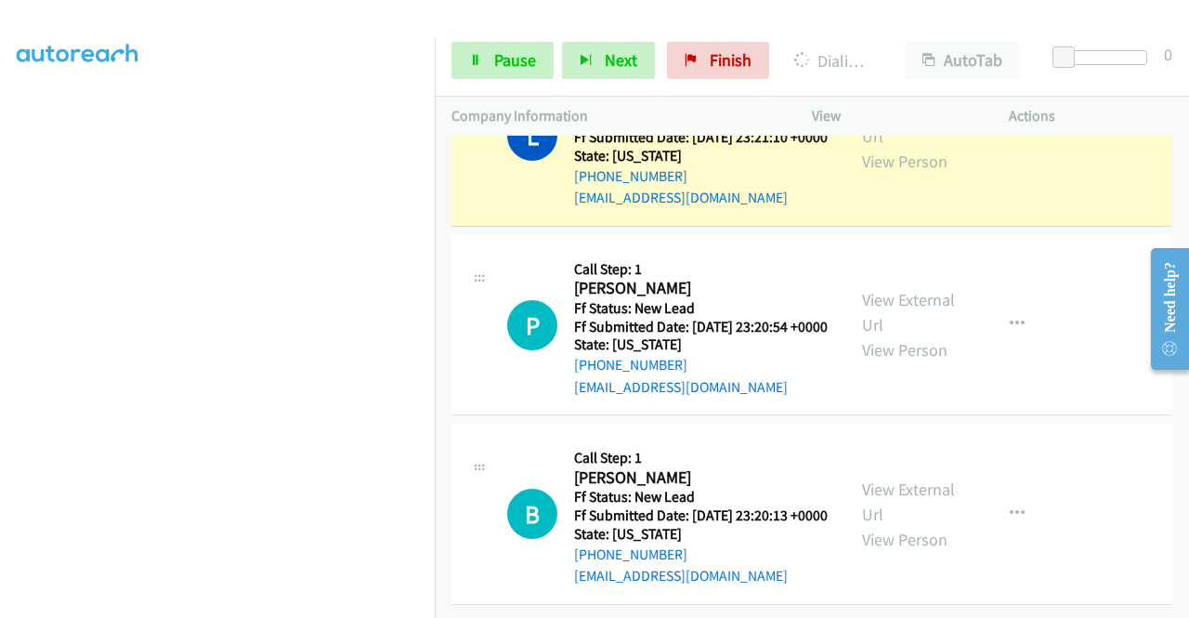
scroll to position [1859, 0]
click at [882, 147] on link "View External Url" at bounding box center [908, 123] width 93 height 46
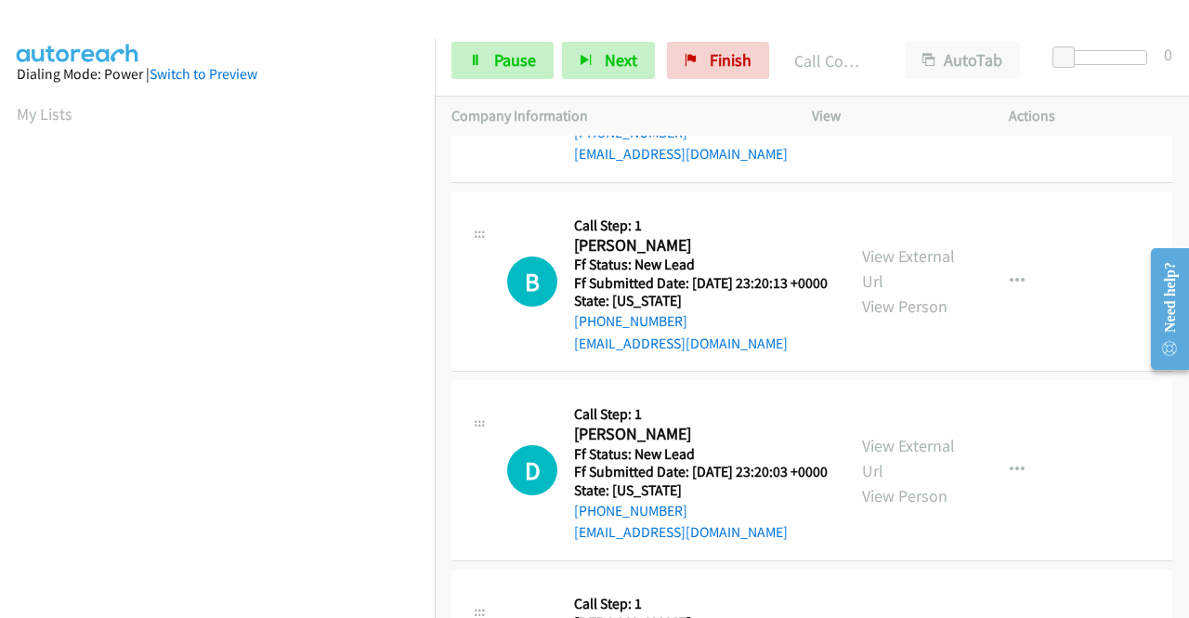
scroll to position [2108, 0]
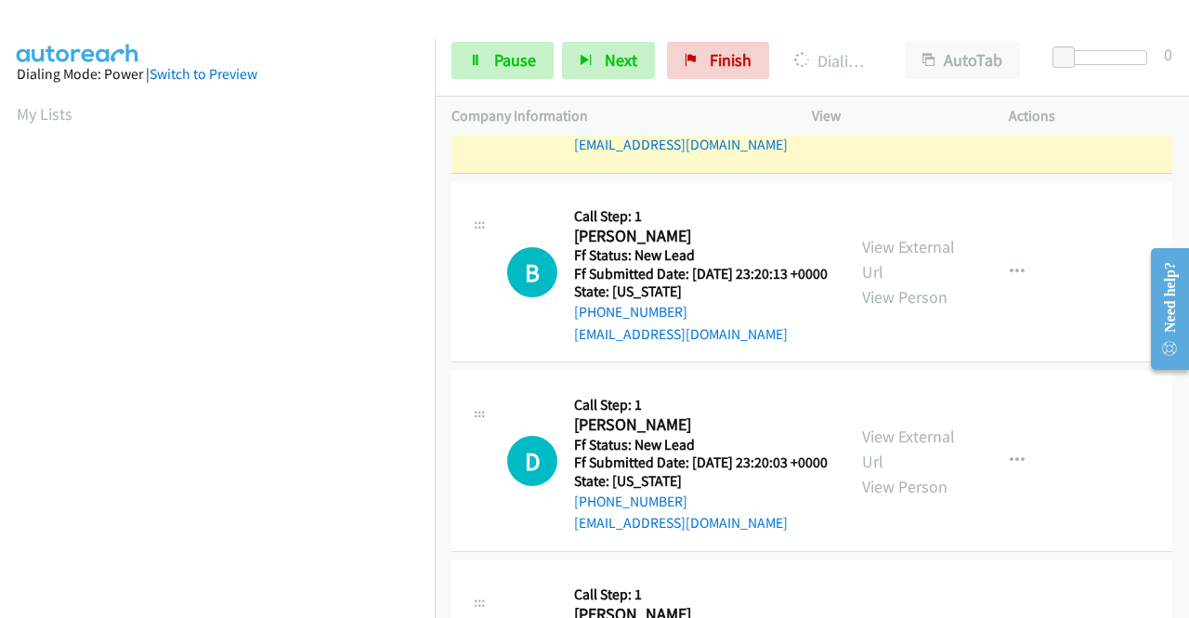
click at [865, 94] on link "View External Url" at bounding box center [908, 70] width 93 height 46
click at [437, 178] on td "P Callback Scheduled Call Step: 1 [PERSON_NAME] America/New_York Ff Status: New…" at bounding box center [812, 84] width 755 height 190
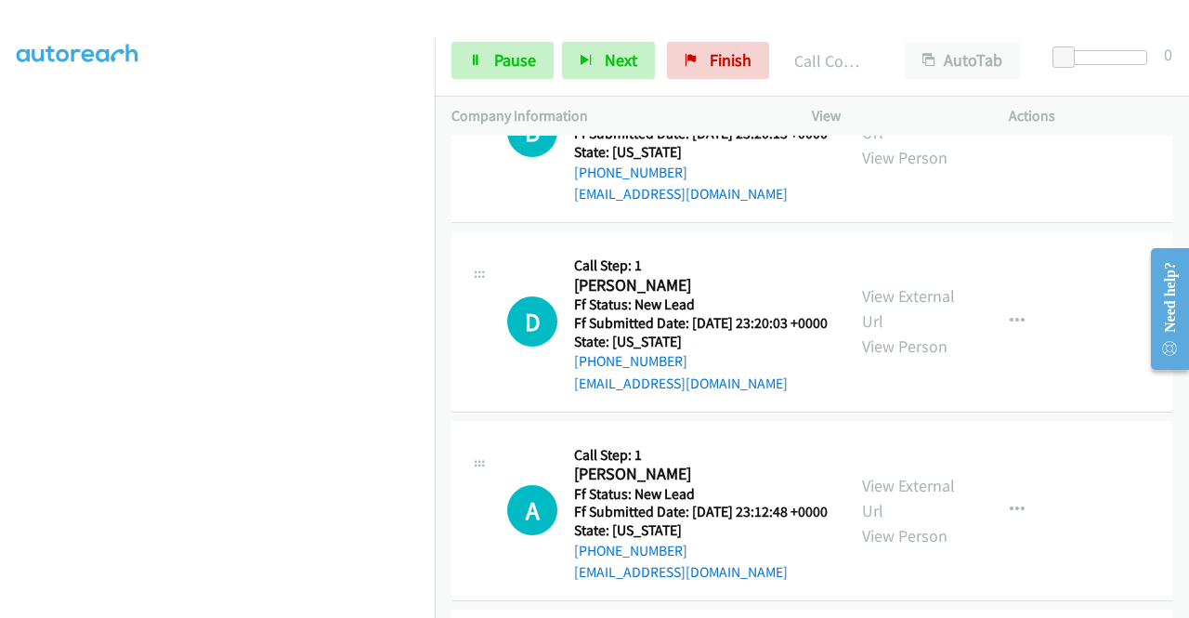
scroll to position [2360, 0]
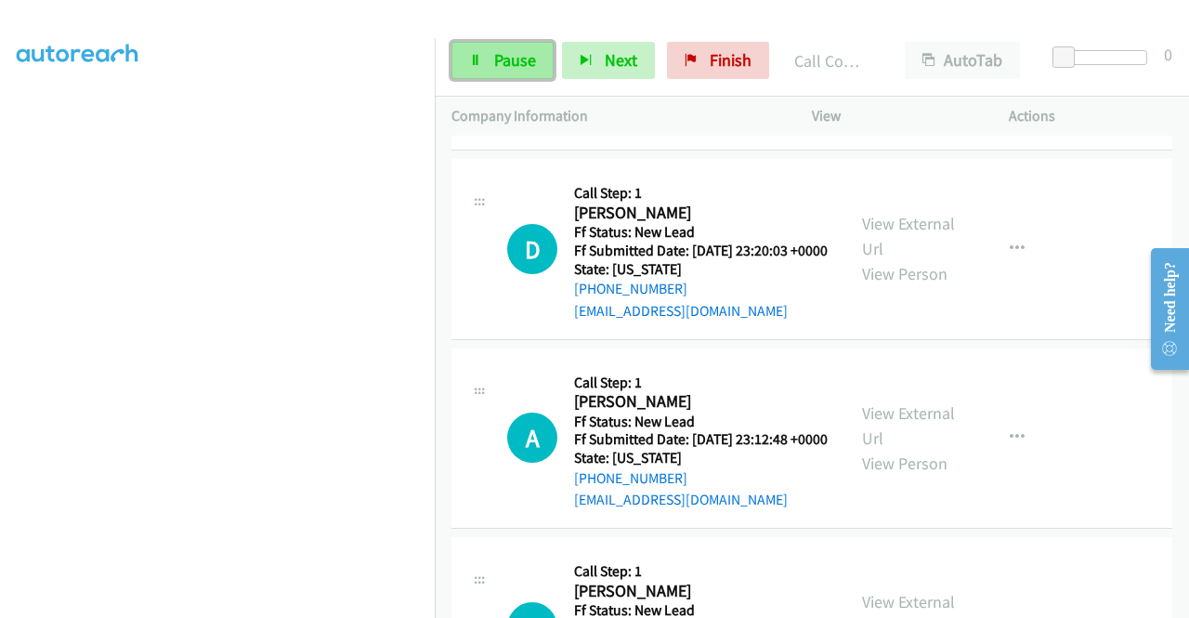
click at [509, 66] on span "Pause" at bounding box center [515, 59] width 42 height 21
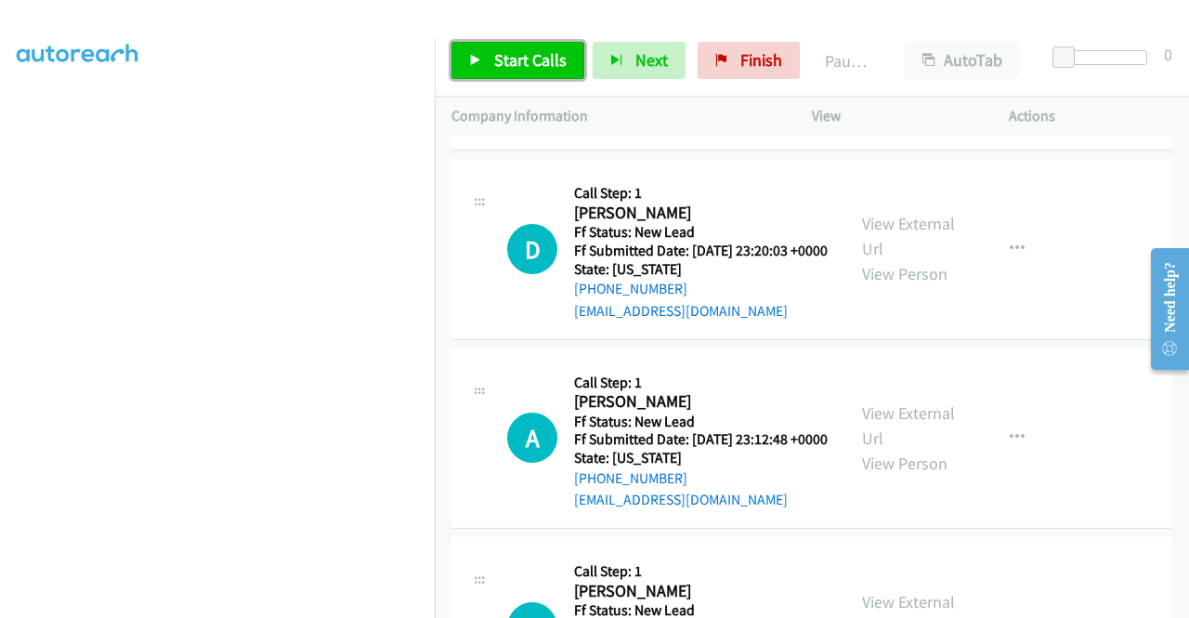
click at [509, 66] on span "Start Calls" at bounding box center [530, 59] width 72 height 21
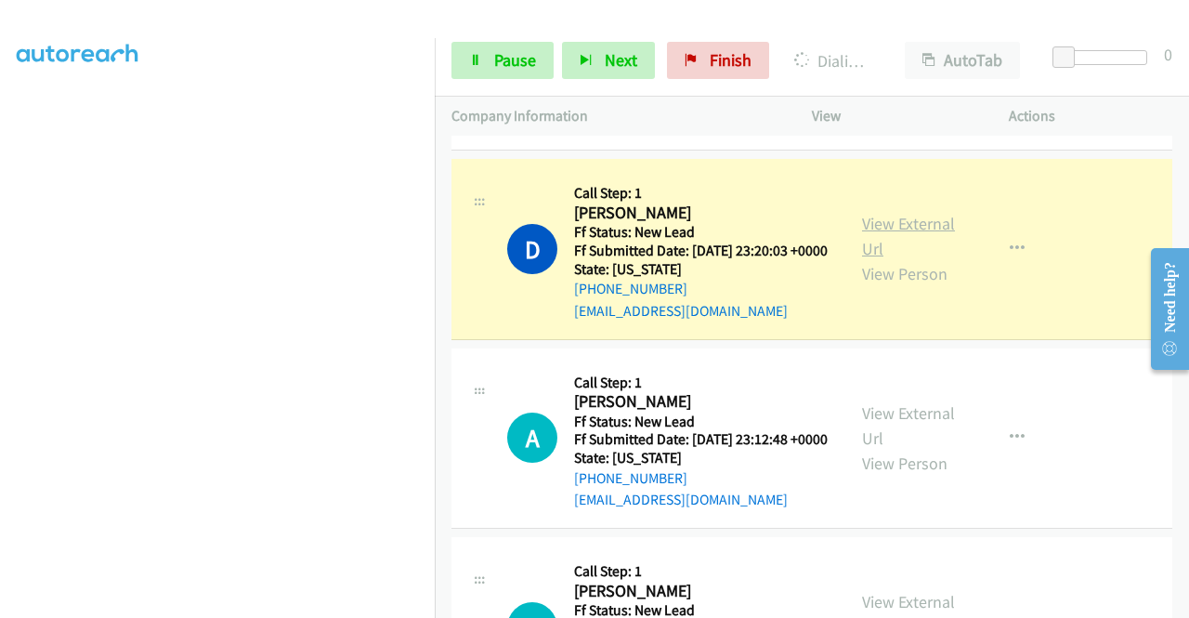
click at [884, 259] on link "View External Url" at bounding box center [908, 236] width 93 height 46
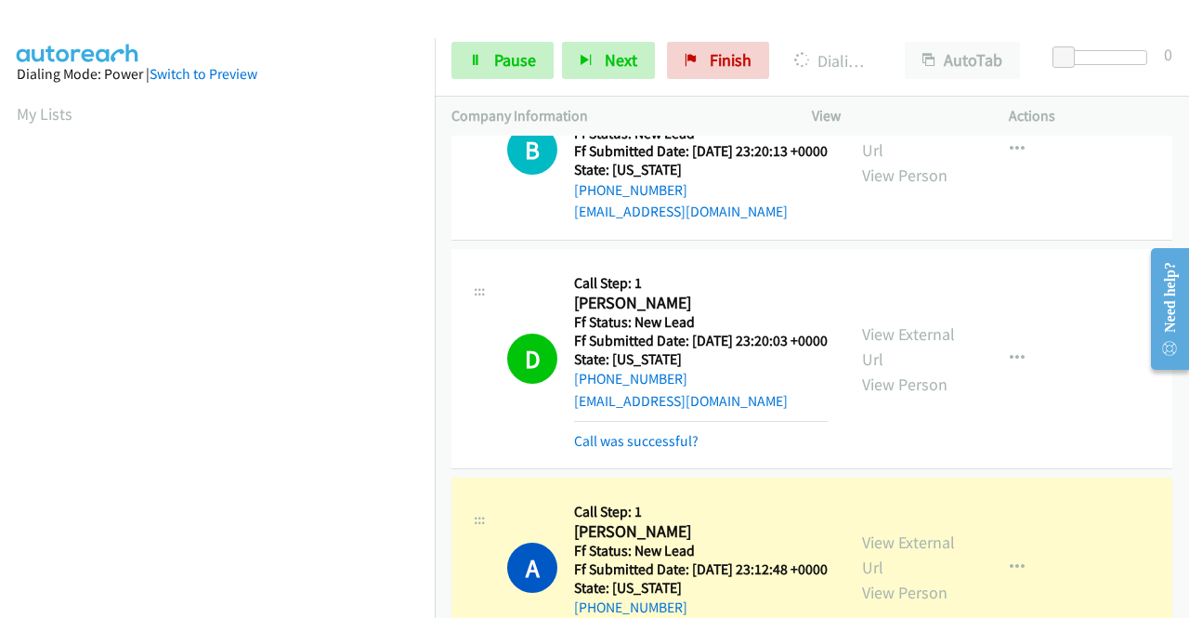
scroll to position [2754, 0]
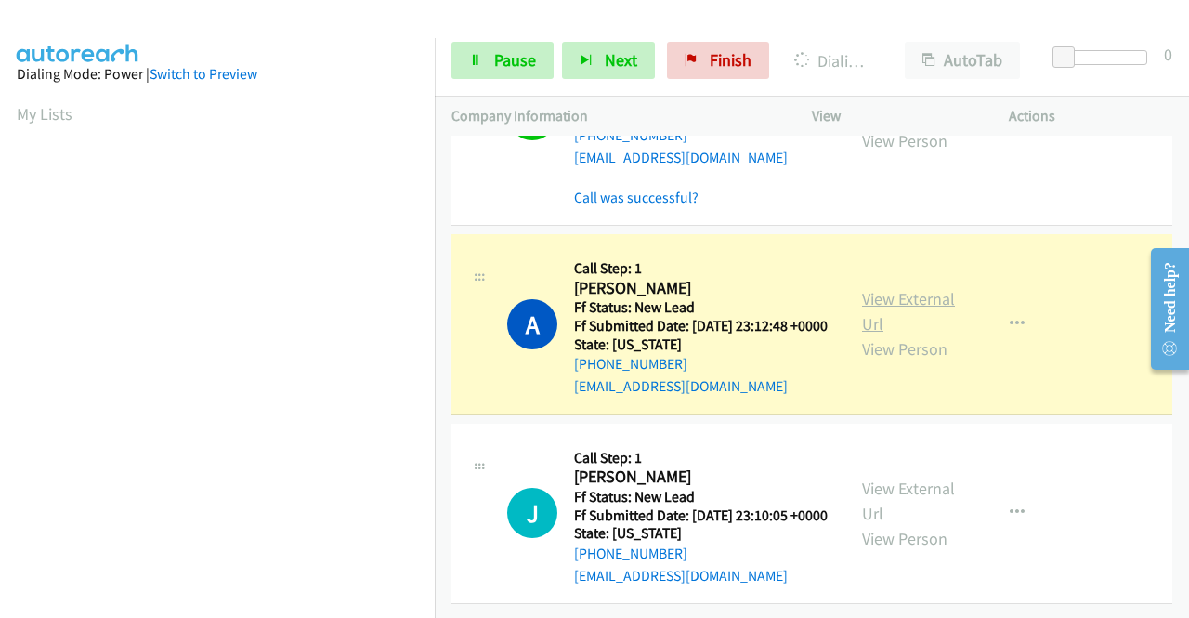
click at [885, 288] on link "View External Url" at bounding box center [908, 311] width 93 height 46
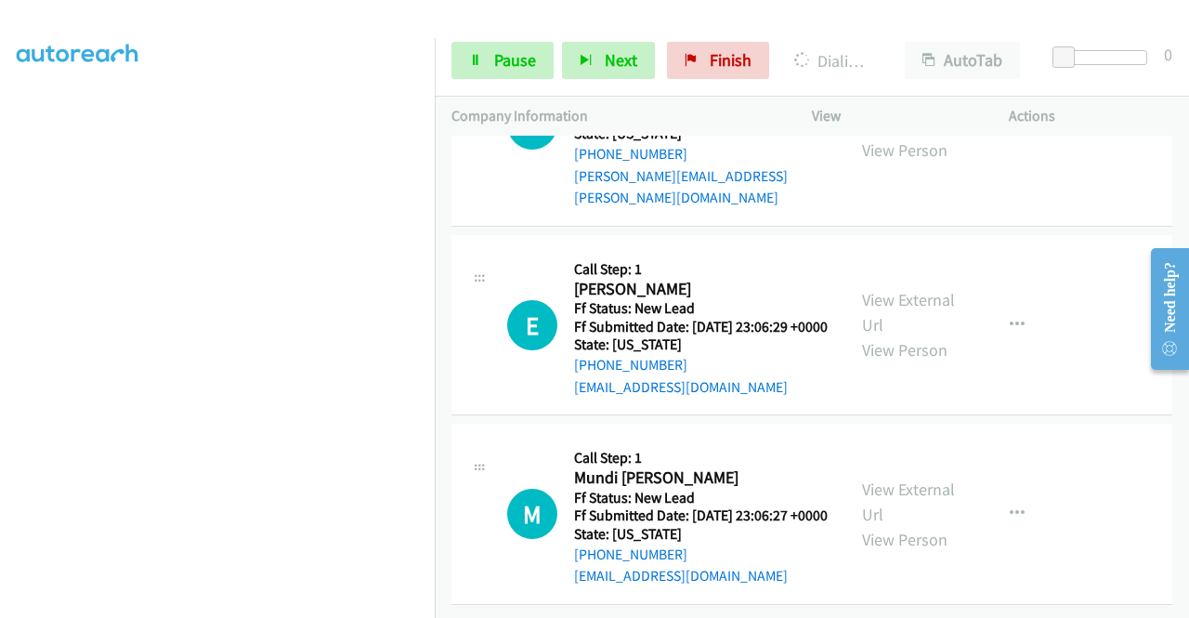
scroll to position [3050, 0]
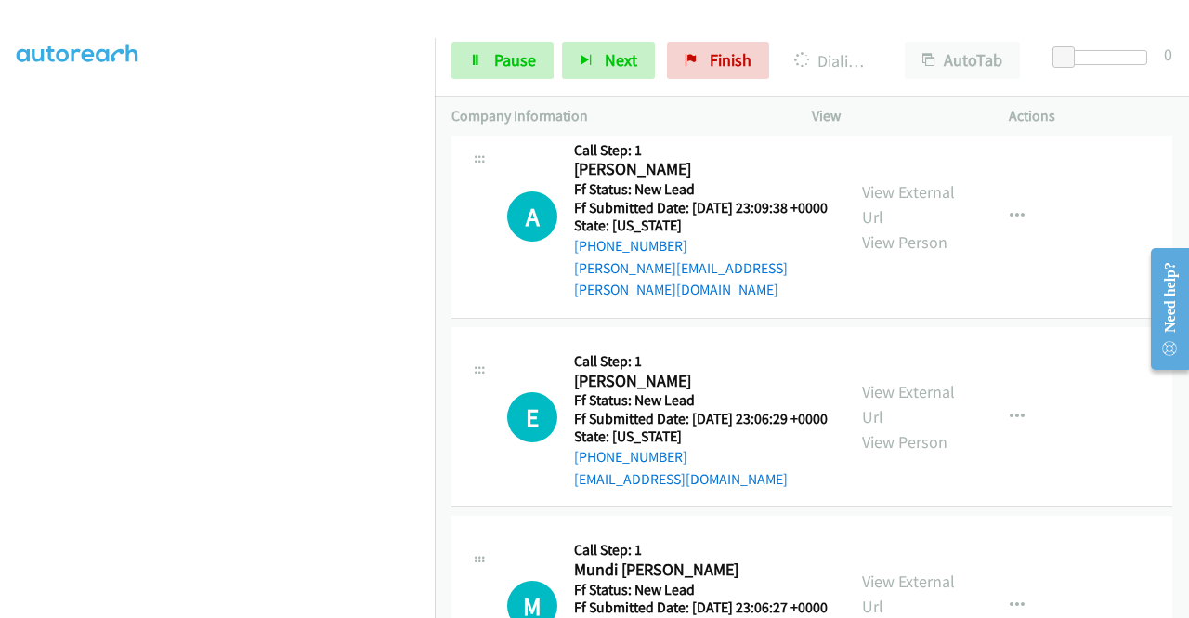
click at [889, 28] on link "View External Url" at bounding box center [908, 4] width 93 height 46
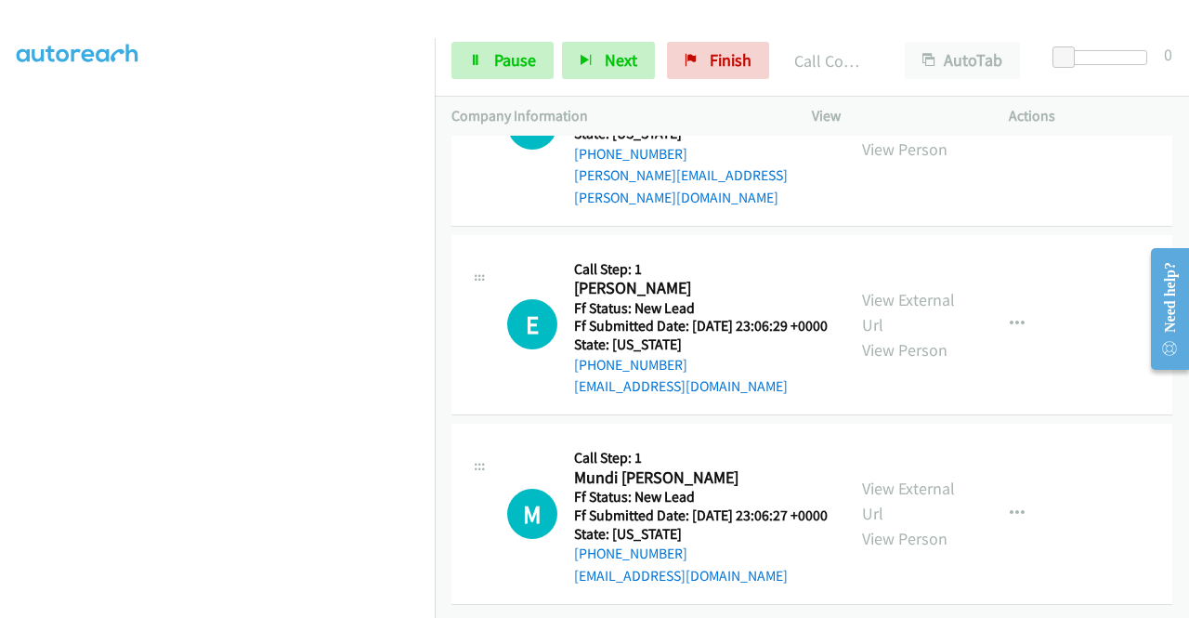
scroll to position [3284, 0]
click at [506, 73] on link "Pause" at bounding box center [503, 60] width 102 height 37
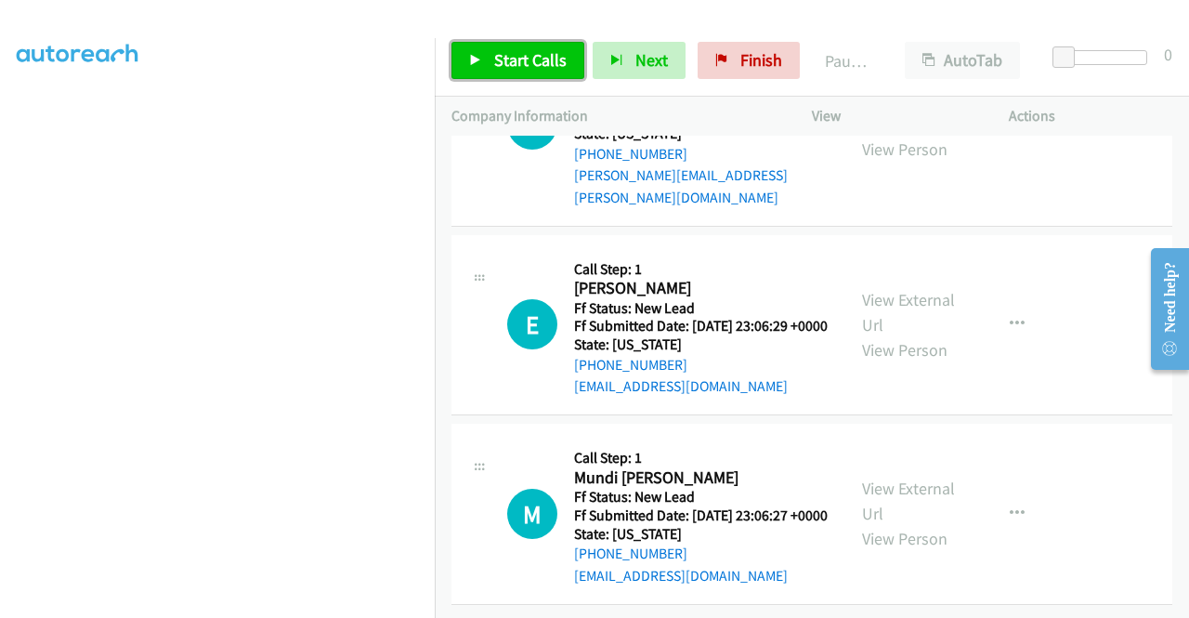
click at [506, 73] on link "Start Calls" at bounding box center [518, 60] width 133 height 37
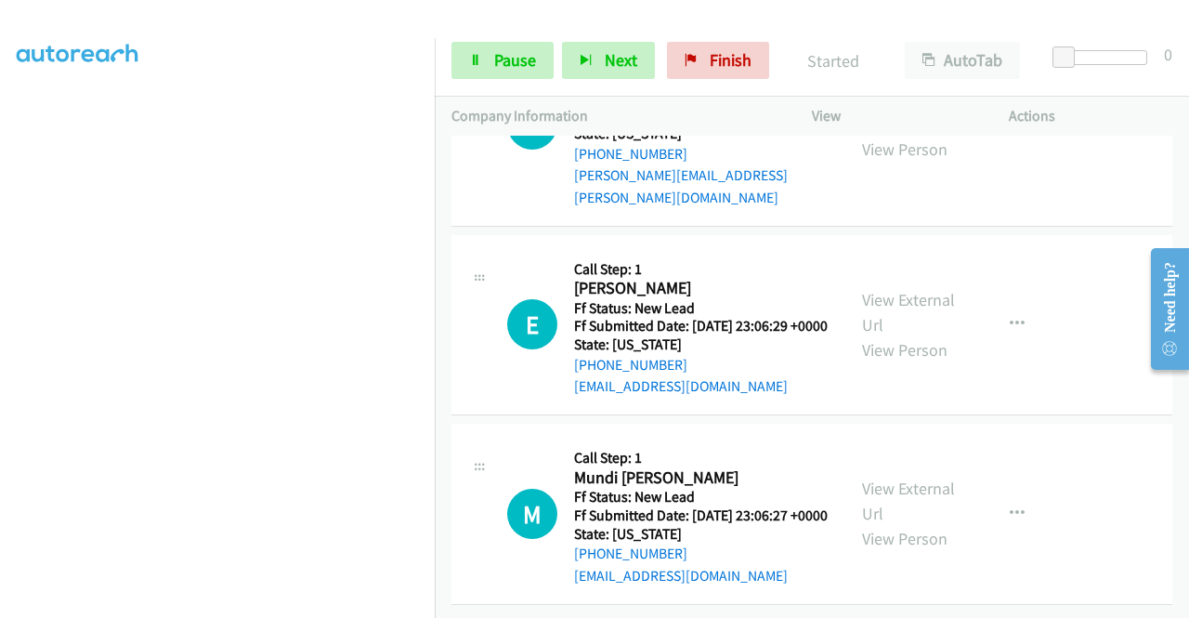
scroll to position [3293, 0]
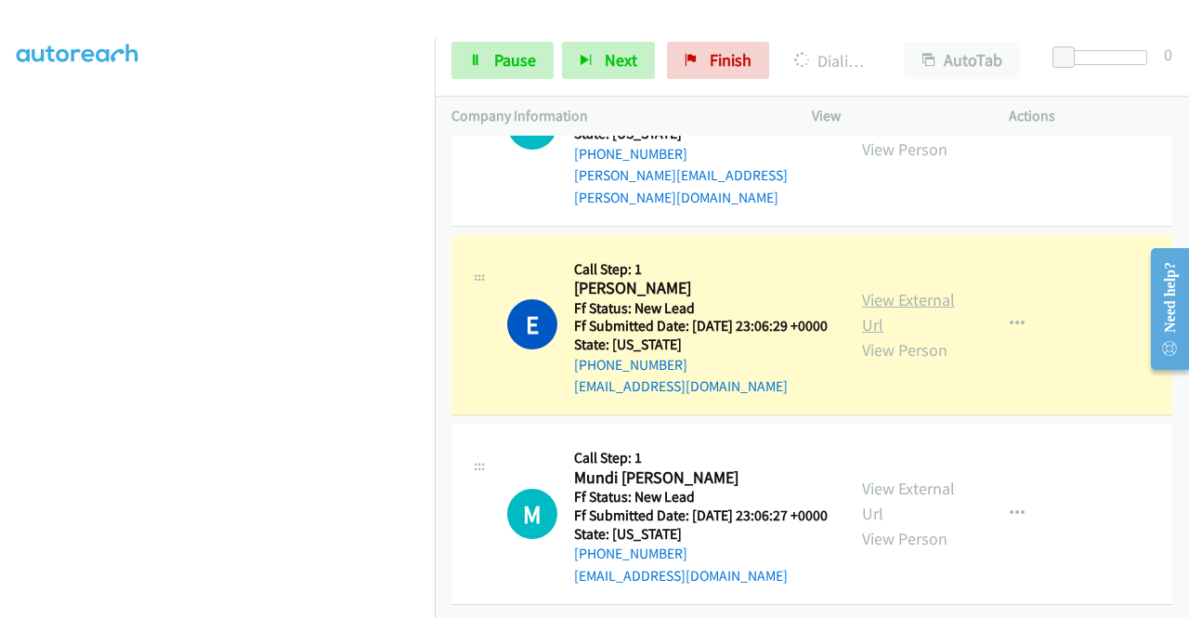
click at [896, 335] on link "View External Url" at bounding box center [908, 312] width 93 height 46
click at [789, 260] on h5 "Call Step: 1" at bounding box center [701, 269] width 254 height 19
click at [521, 66] on span "Pause" at bounding box center [515, 59] width 42 height 21
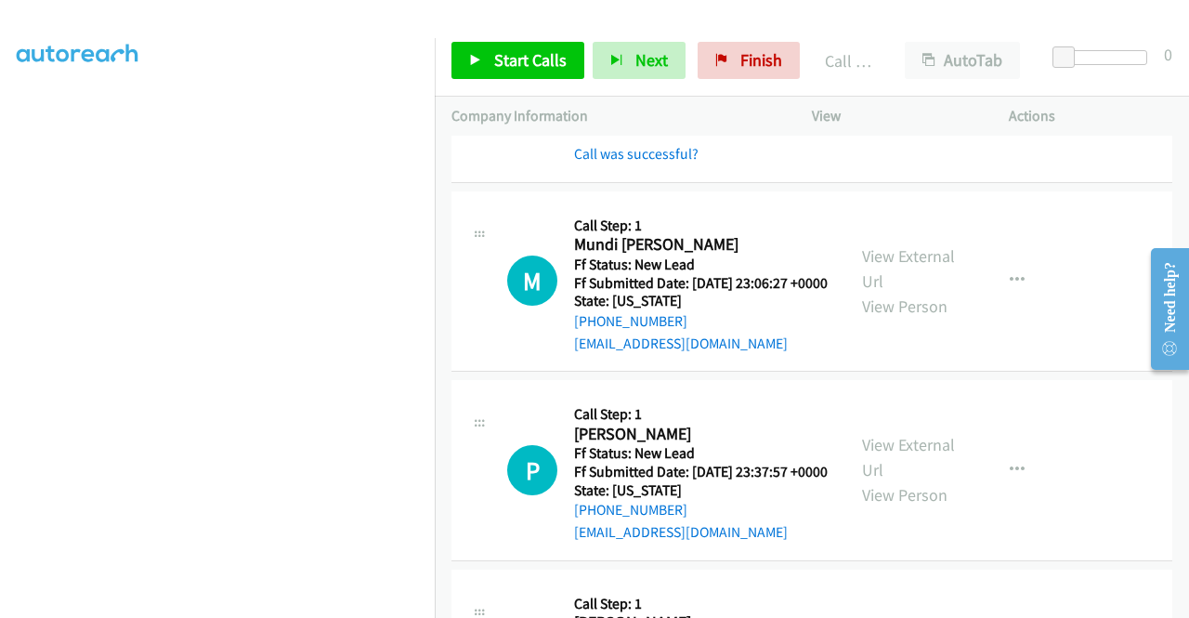
click at [548, 85] on div "Start Calls Pause Next Finish Call Completed AutoTab AutoTab 0" at bounding box center [812, 61] width 755 height 72
click at [523, 38] on div "Start Calls Pause Next Finish Call Completed AutoTab AutoTab 0" at bounding box center [812, 61] width 755 height 72
click at [532, 57] on span "Start Calls" at bounding box center [530, 59] width 72 height 21
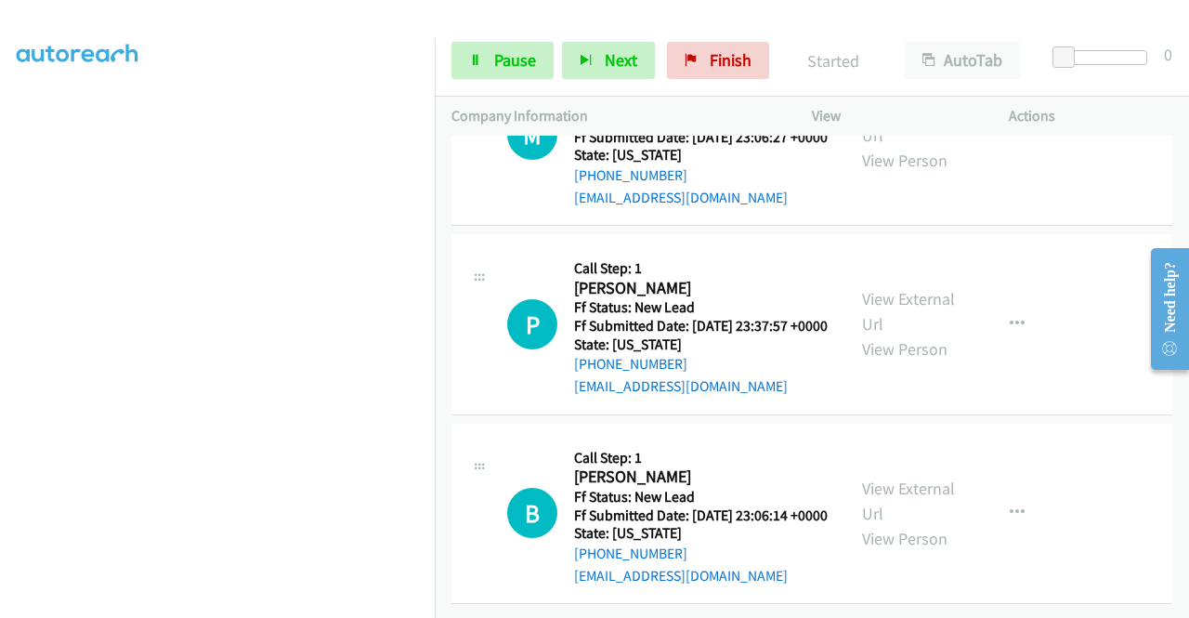
scroll to position [3713, 0]
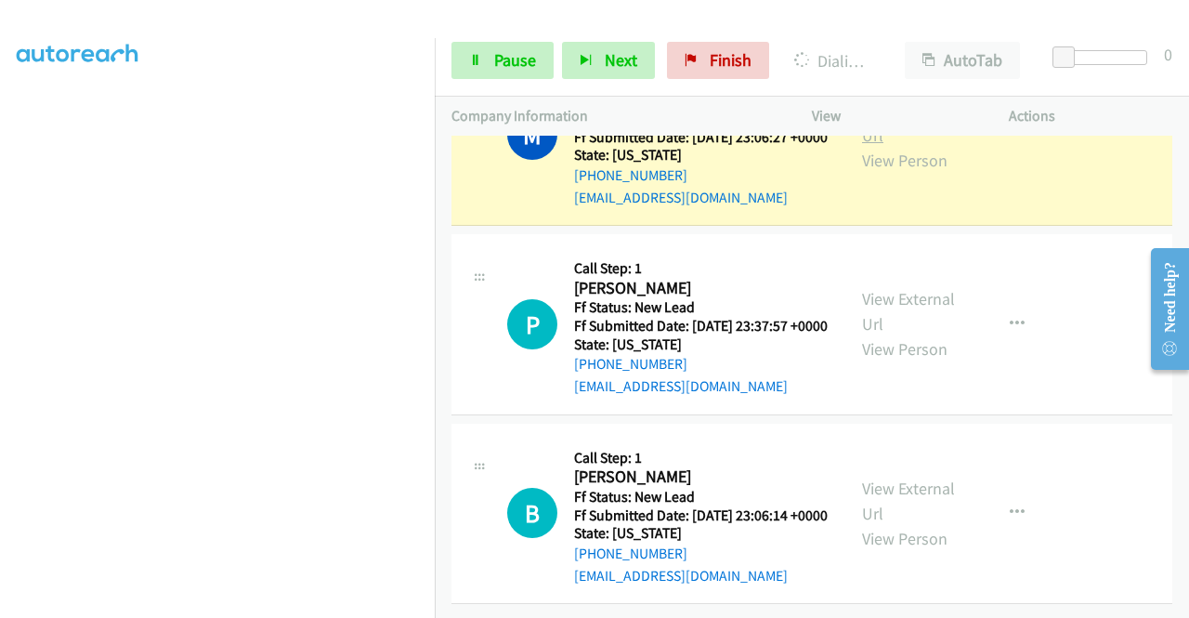
click at [939, 146] on link "View External Url" at bounding box center [908, 122] width 93 height 46
click at [0, 330] on aside "Dialing Mode: Power | Switch to Preview My Lists" at bounding box center [217, 141] width 435 height 1029
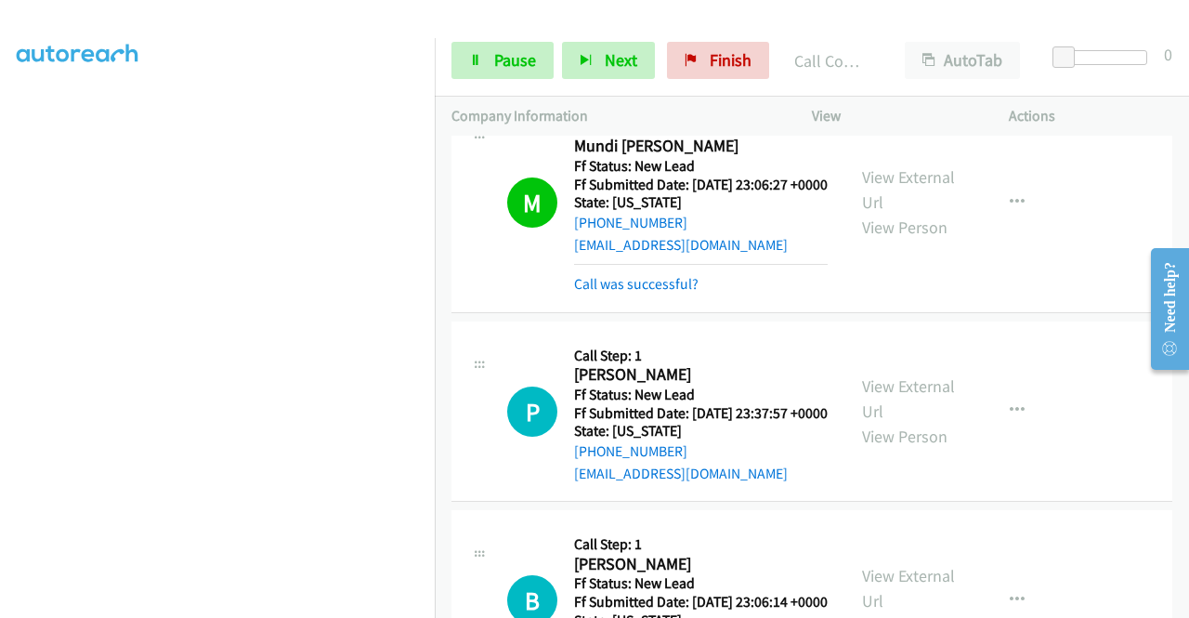
scroll to position [3947, 0]
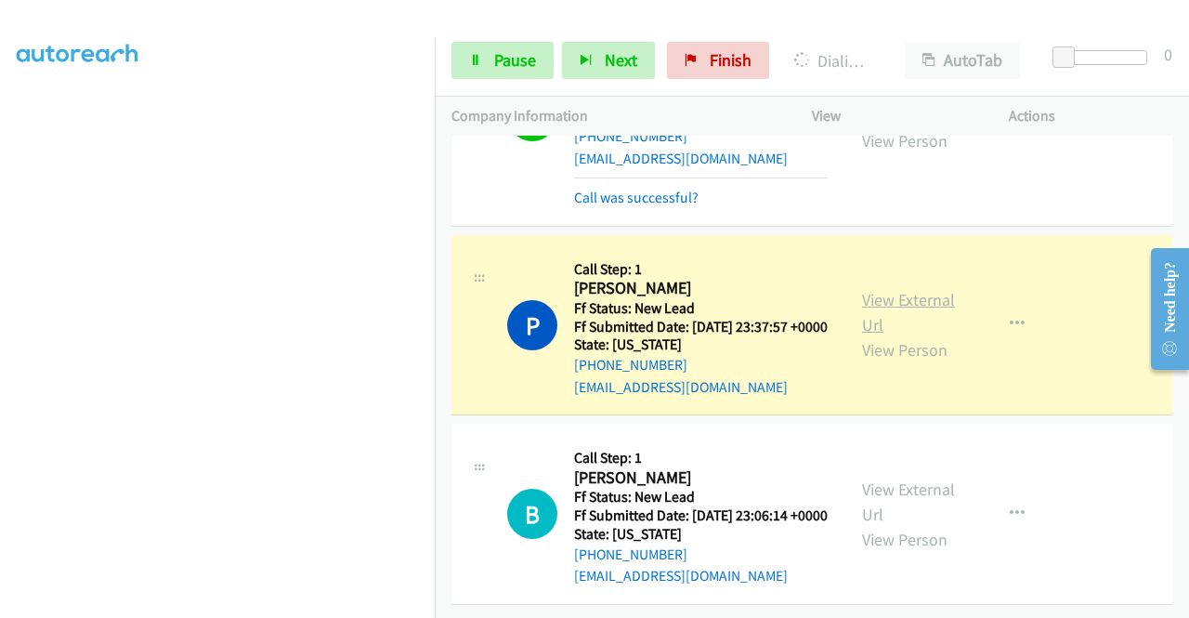
click at [883, 289] on link "View External Url" at bounding box center [908, 312] width 93 height 46
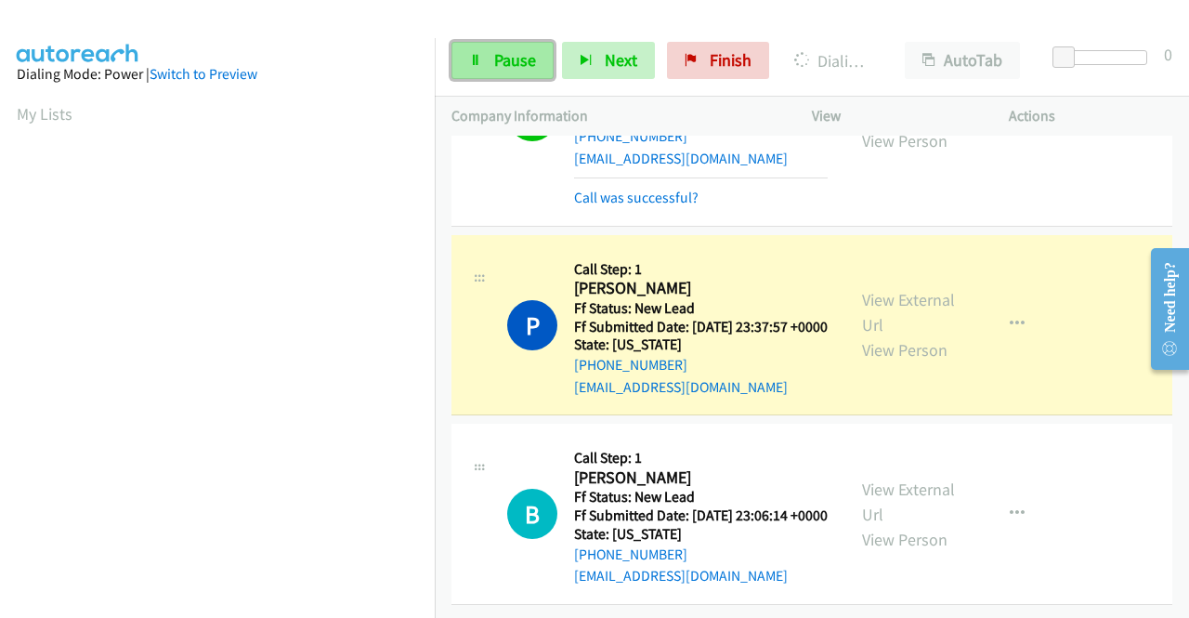
click at [484, 66] on link "Pause" at bounding box center [503, 60] width 102 height 37
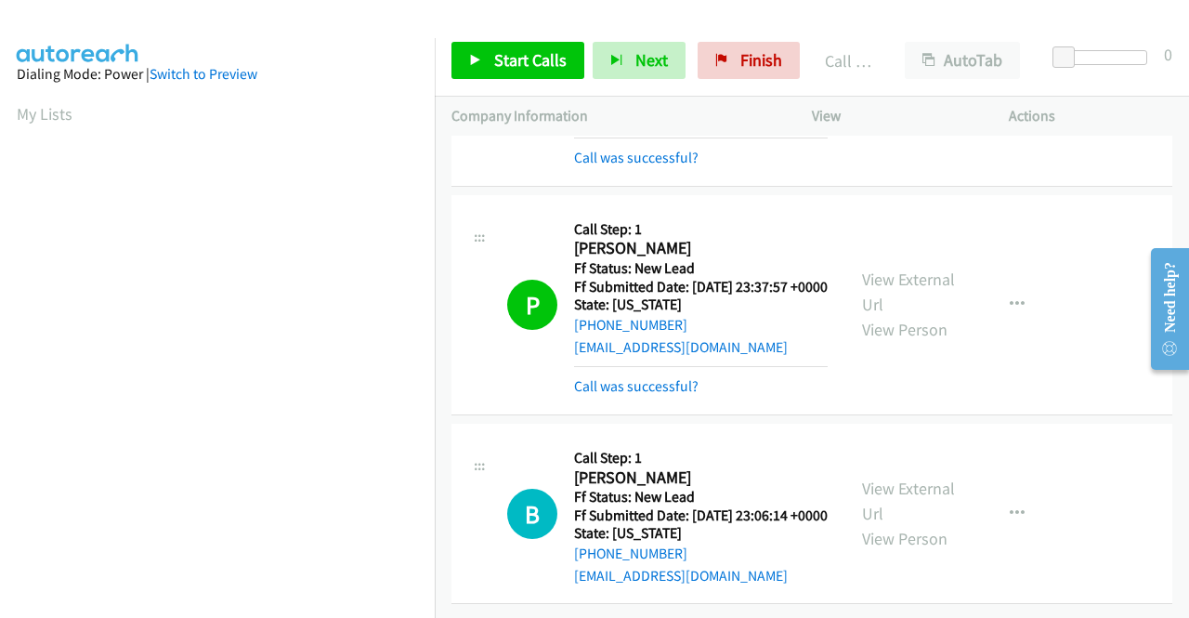
scroll to position [424, 0]
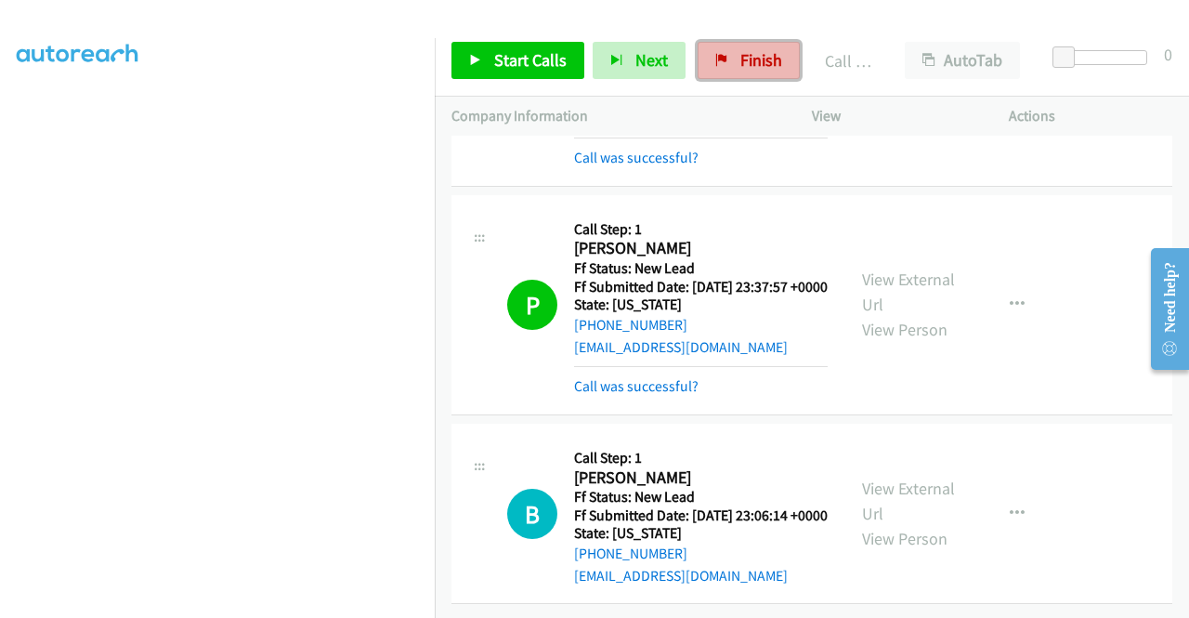
click at [725, 51] on link "Finish" at bounding box center [749, 60] width 102 height 37
click at [635, 395] on link "Call was successful?" at bounding box center [636, 386] width 125 height 18
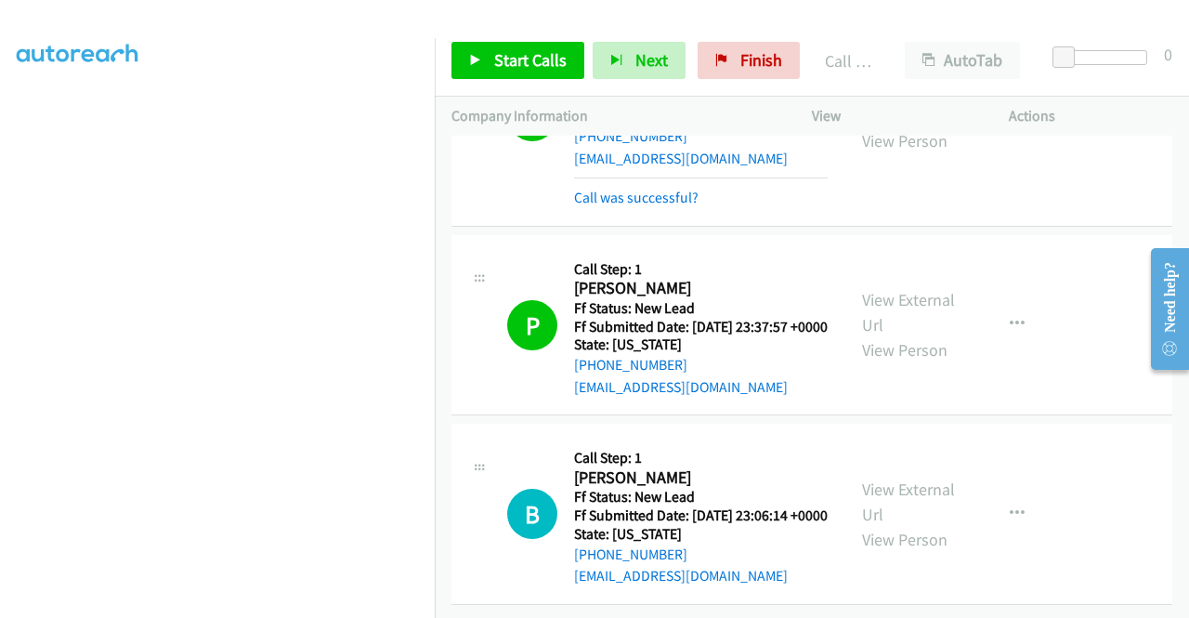
click at [747, 82] on div "Start Calls Pause Next Finish Call Completed AutoTab AutoTab 0" at bounding box center [812, 61] width 755 height 72
click at [745, 47] on link "Finish" at bounding box center [749, 60] width 102 height 37
